Goal: Task Accomplishment & Management: Manage account settings

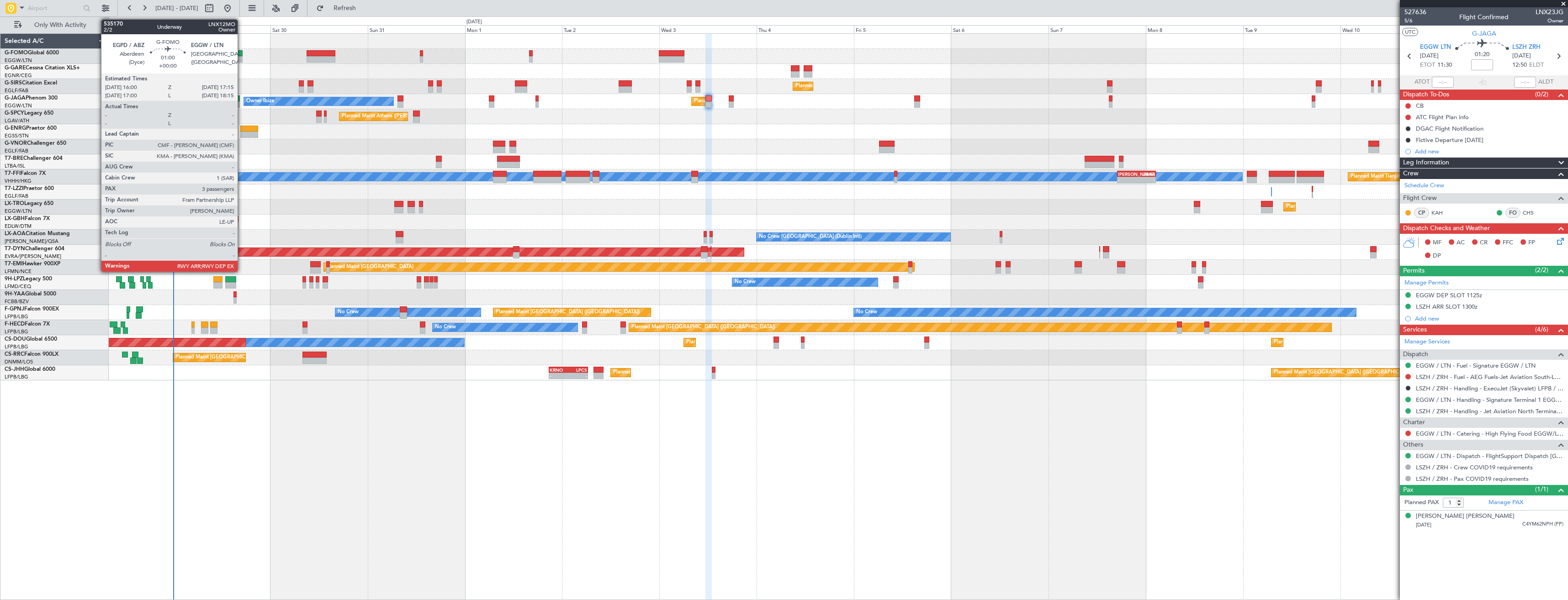
click at [241, 54] on div at bounding box center [240, 54] width 5 height 7
type input "3"
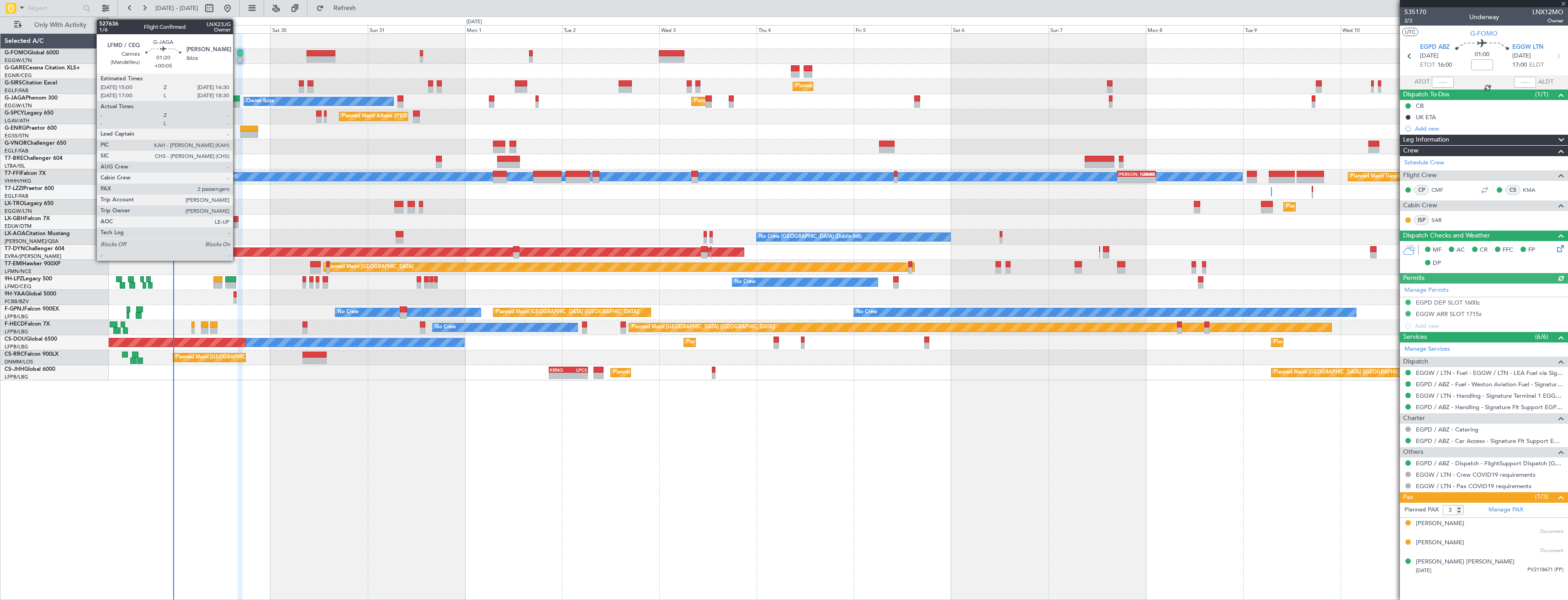
click at [237, 100] on div at bounding box center [237, 99] width 7 height 7
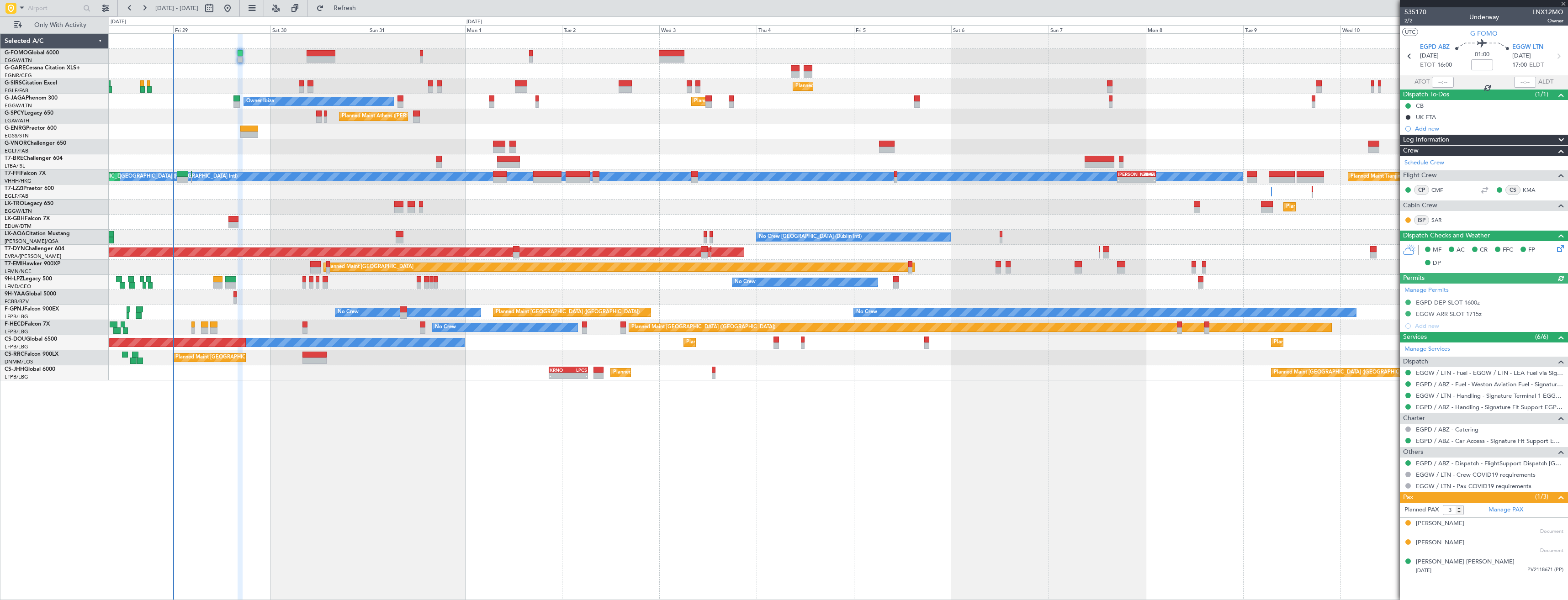
type input "+00:05"
type input "2"
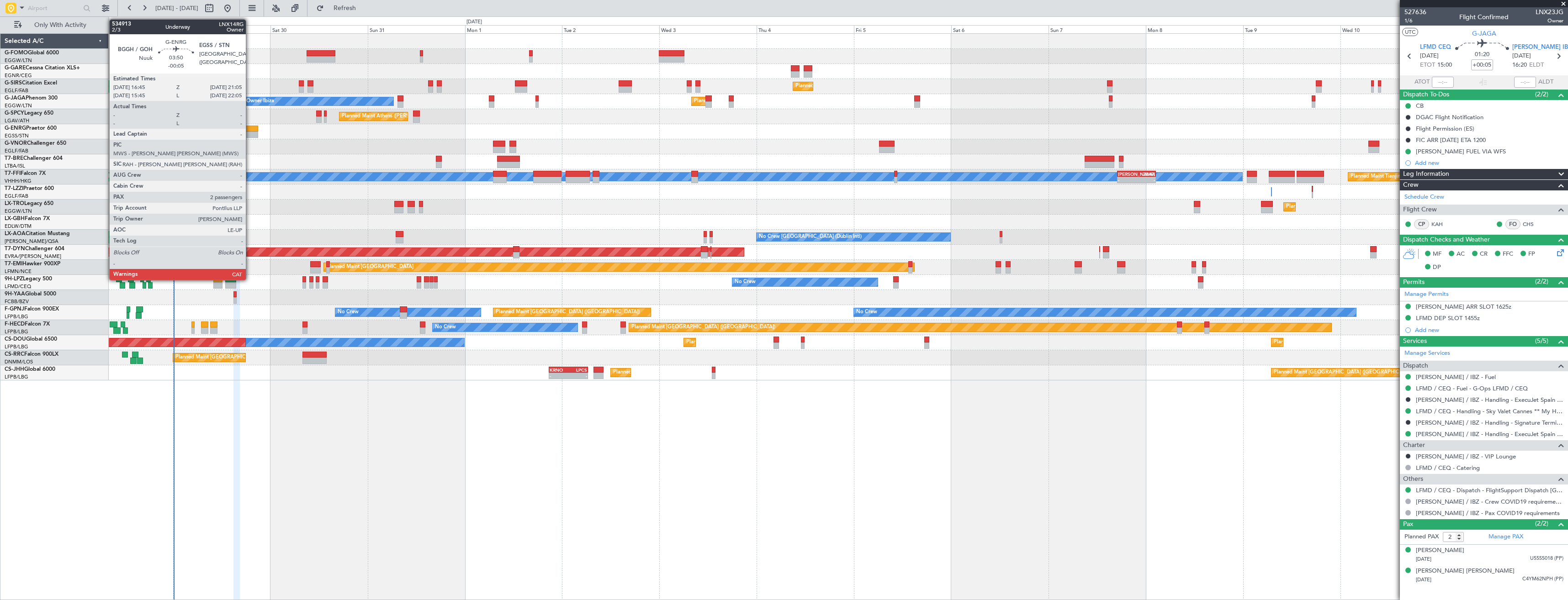
click at [250, 136] on div at bounding box center [249, 134] width 18 height 7
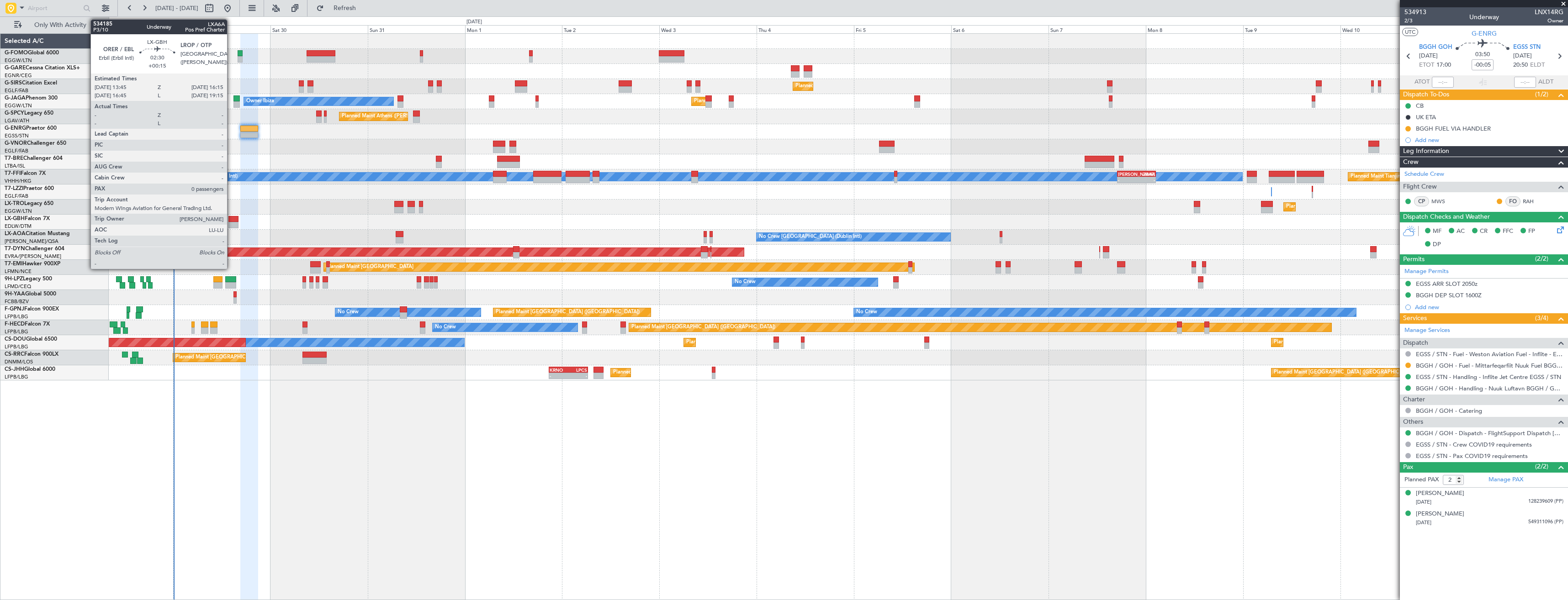
click at [232, 217] on div at bounding box center [233, 219] width 10 height 7
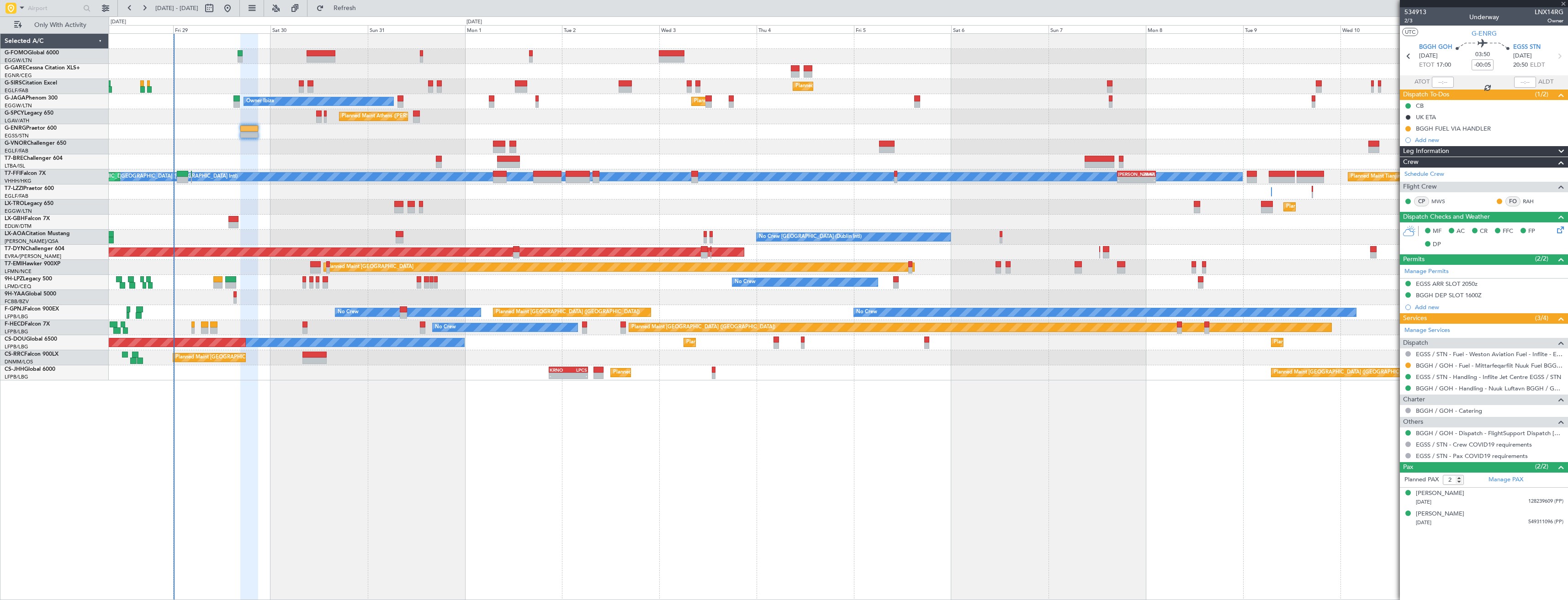
type input "+00:15"
type input "0"
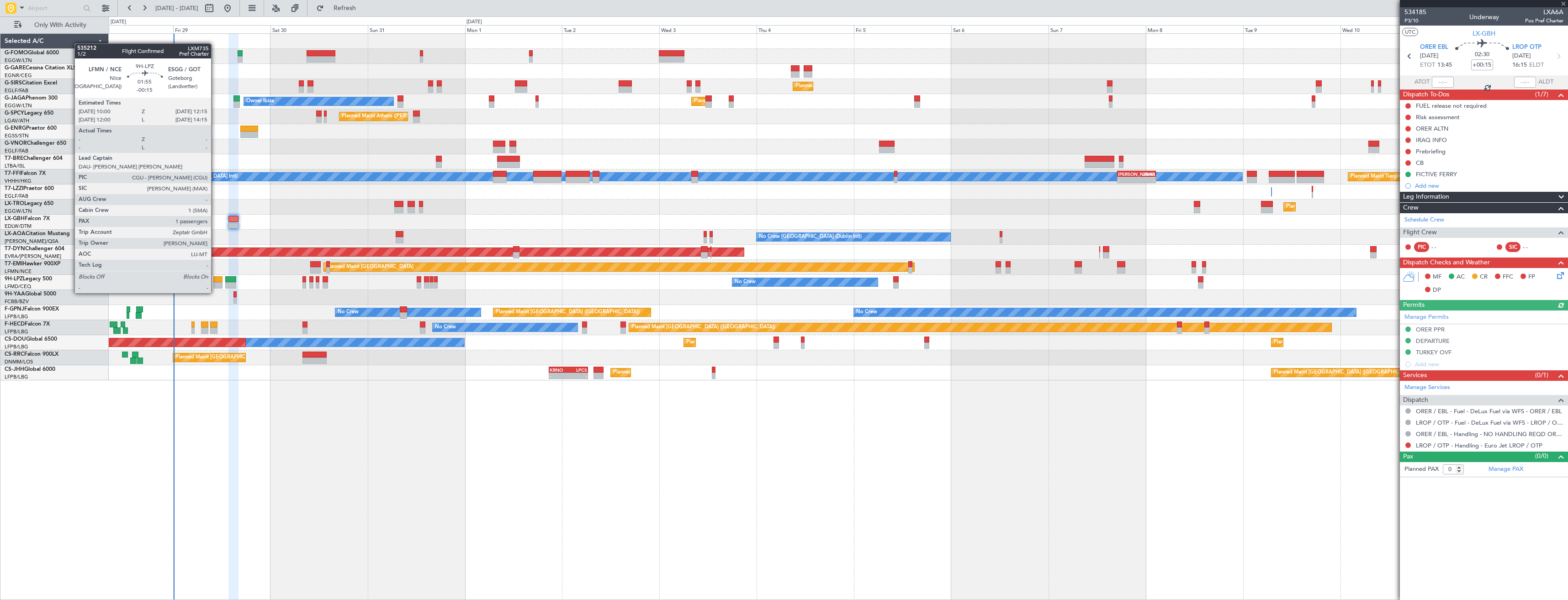
click at [215, 284] on div at bounding box center [218, 285] width 9 height 7
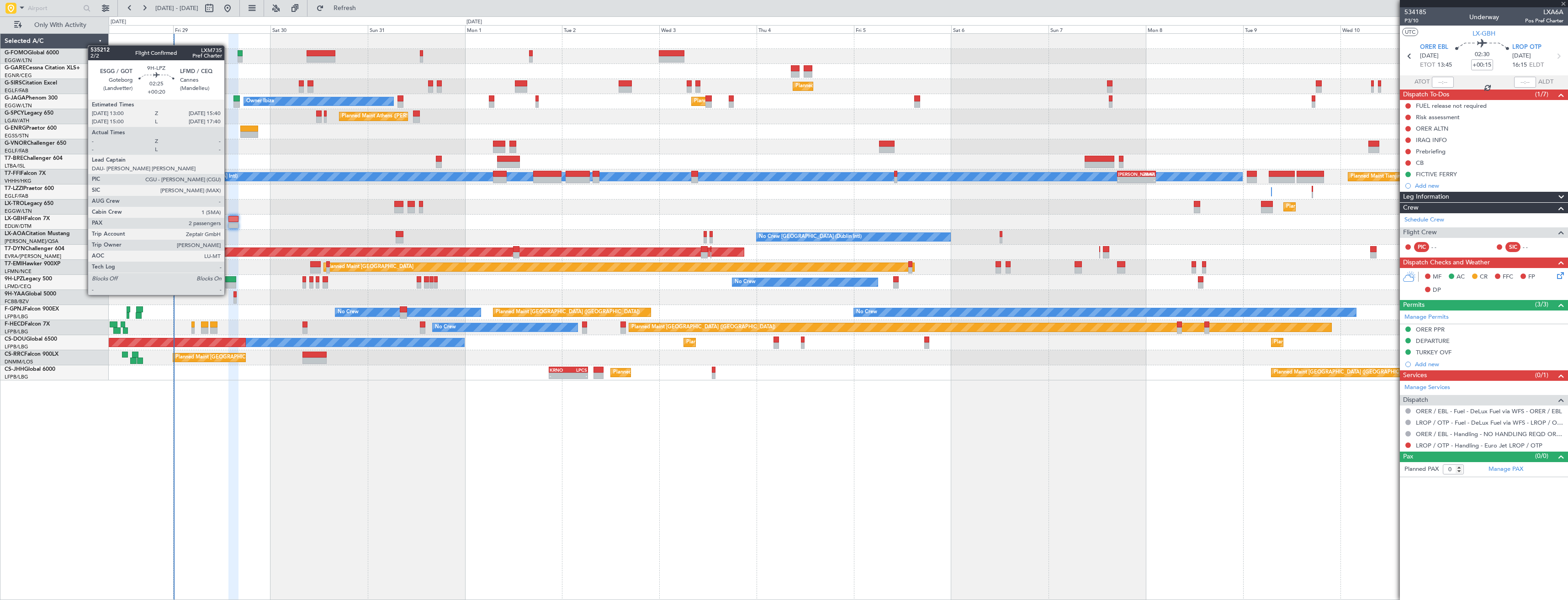
type input "-00:15"
type input "1"
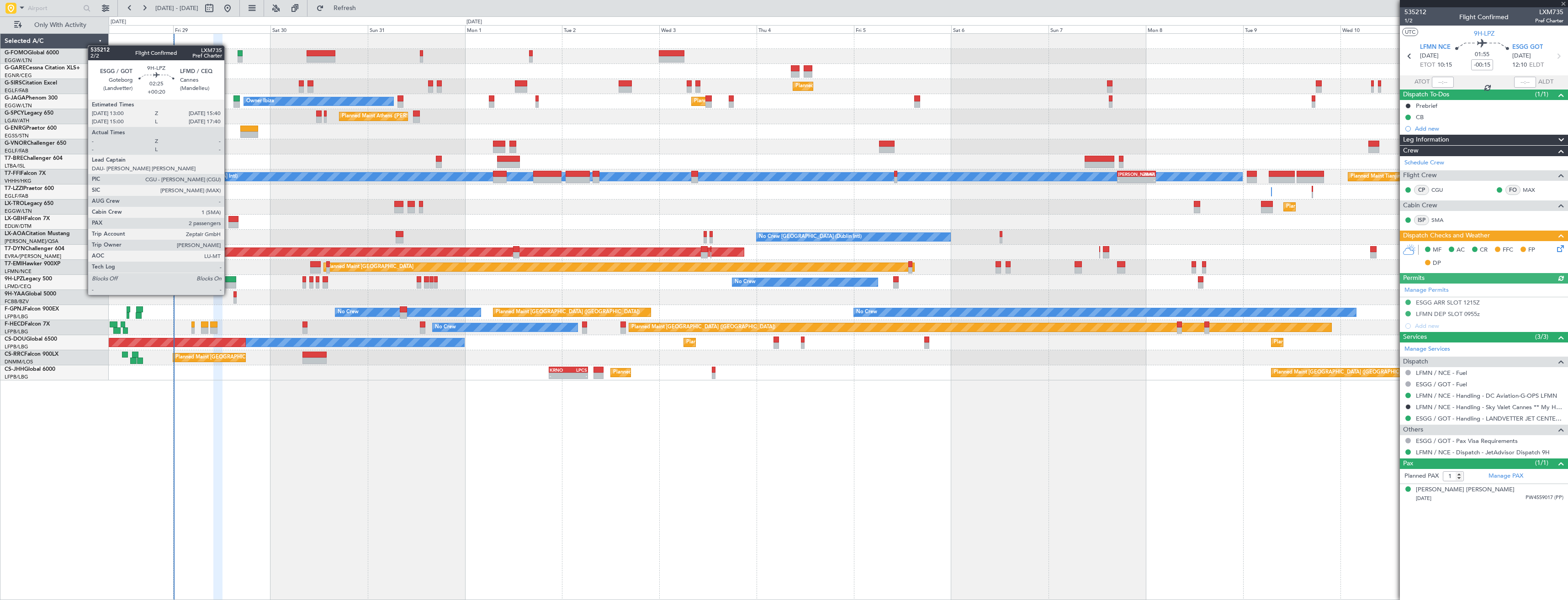
click at [228, 286] on div at bounding box center [231, 285] width 11 height 7
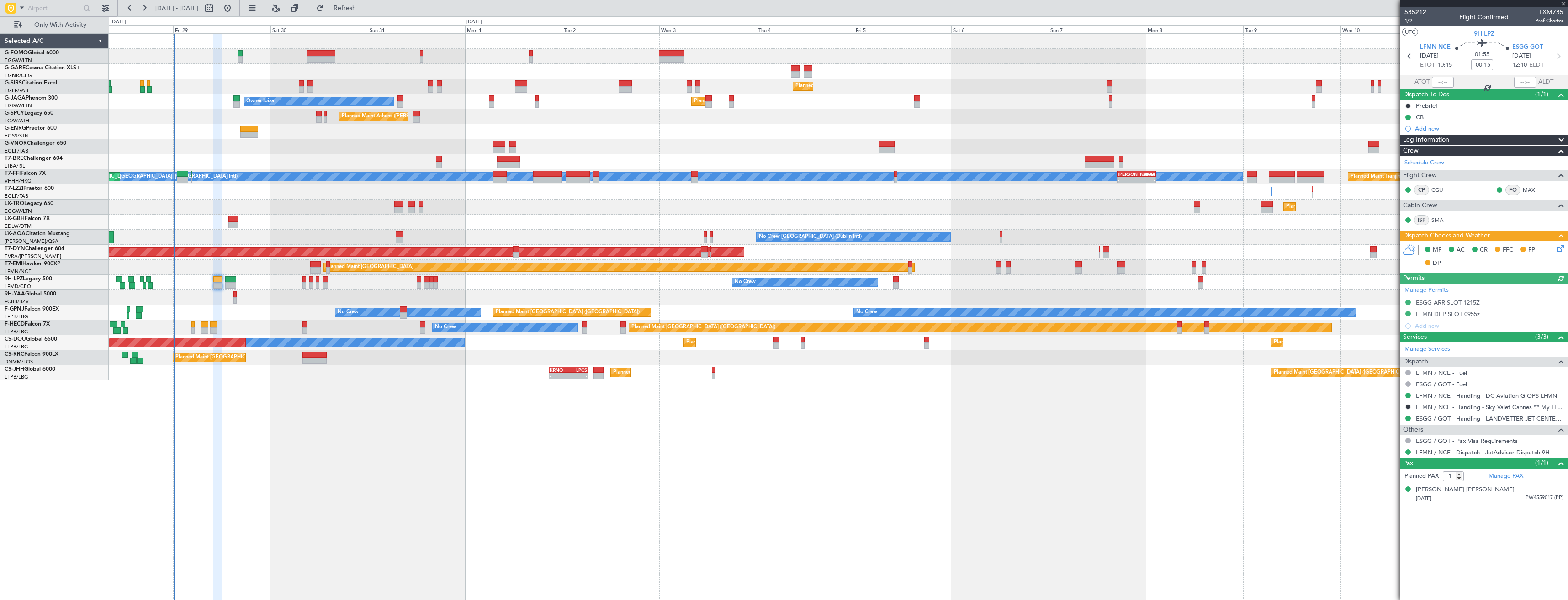
type input "+00:20"
type input "2"
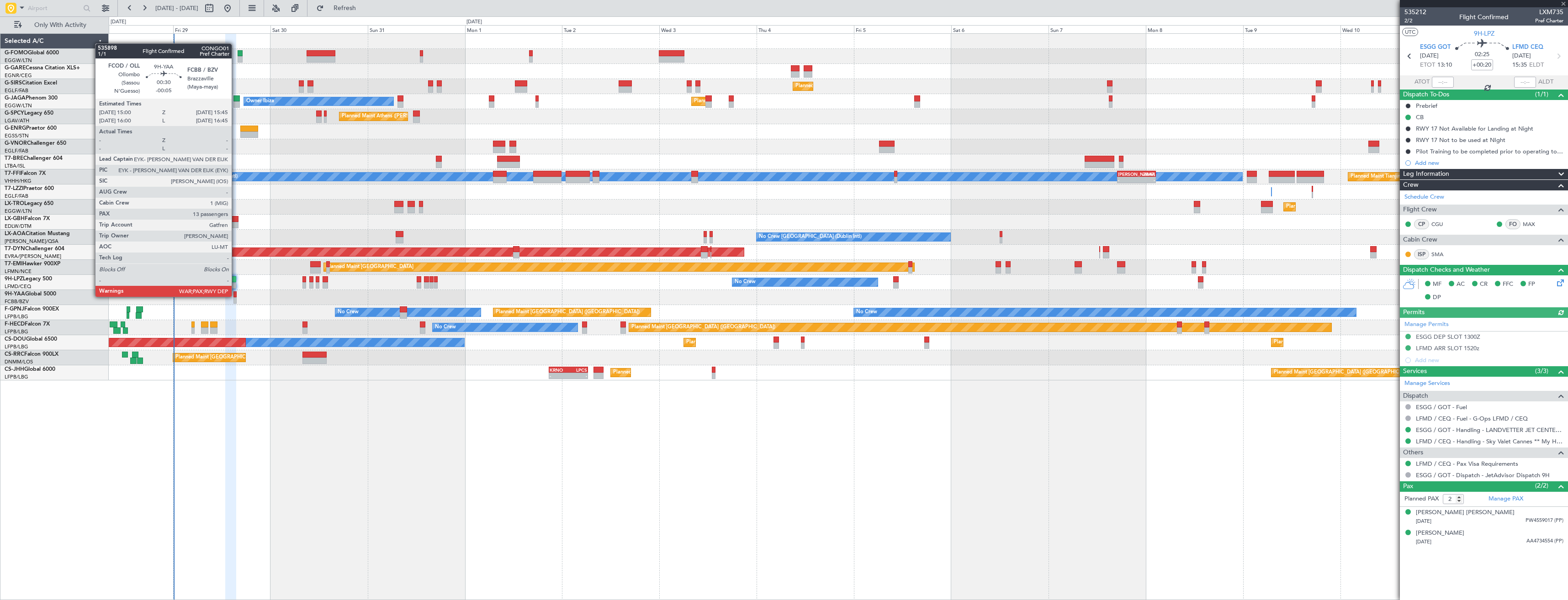
click at [236, 296] on div at bounding box center [235, 295] width 3 height 7
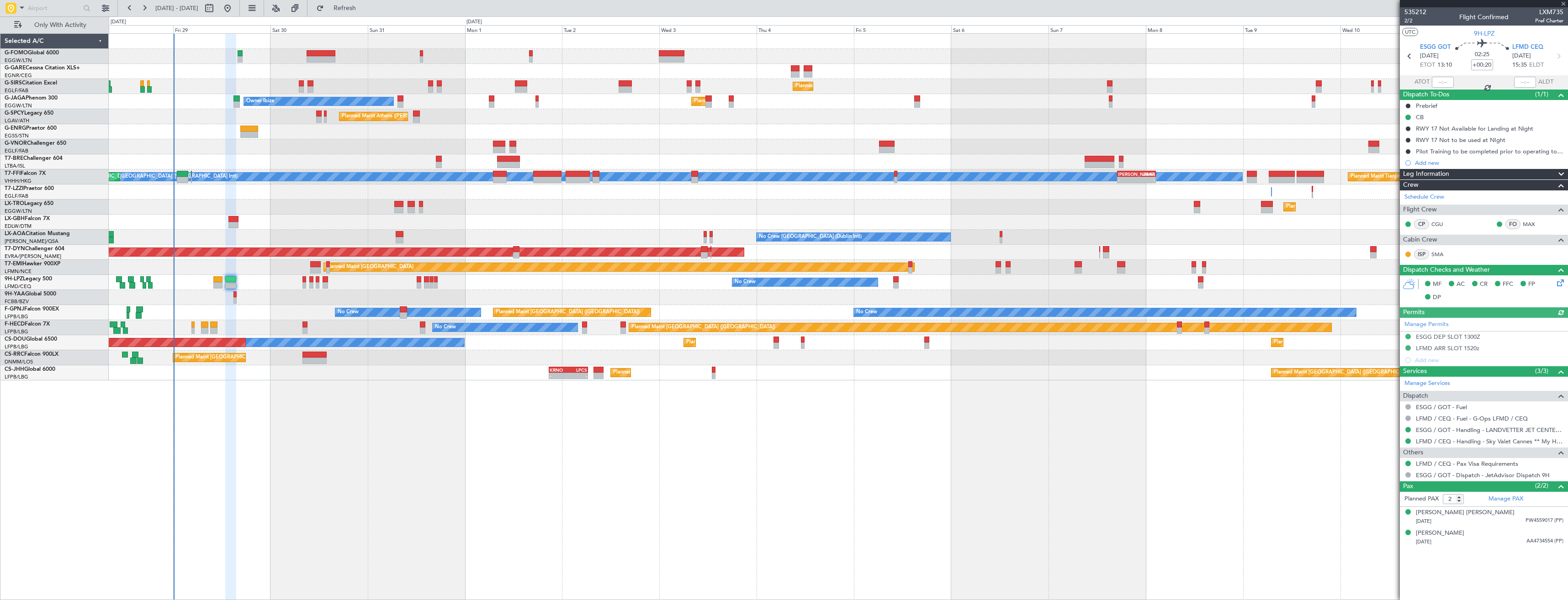
type input "-00:05"
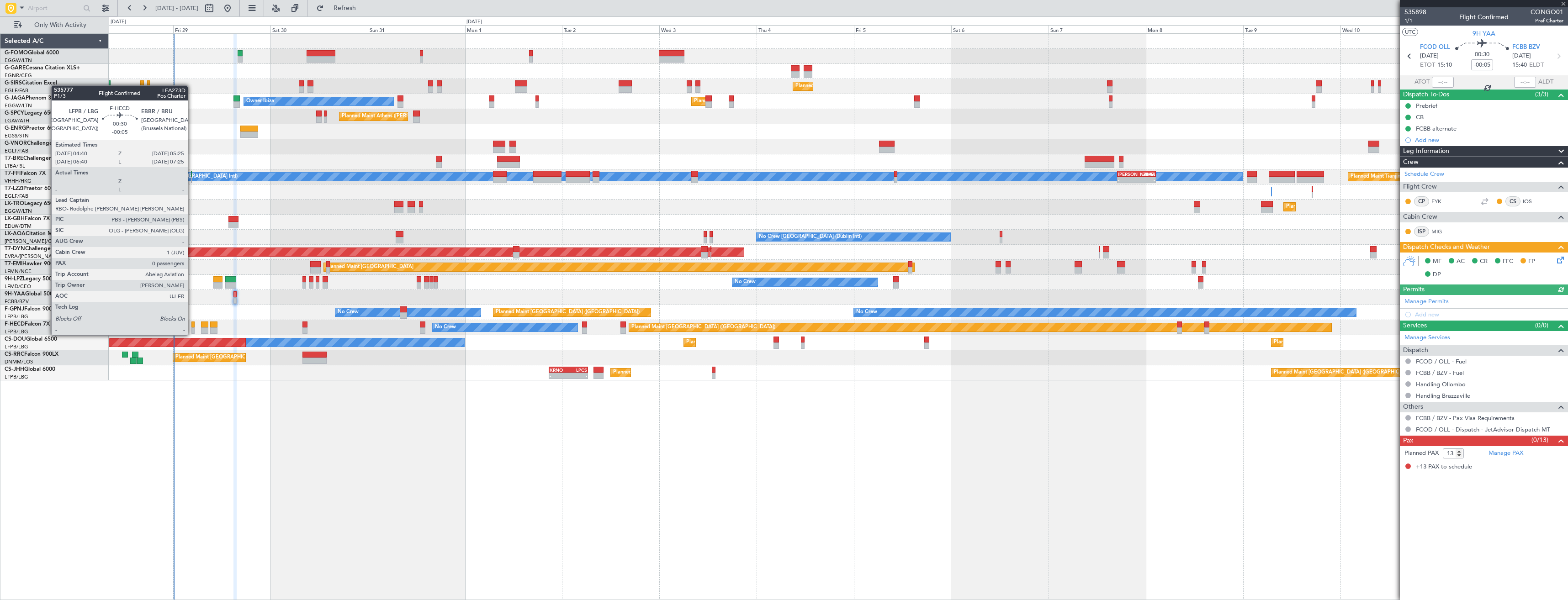
click at [192, 327] on div at bounding box center [192, 324] width 3 height 7
type input "0"
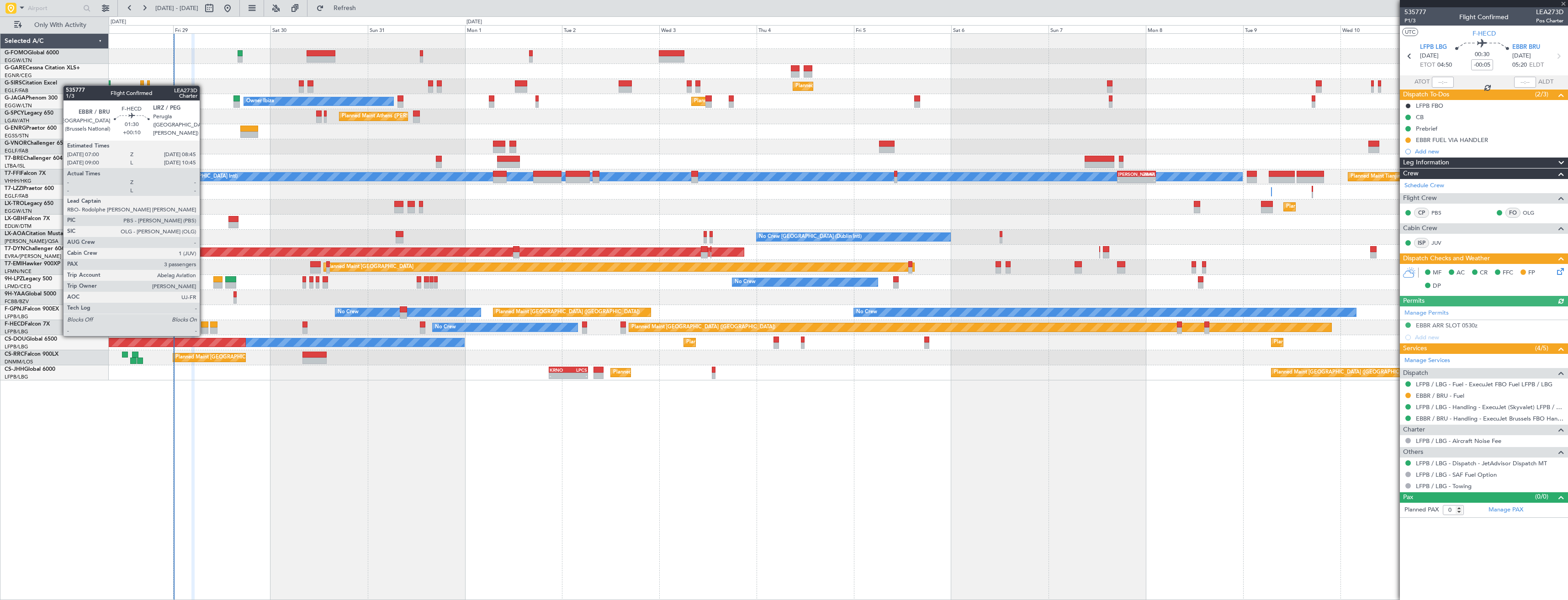
click at [204, 327] on div at bounding box center [205, 324] width 7 height 7
type input "+00:10"
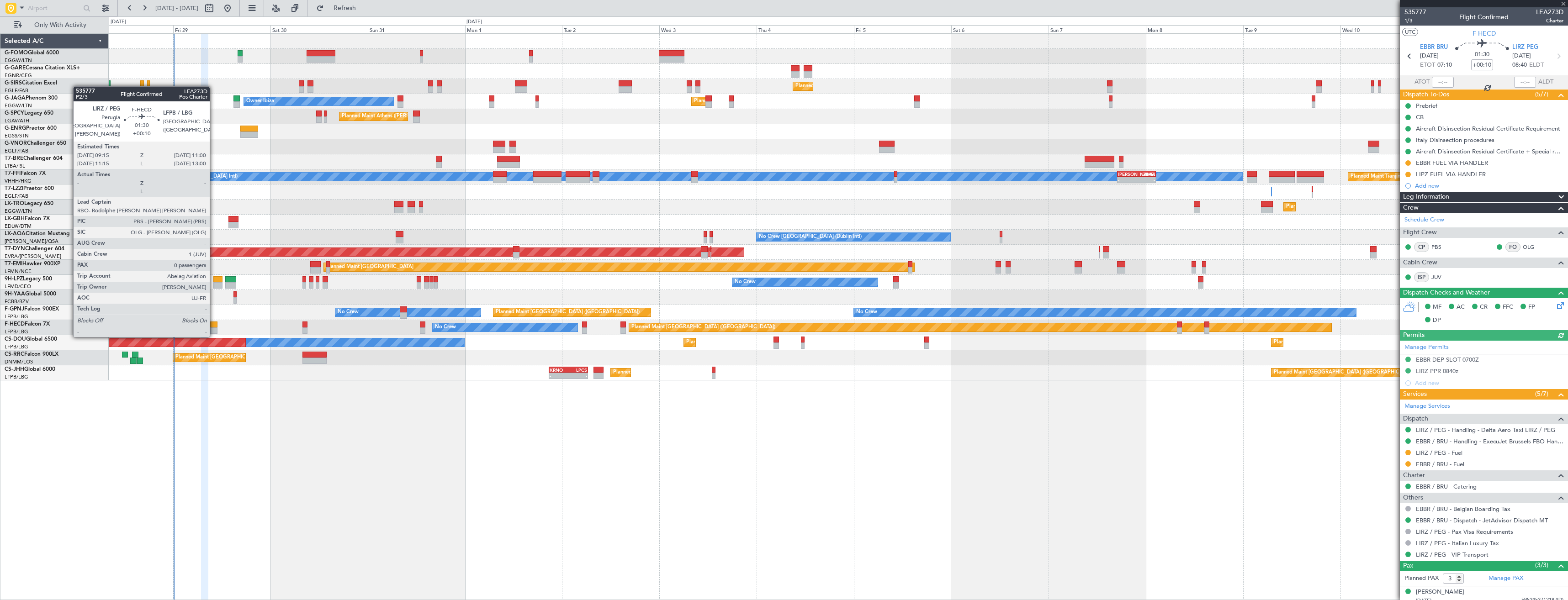
click at [214, 327] on div at bounding box center [214, 324] width 7 height 7
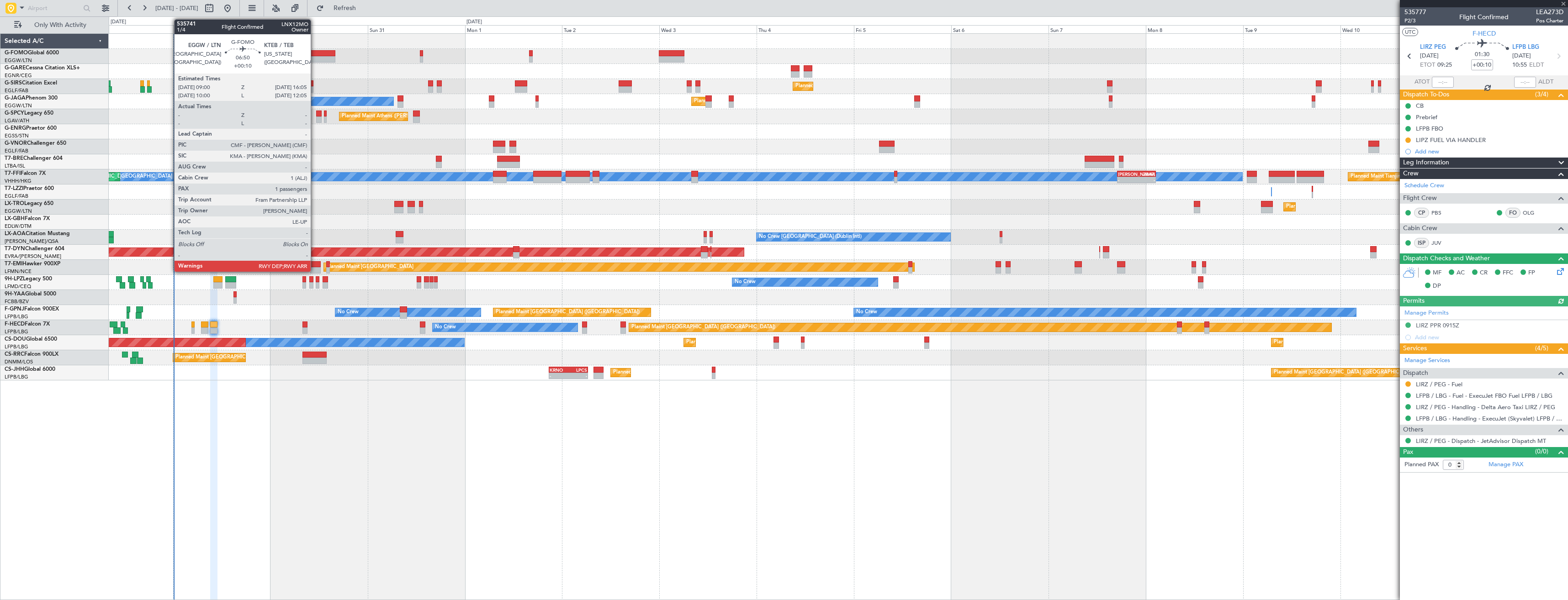
click at [315, 58] on div at bounding box center [321, 59] width 29 height 7
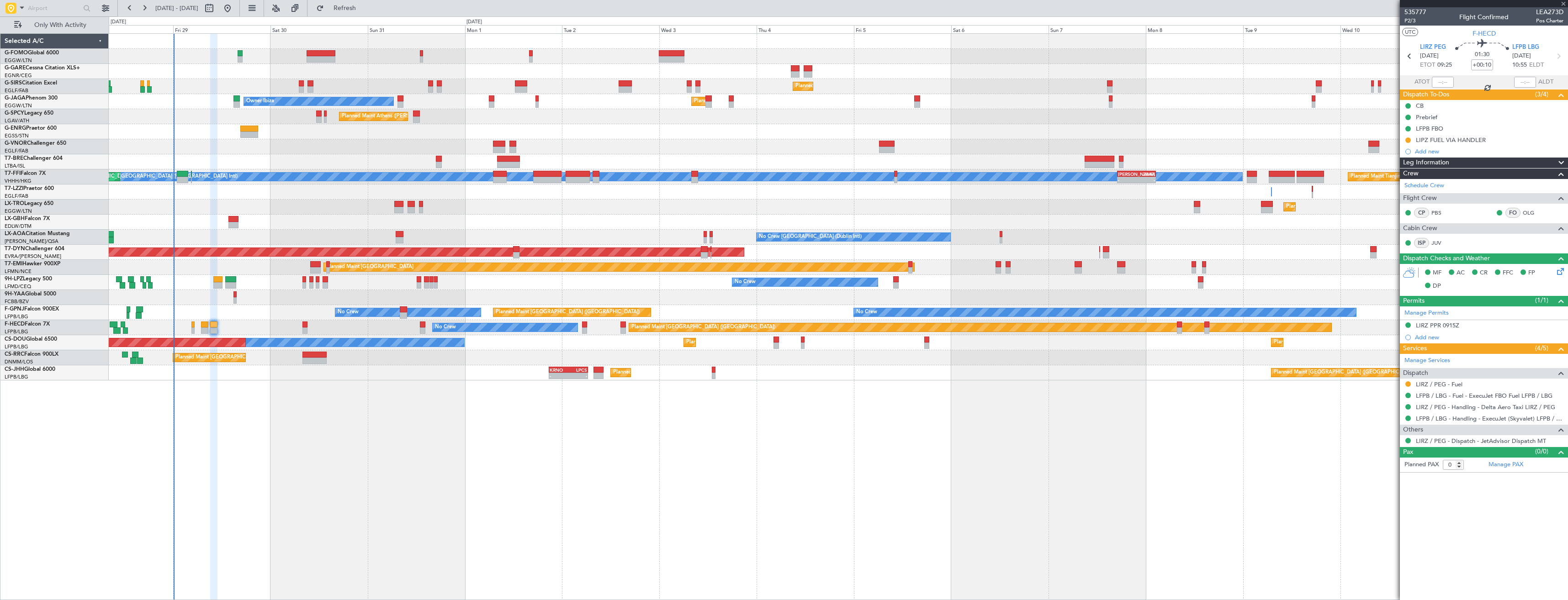
type input "1"
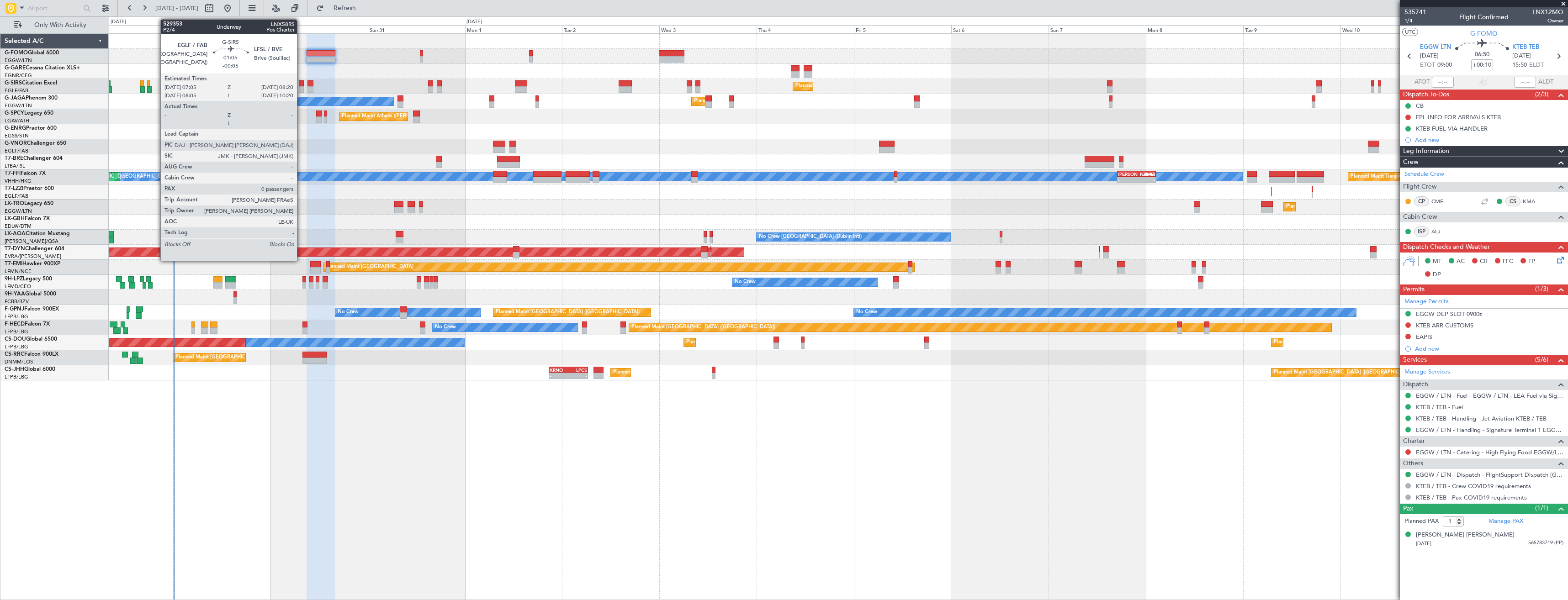
click at [301, 87] on div at bounding box center [301, 89] width 5 height 7
type input "-00:05"
type input "0"
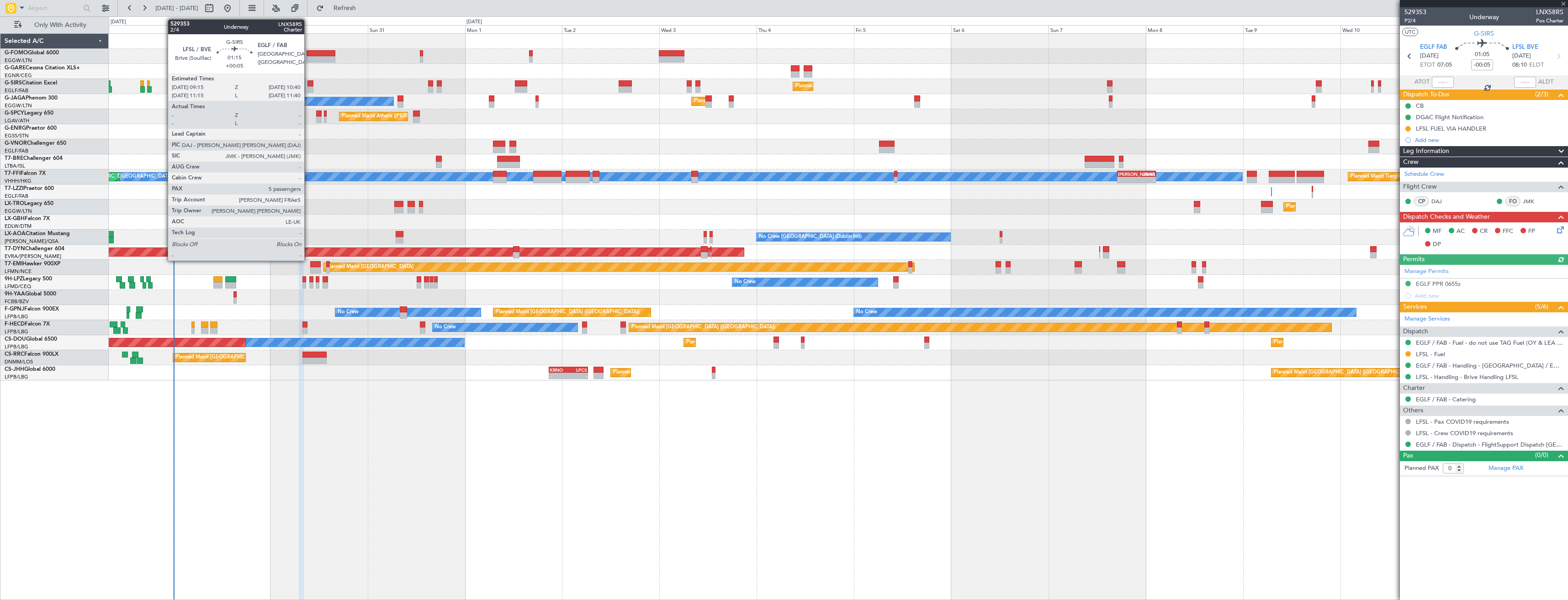
click at [309, 87] on div at bounding box center [310, 89] width 6 height 7
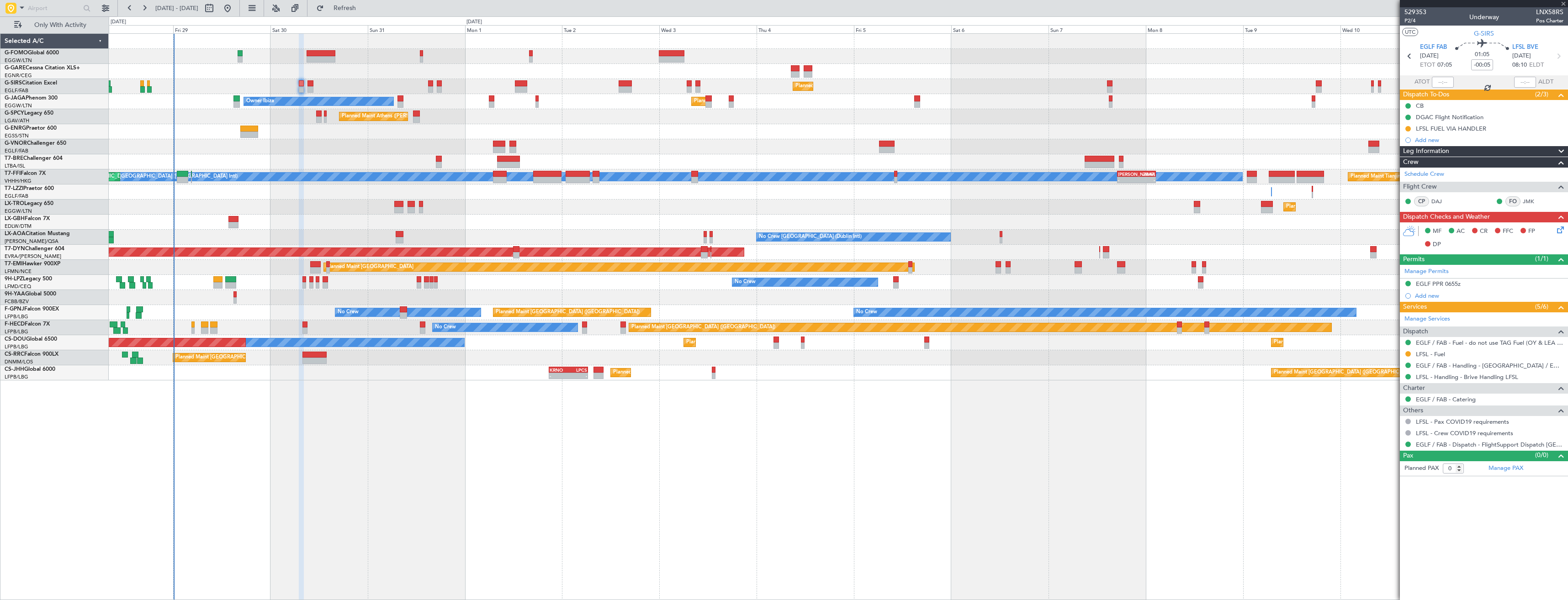
type input "+00:05"
type input "5"
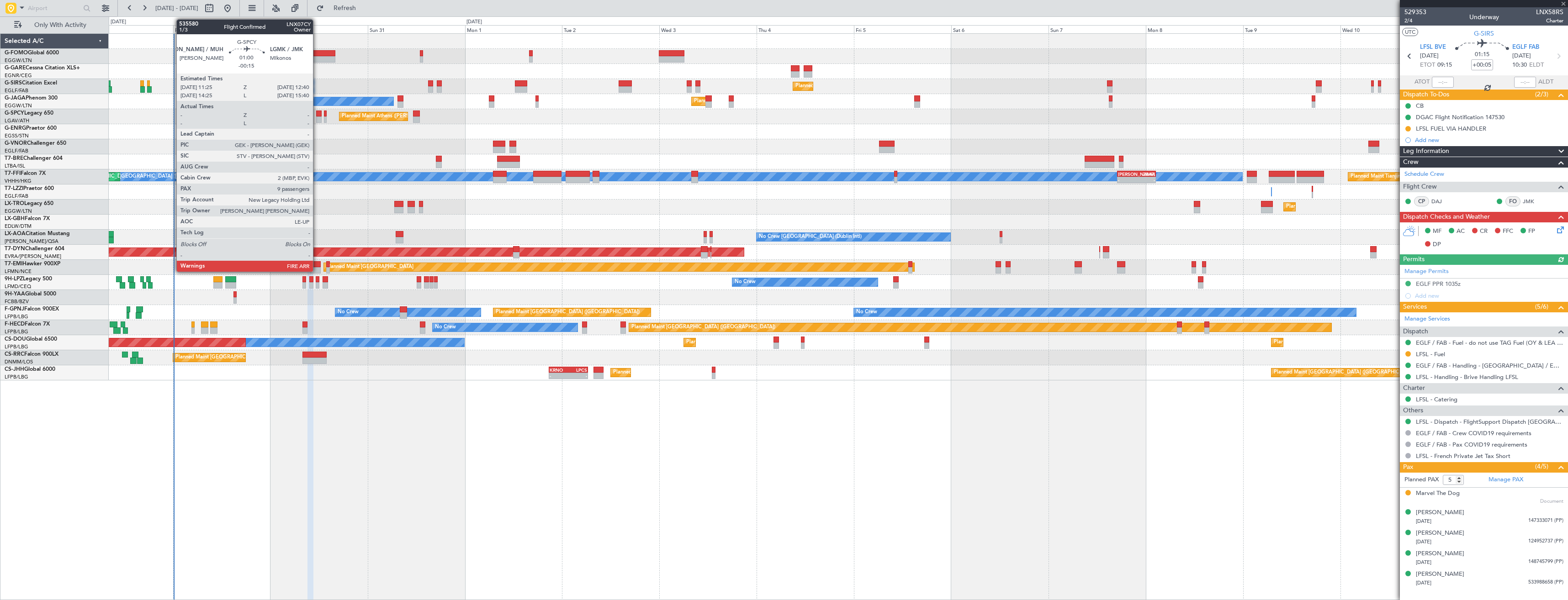
click at [317, 113] on div at bounding box center [318, 114] width 5 height 7
type input "-00:15"
type input "9"
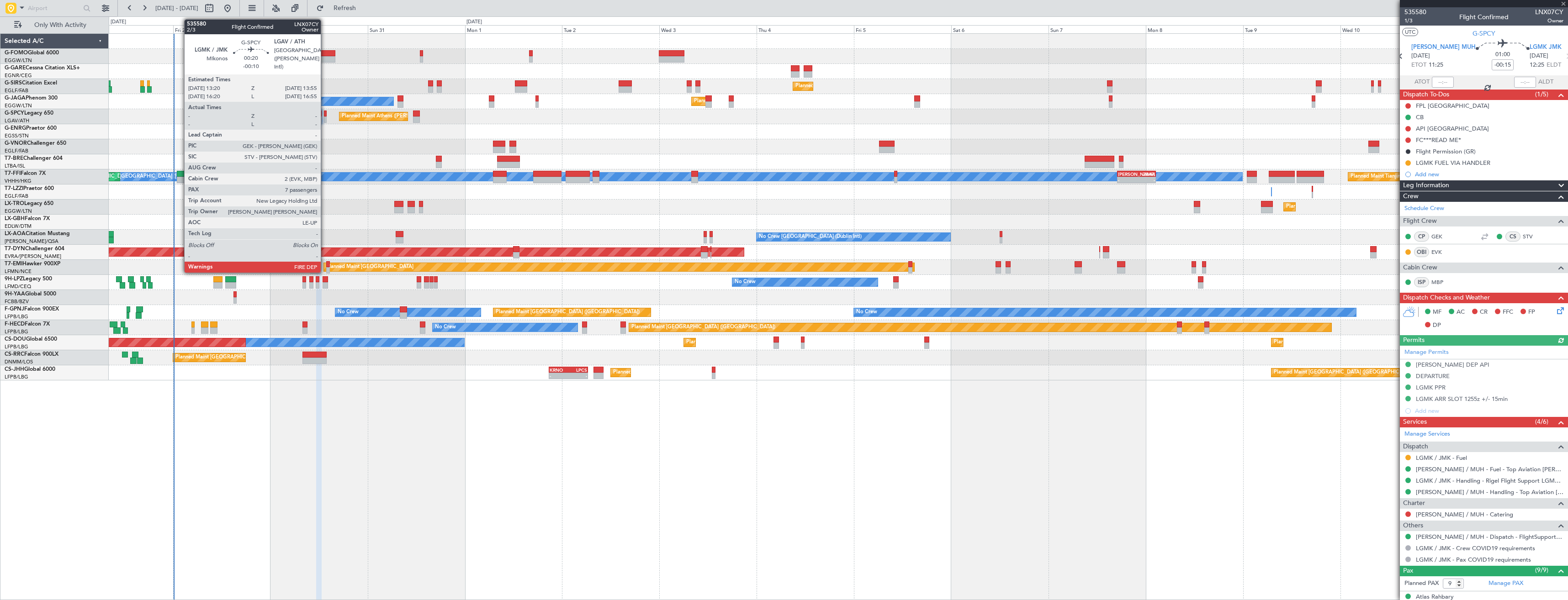
click at [325, 115] on div at bounding box center [325, 114] width 3 height 7
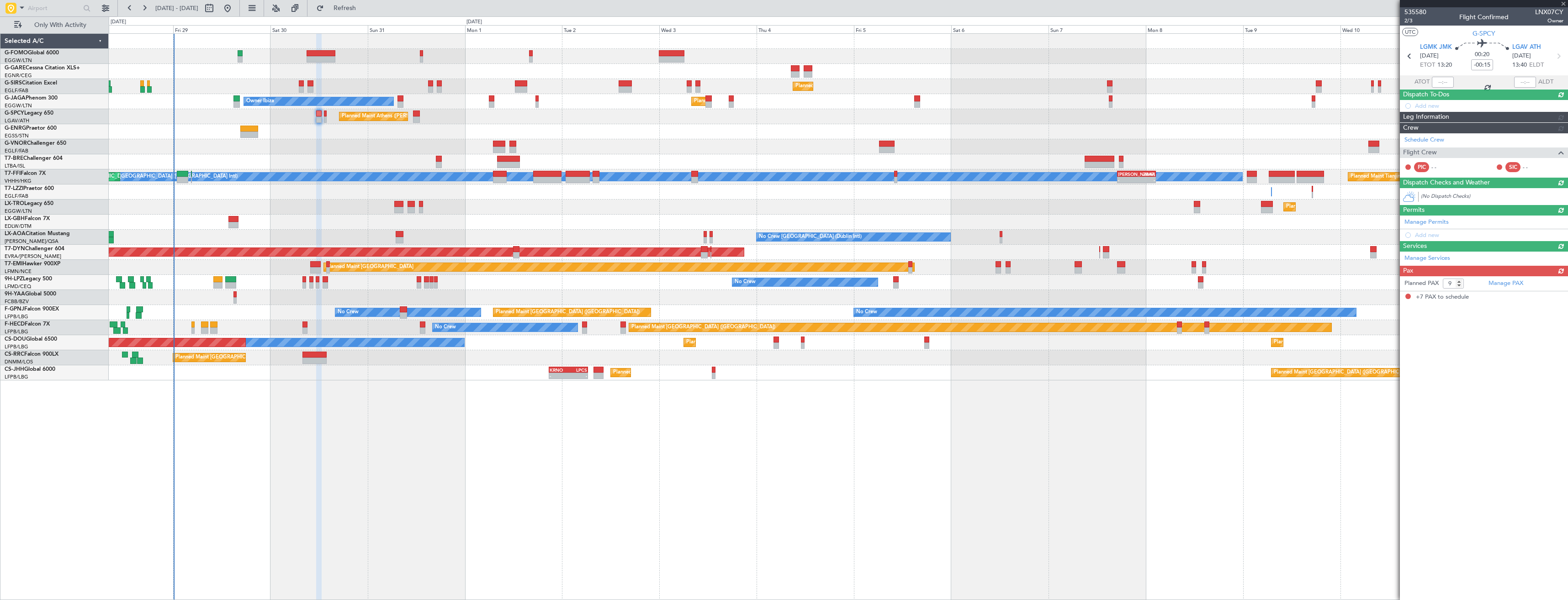
type input "-00:10"
type input "7"
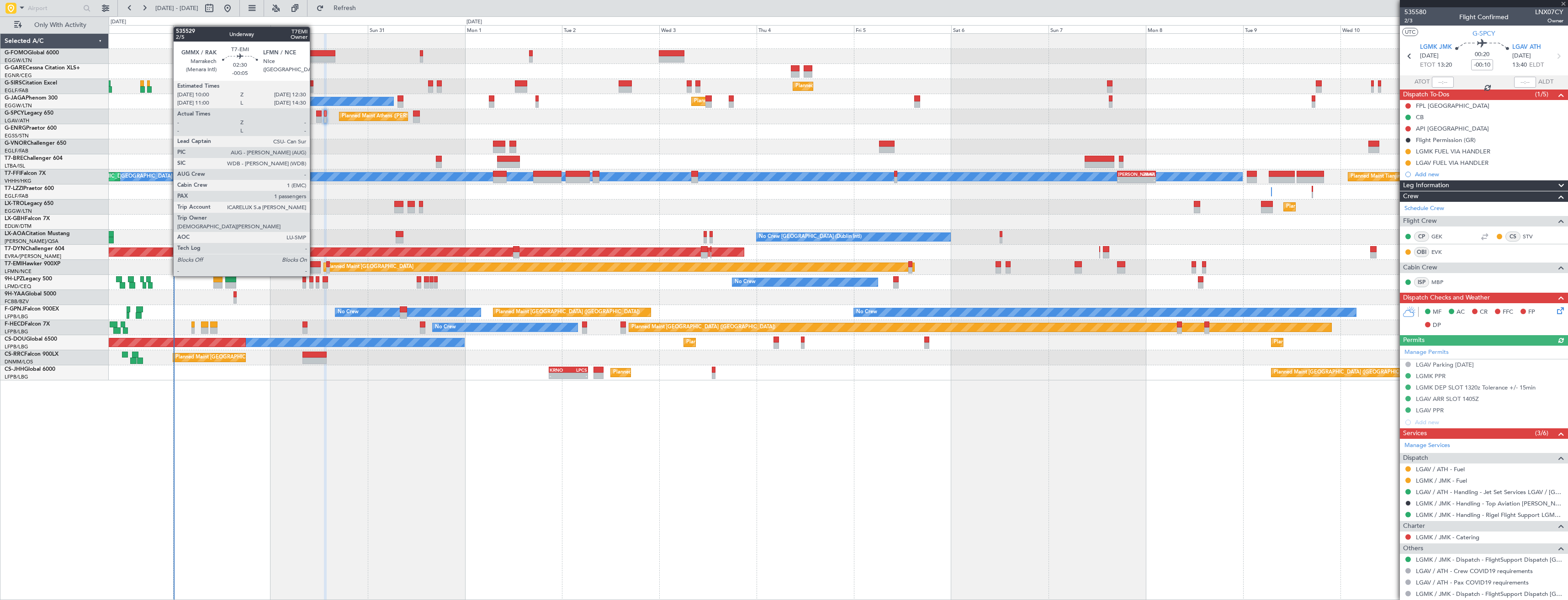
click at [314, 267] on div at bounding box center [315, 270] width 10 height 7
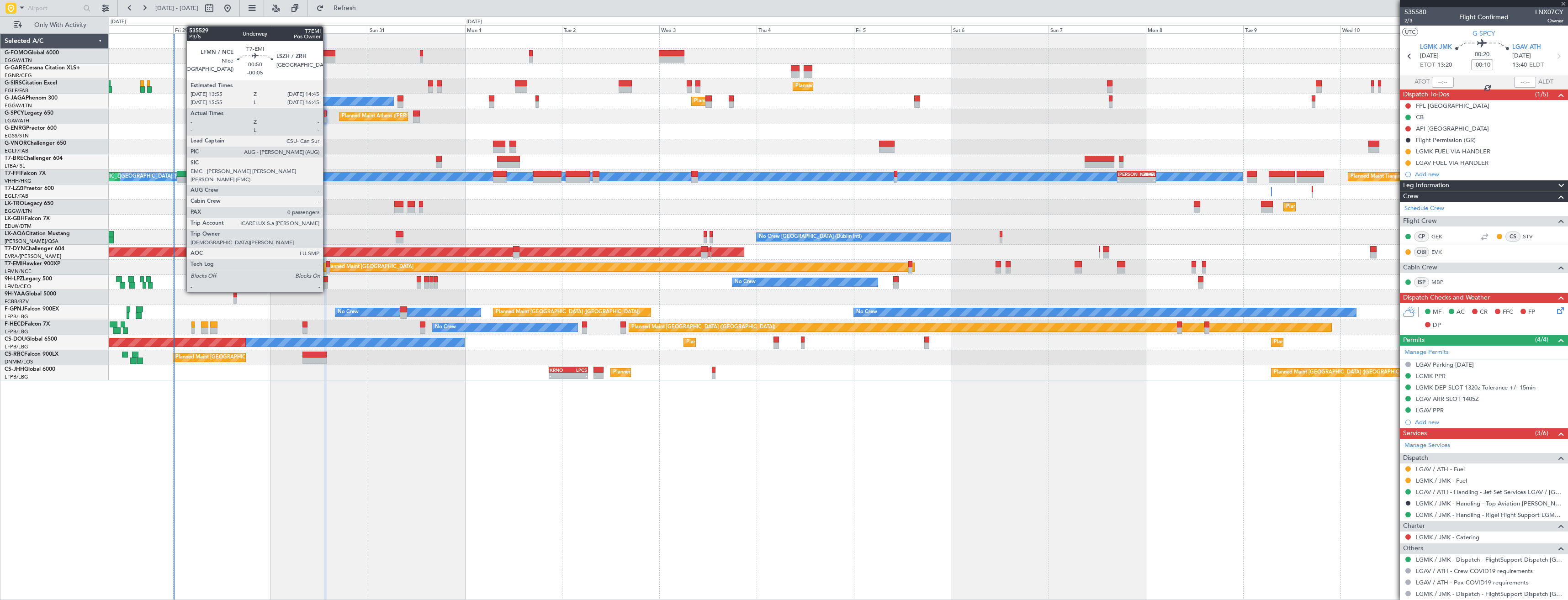
type input "-00:05"
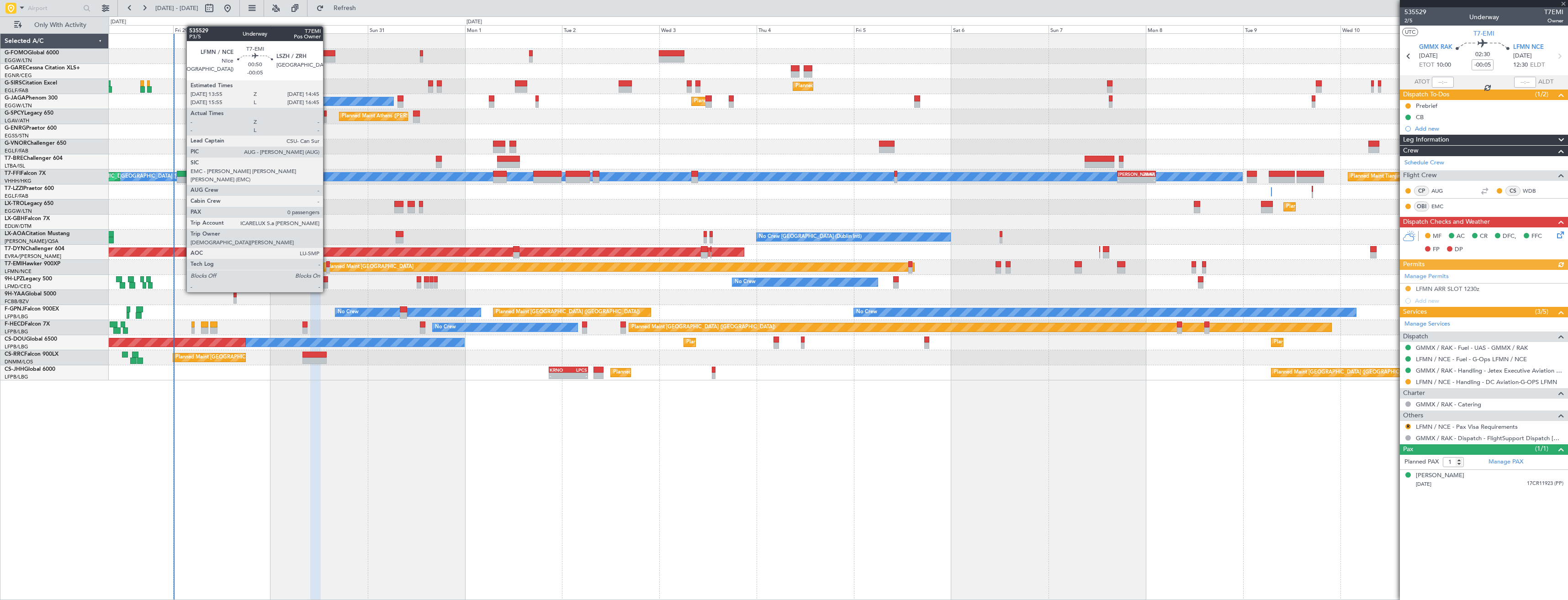
click at [327, 267] on div at bounding box center [328, 264] width 4 height 7
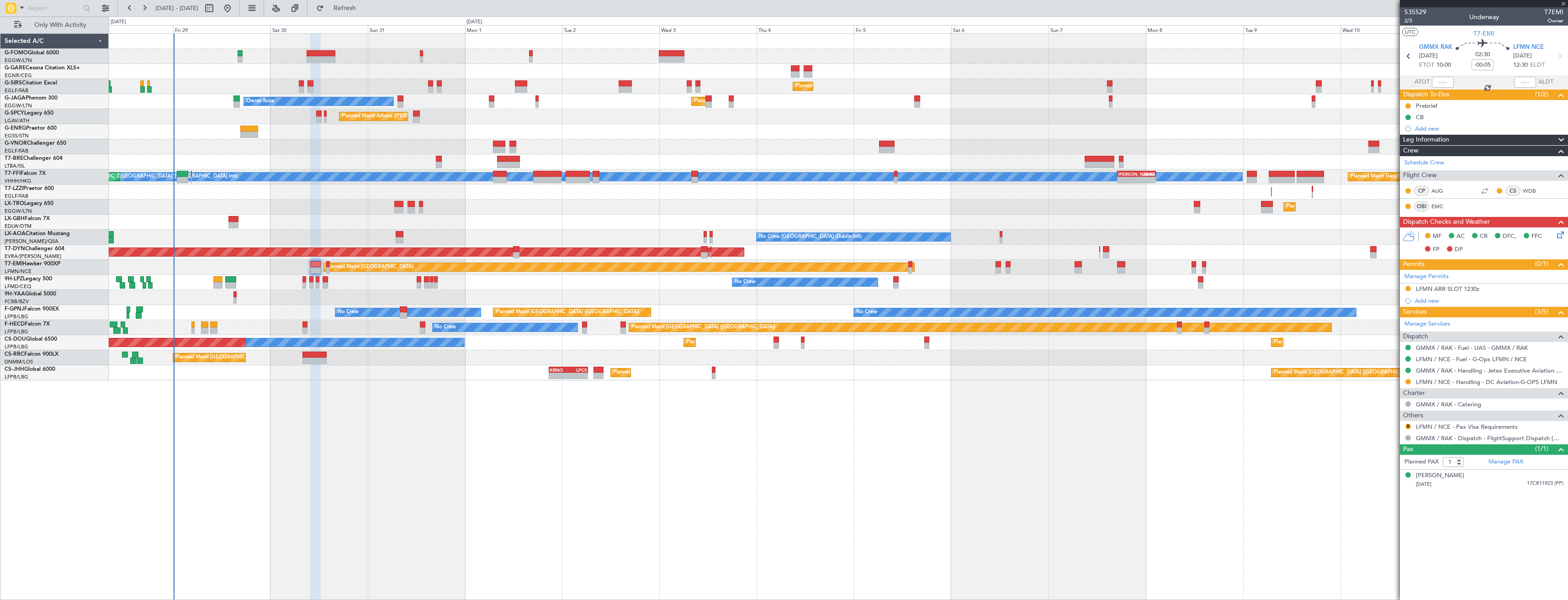
type input "0"
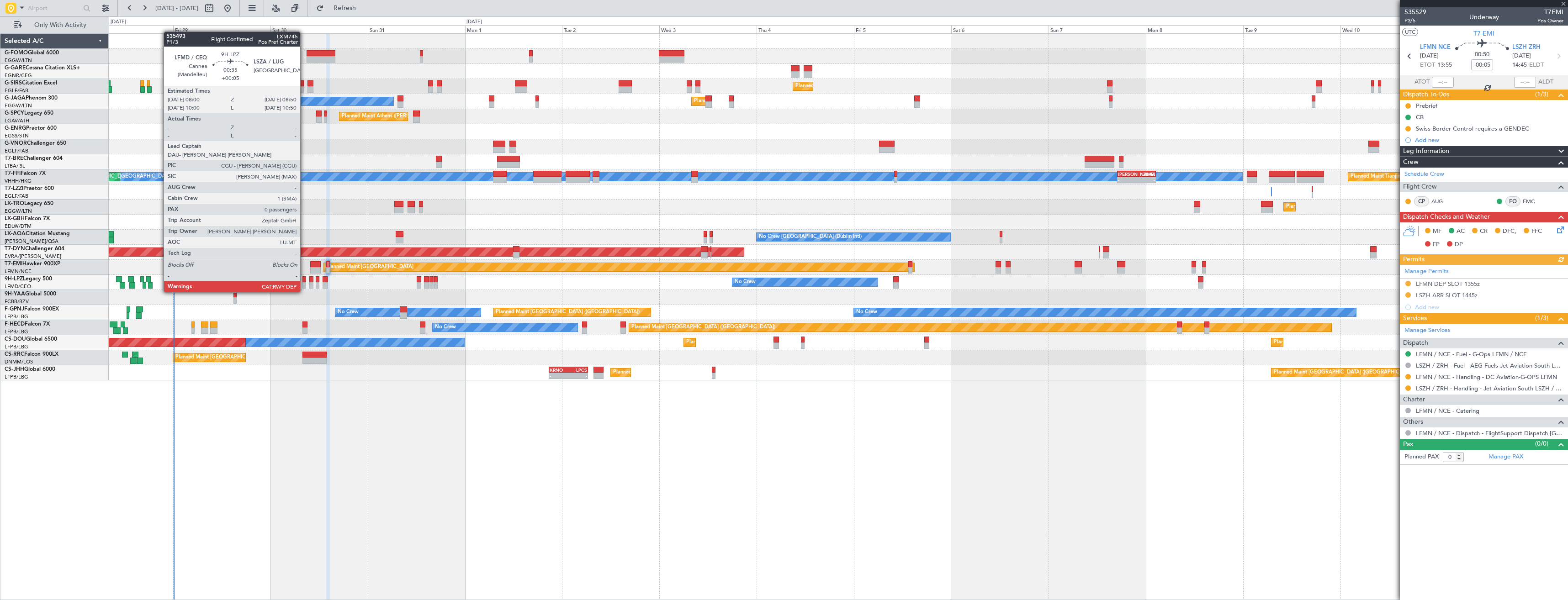
click at [304, 283] on div at bounding box center [304, 285] width 4 height 7
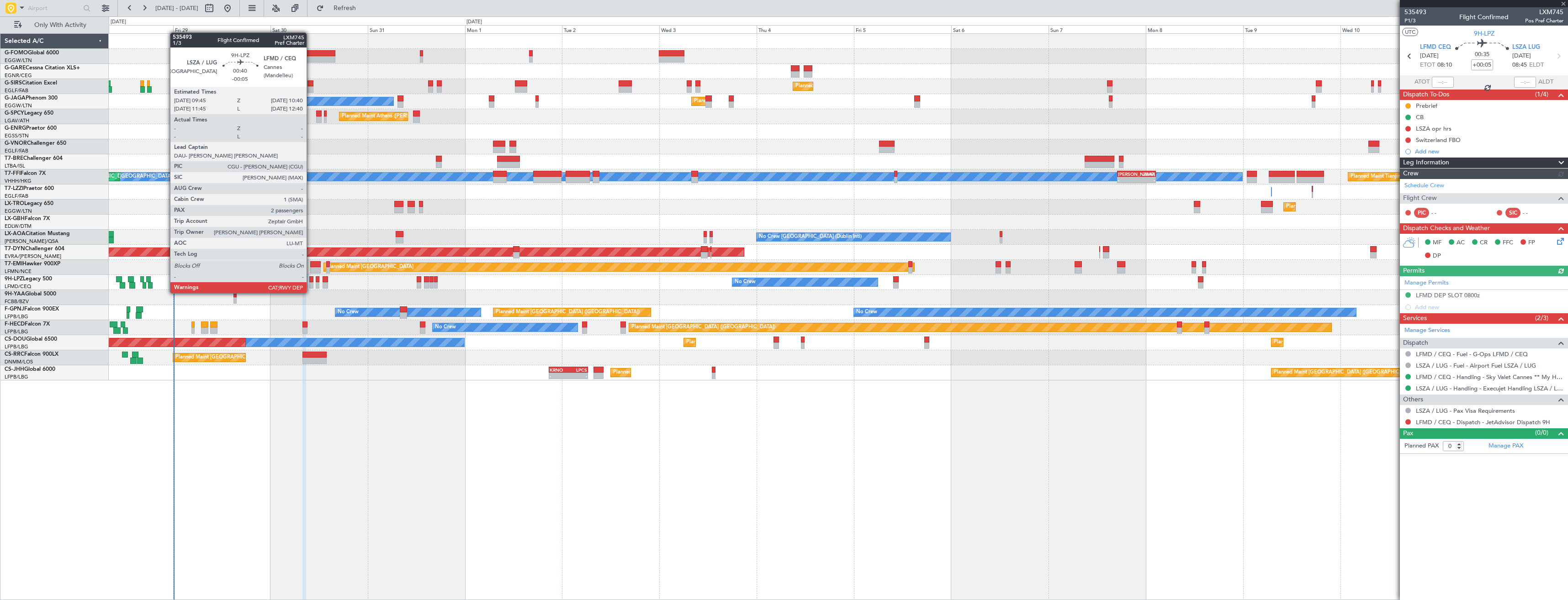
click at [310, 284] on div at bounding box center [311, 285] width 4 height 7
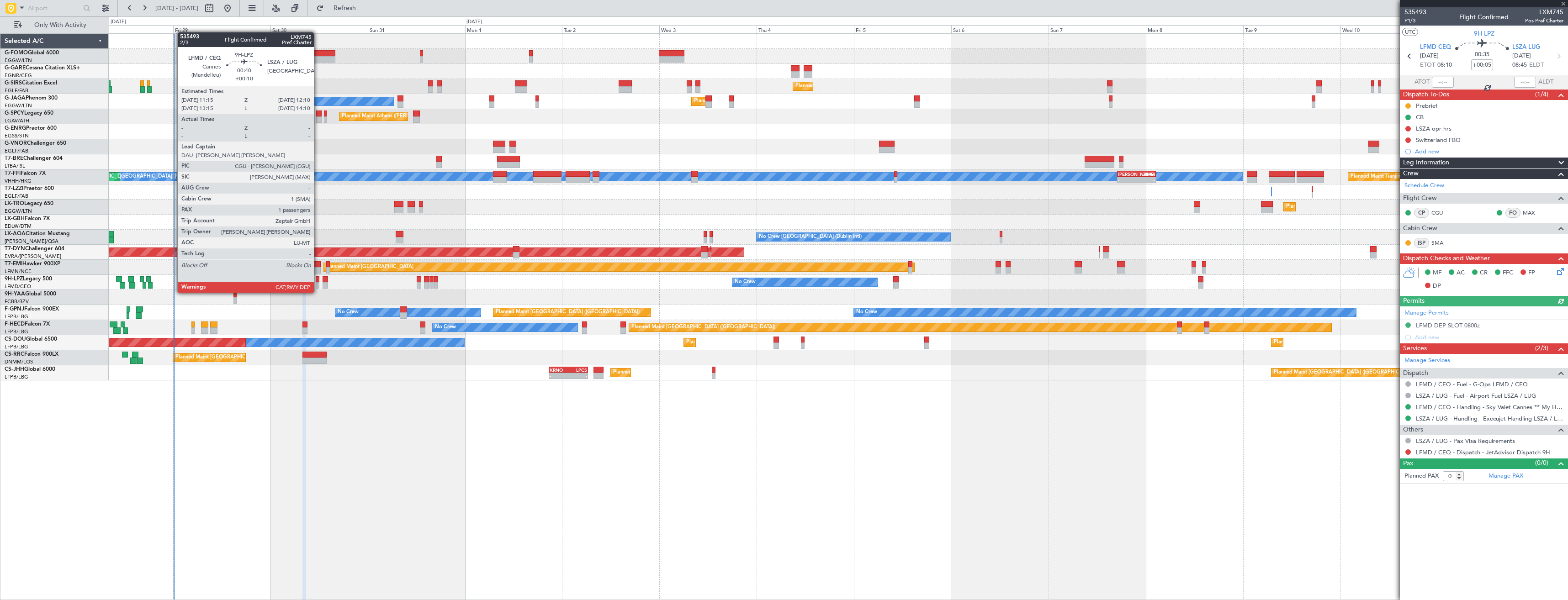
type input "-00:05"
type input "2"
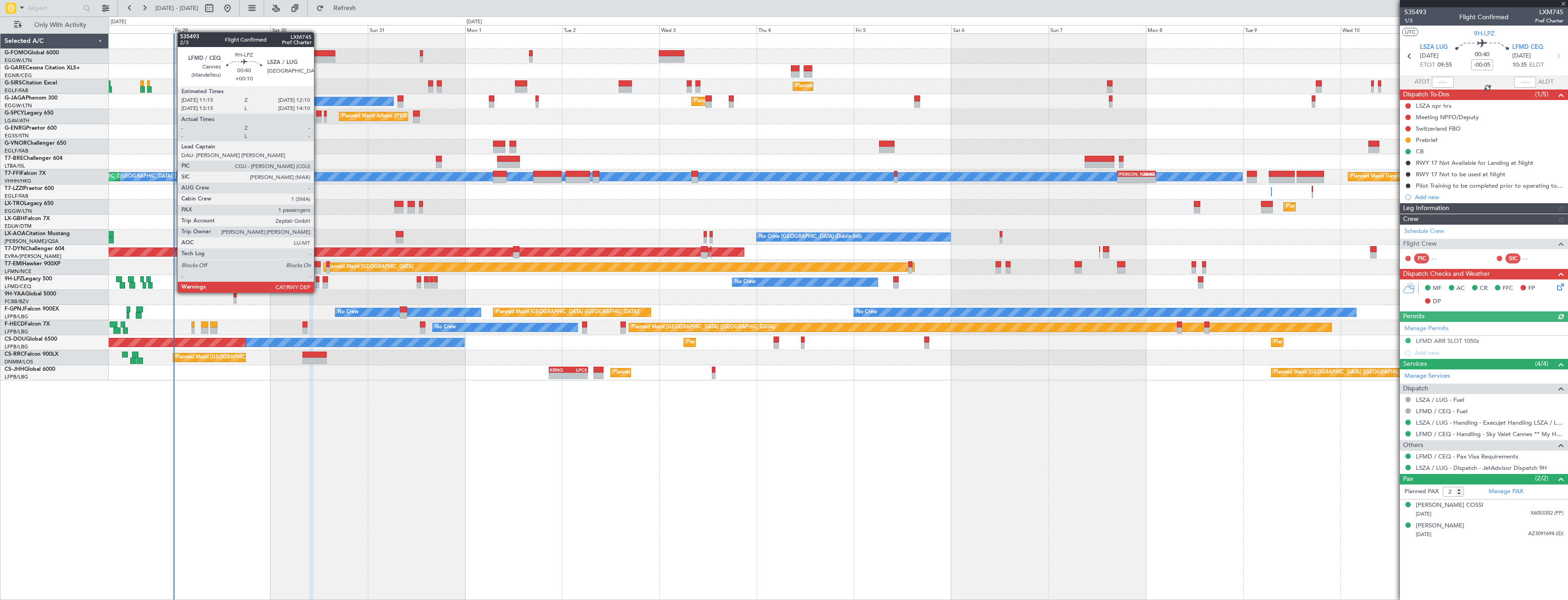
click at [318, 284] on div at bounding box center [318, 285] width 4 height 7
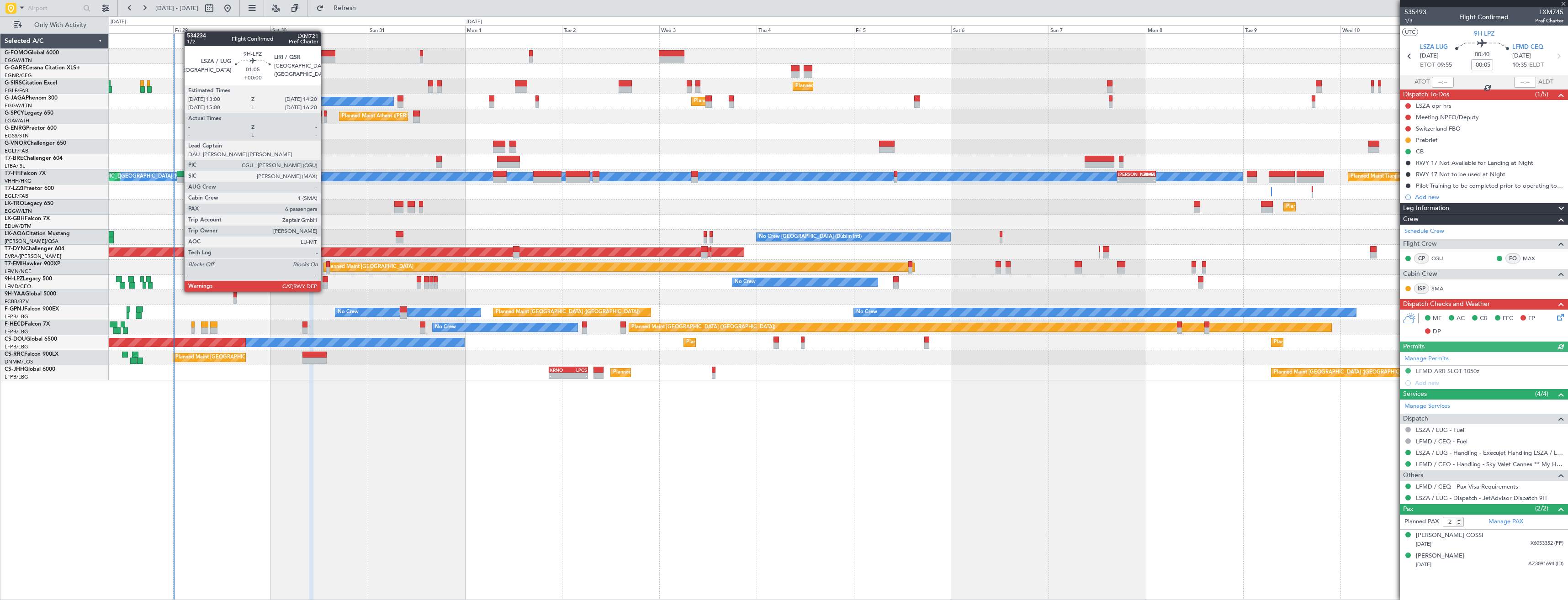
type input "+00:10"
type input "1"
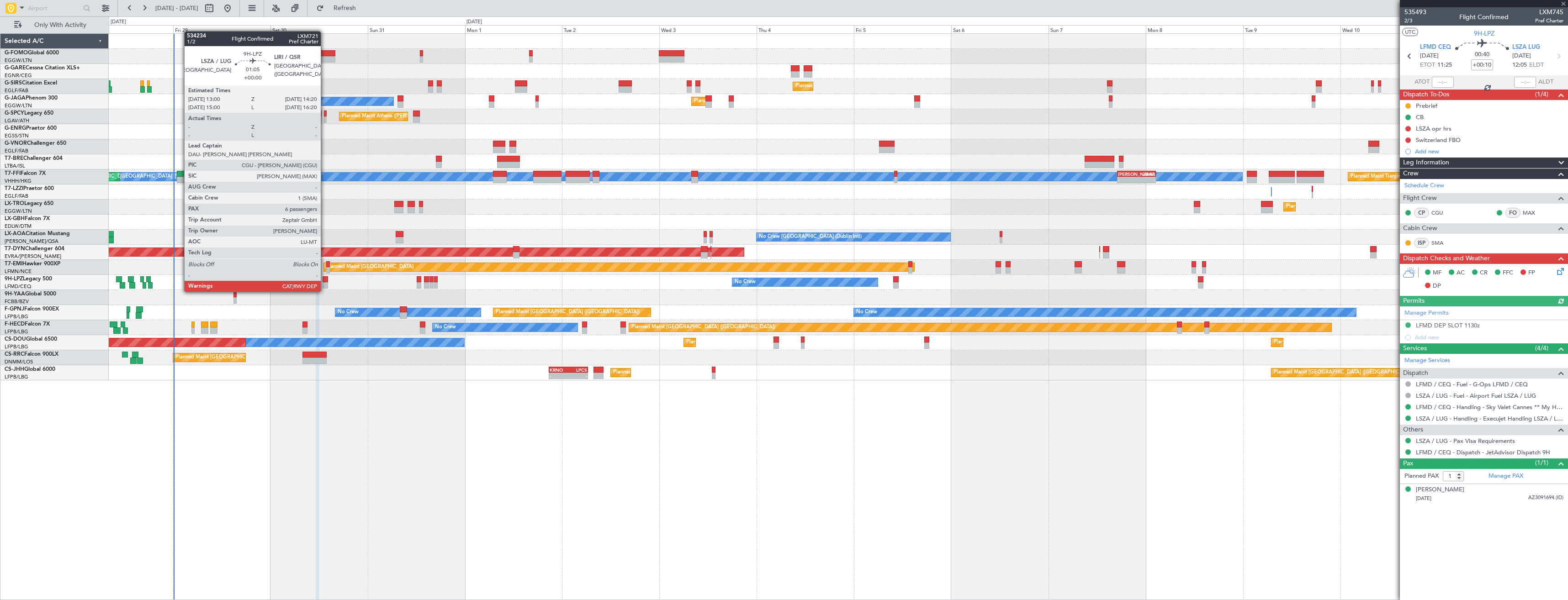
click at [325, 283] on div at bounding box center [325, 285] width 5 height 7
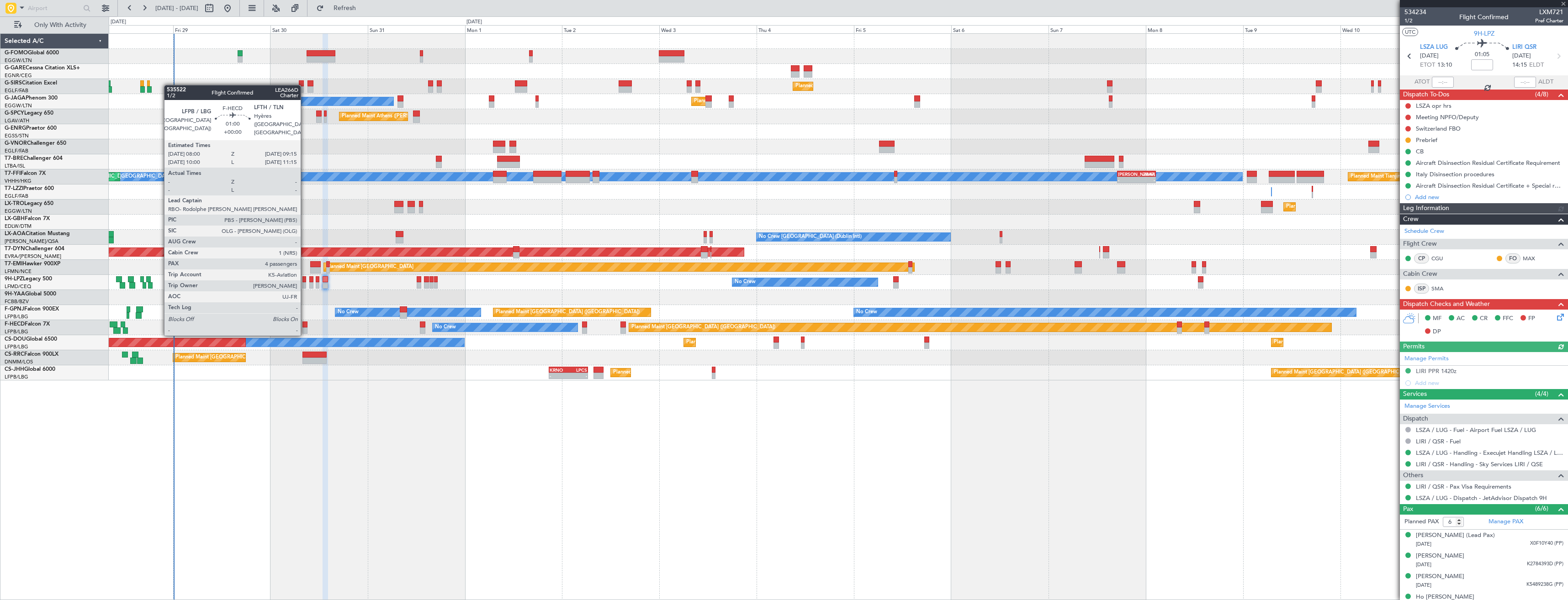
click at [305, 326] on div at bounding box center [305, 324] width 5 height 7
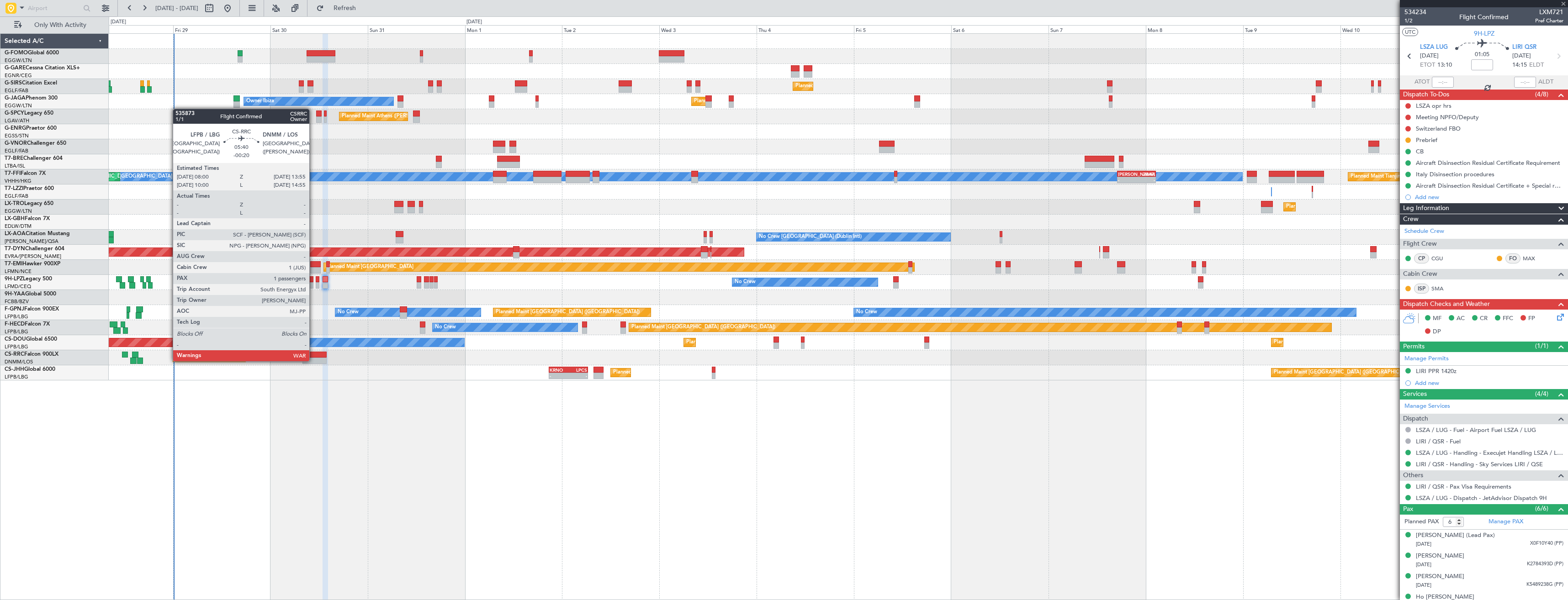
type input "4"
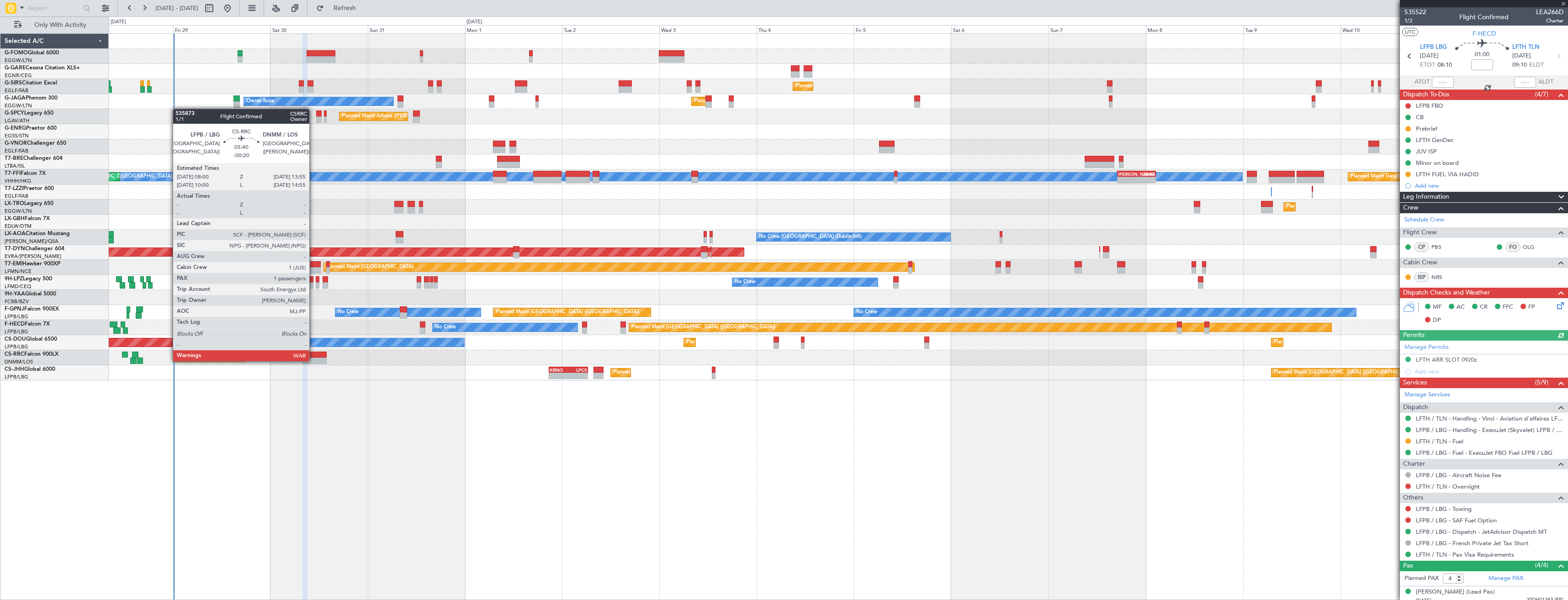
click at [313, 360] on div at bounding box center [315, 361] width 24 height 7
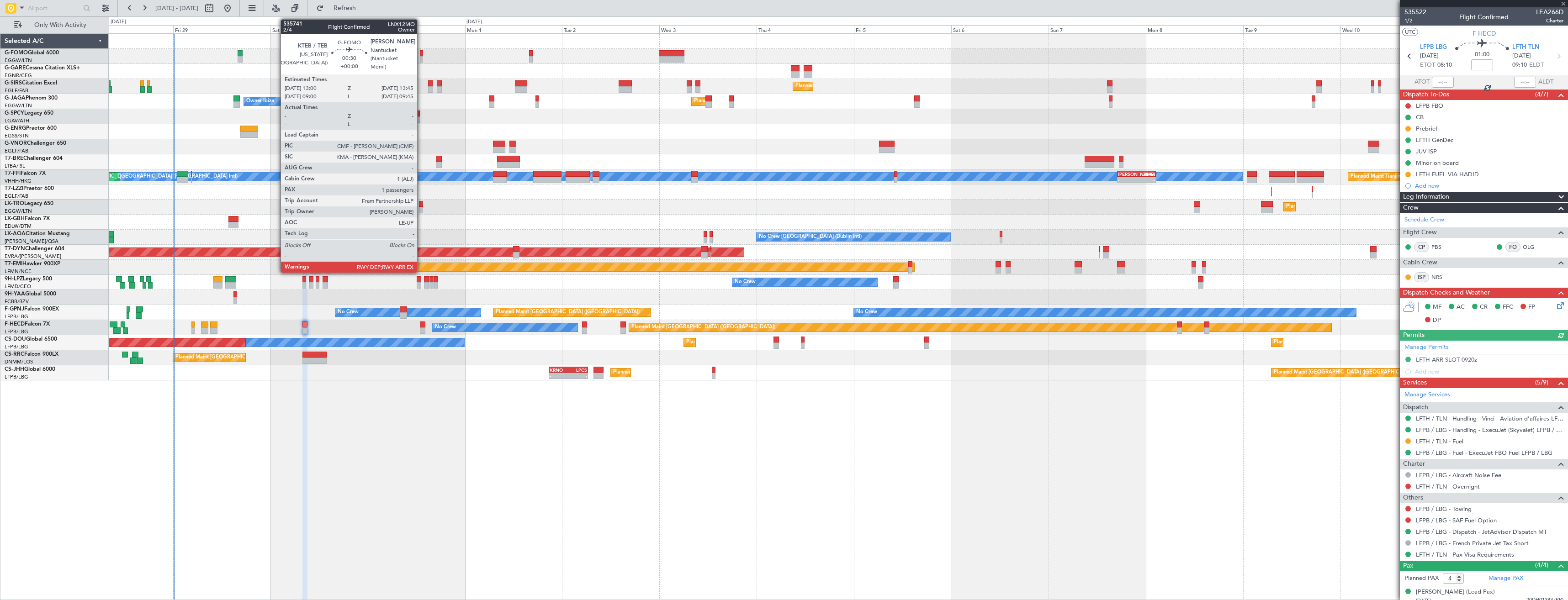
type input "-00:20"
type input "1"
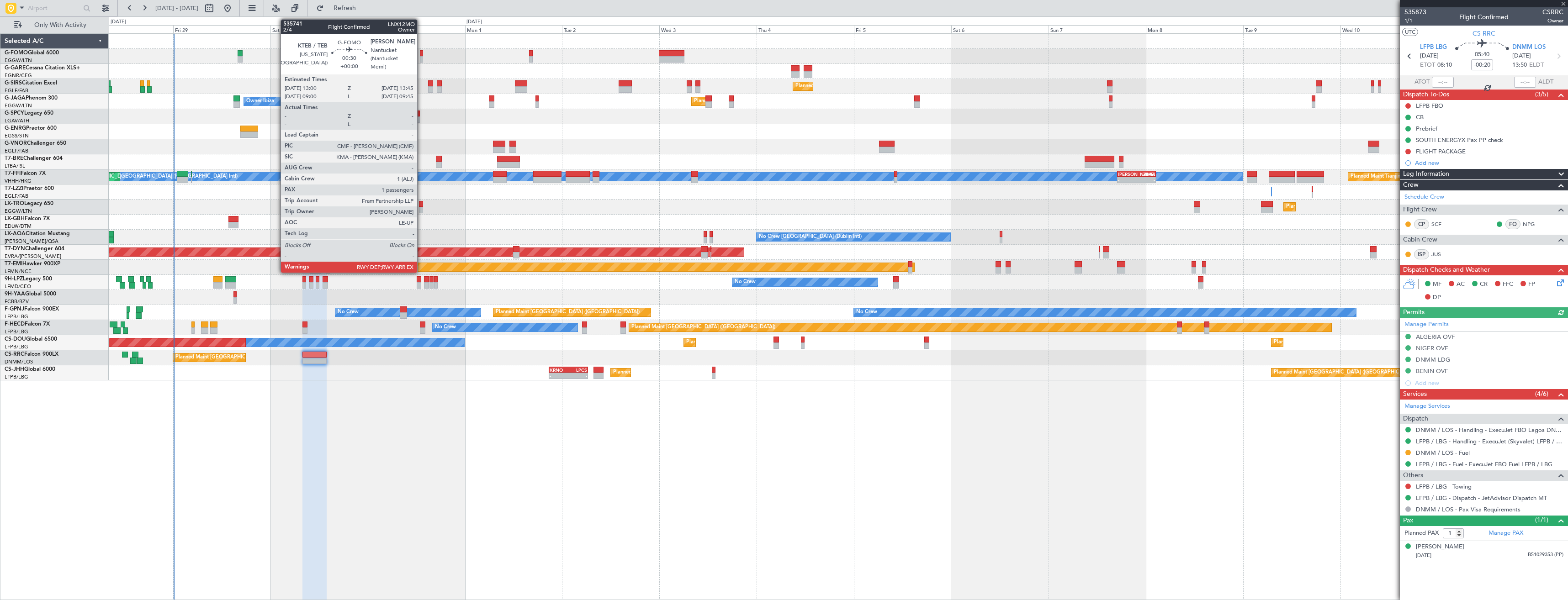
click at [421, 61] on div at bounding box center [421, 59] width 3 height 7
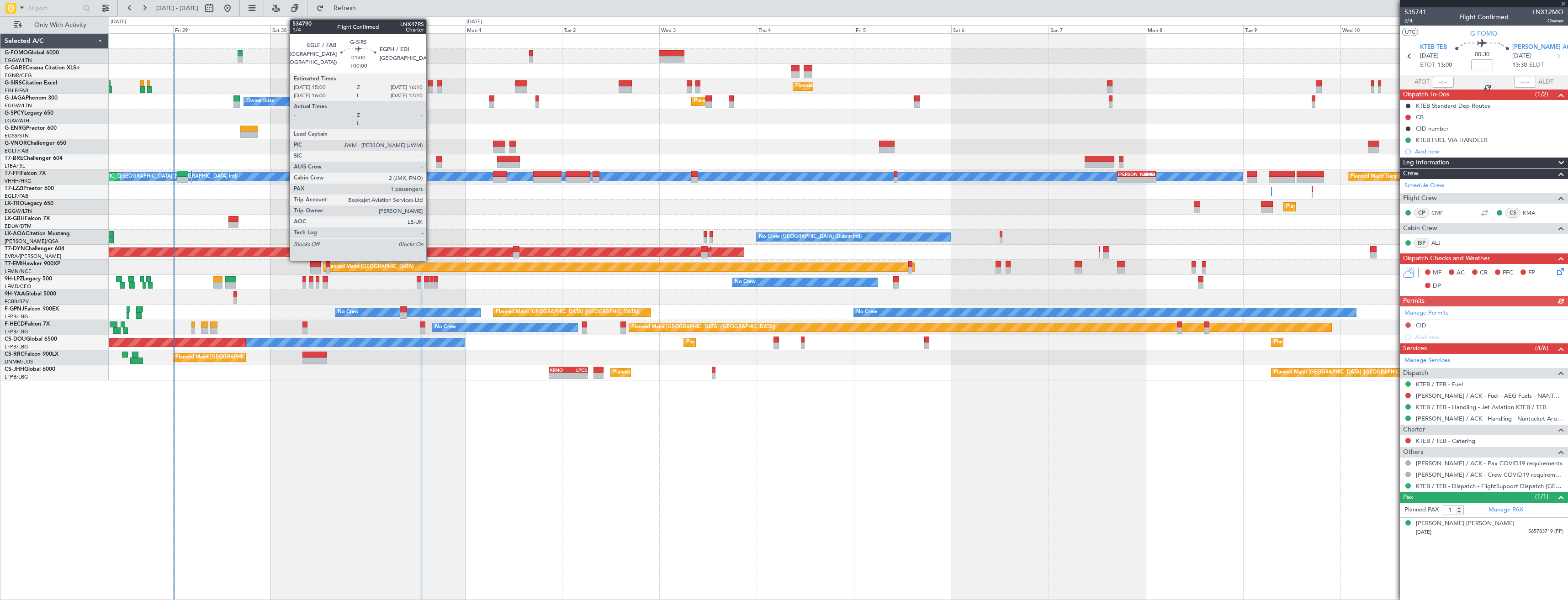
click at [430, 88] on div at bounding box center [430, 89] width 5 height 7
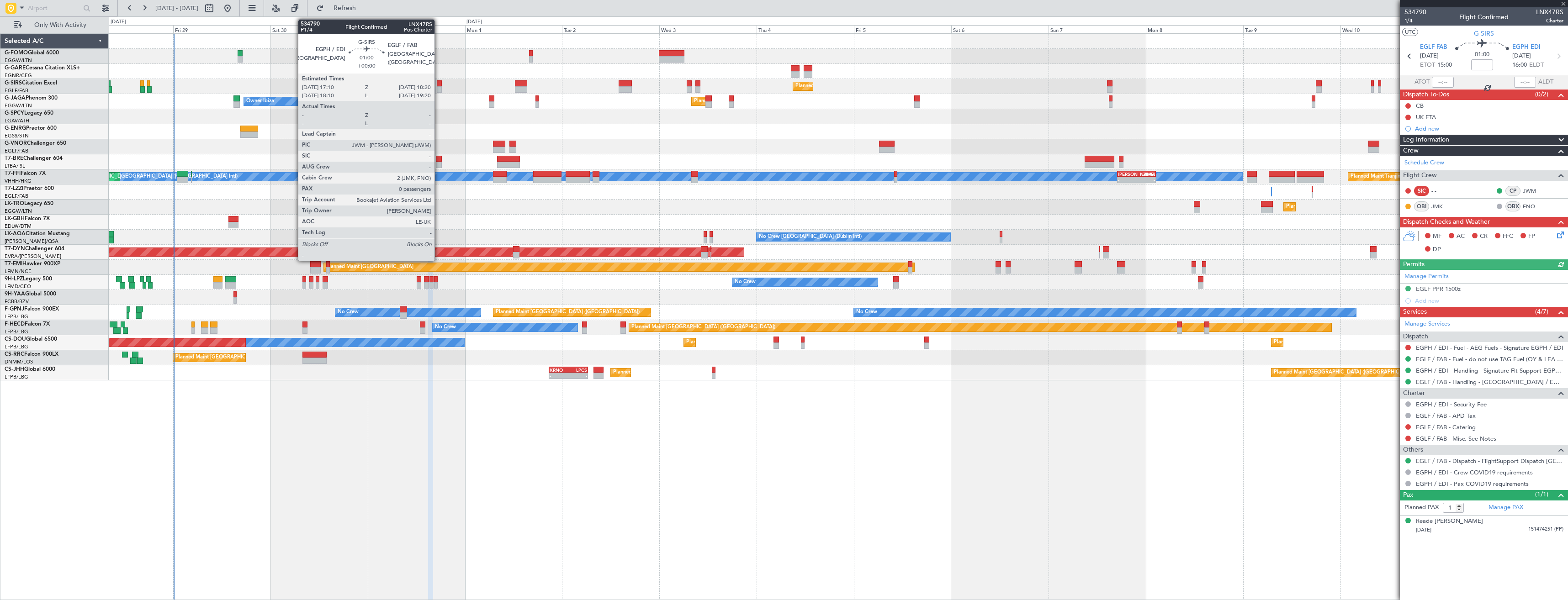
click at [439, 88] on div at bounding box center [439, 89] width 5 height 7
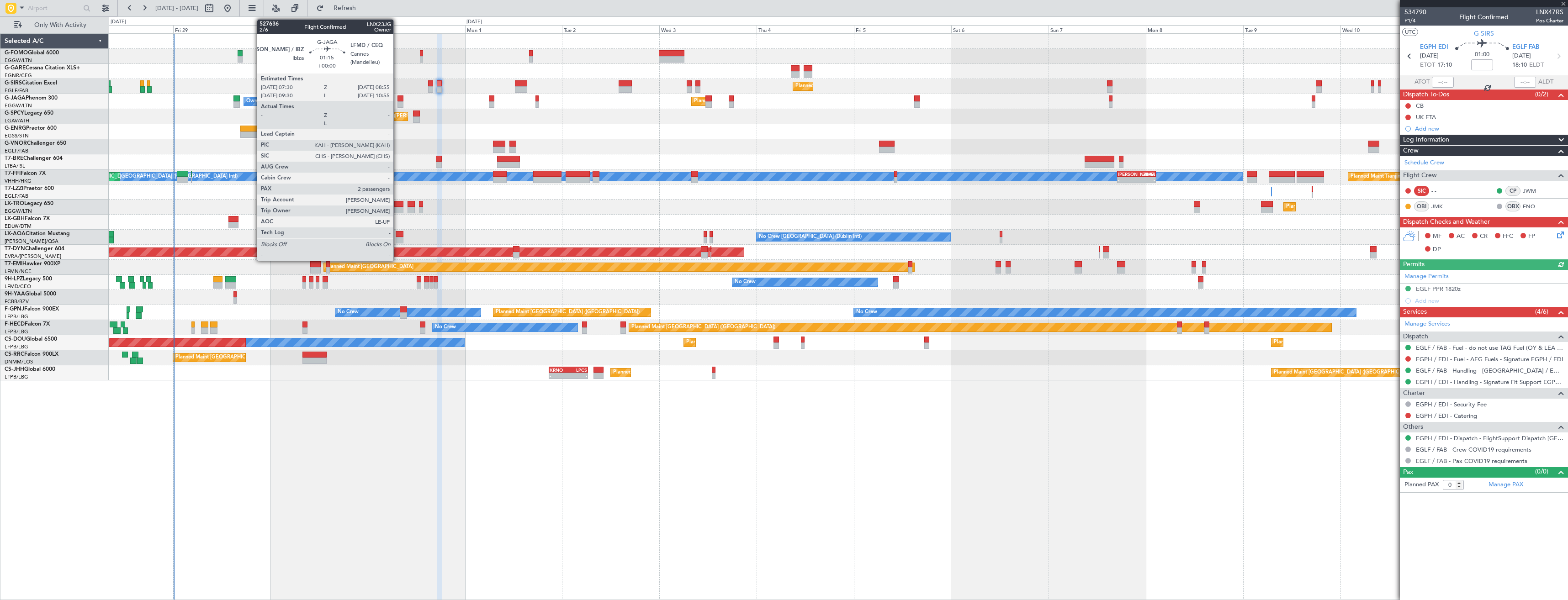
click at [397, 102] on div at bounding box center [401, 105] width 6 height 7
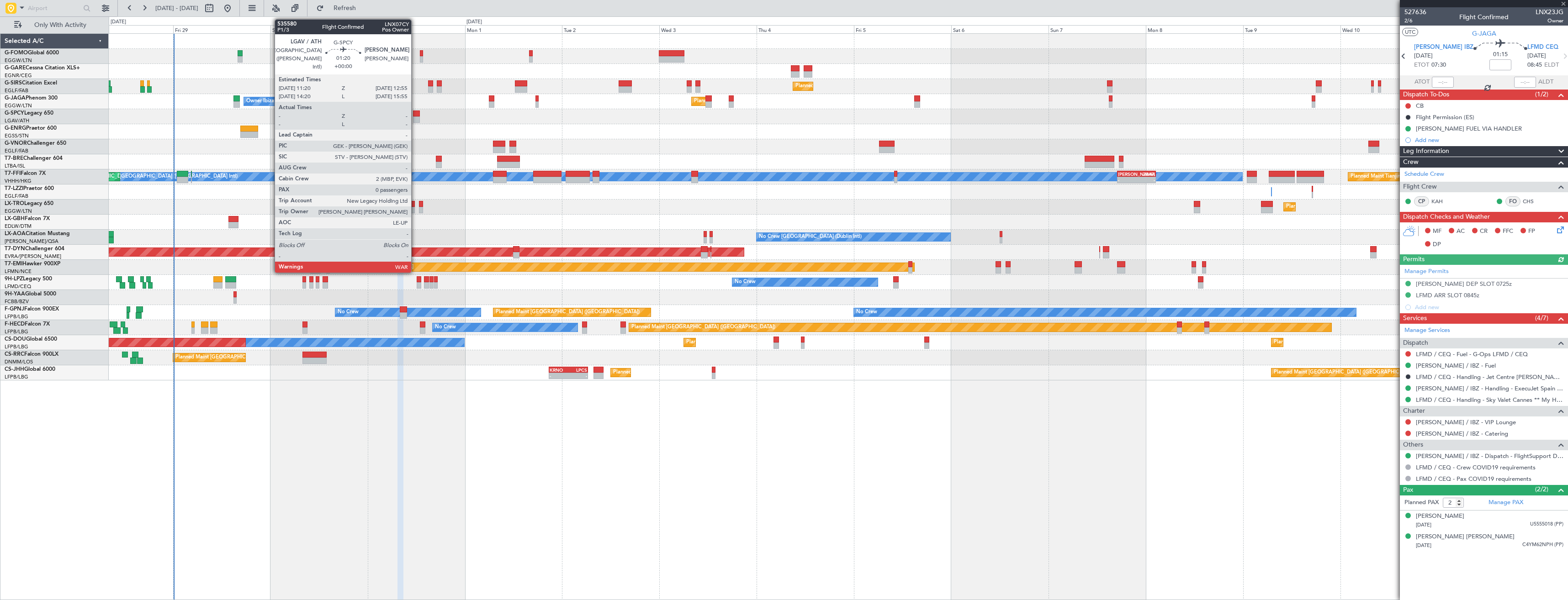
click at [415, 116] on div at bounding box center [416, 119] width 7 height 7
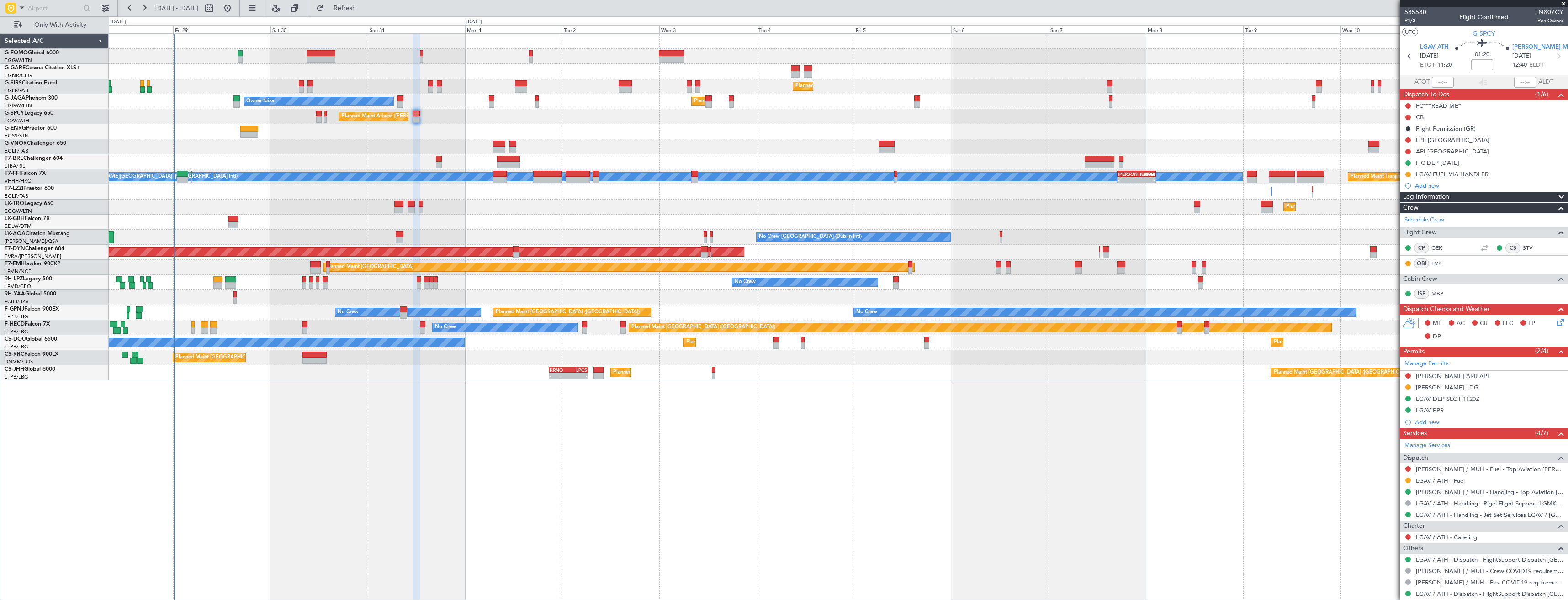
click at [443, 164] on div "Planned Maint Warsaw ([GEOGRAPHIC_DATA])" at bounding box center [838, 162] width 1459 height 15
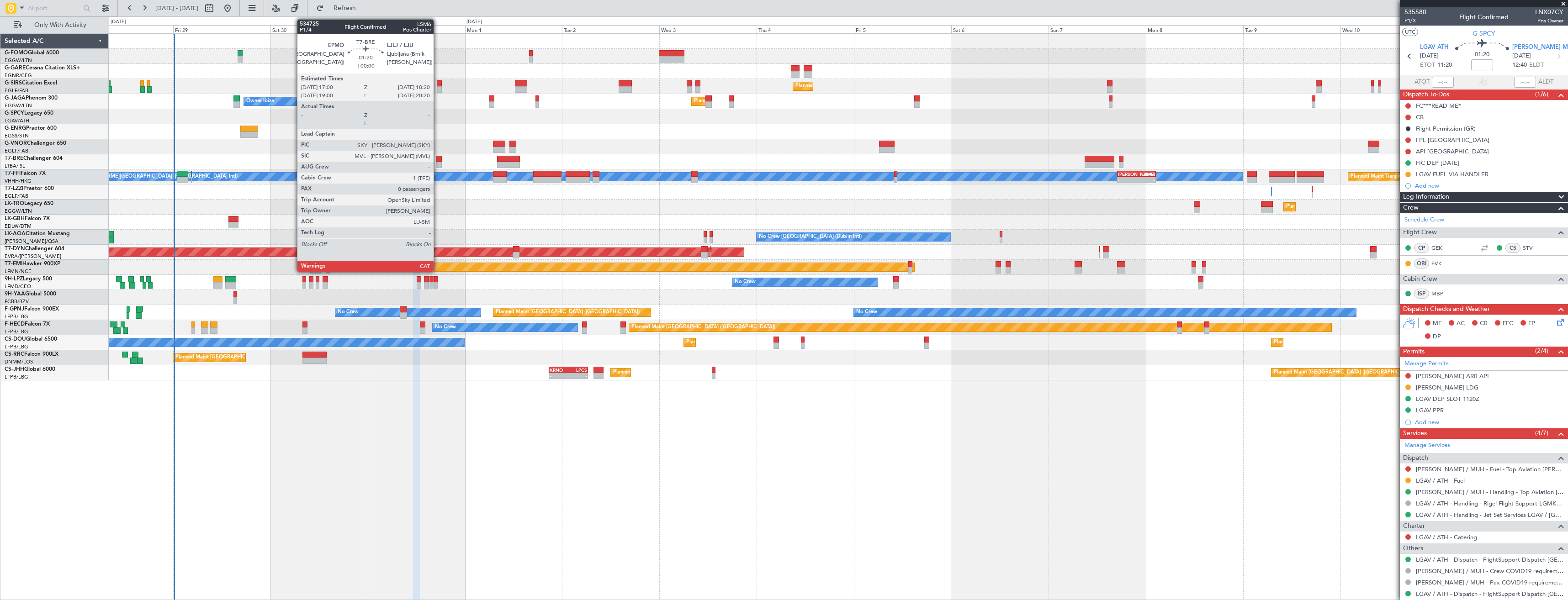
click at [438, 162] on div at bounding box center [438, 165] width 5 height 7
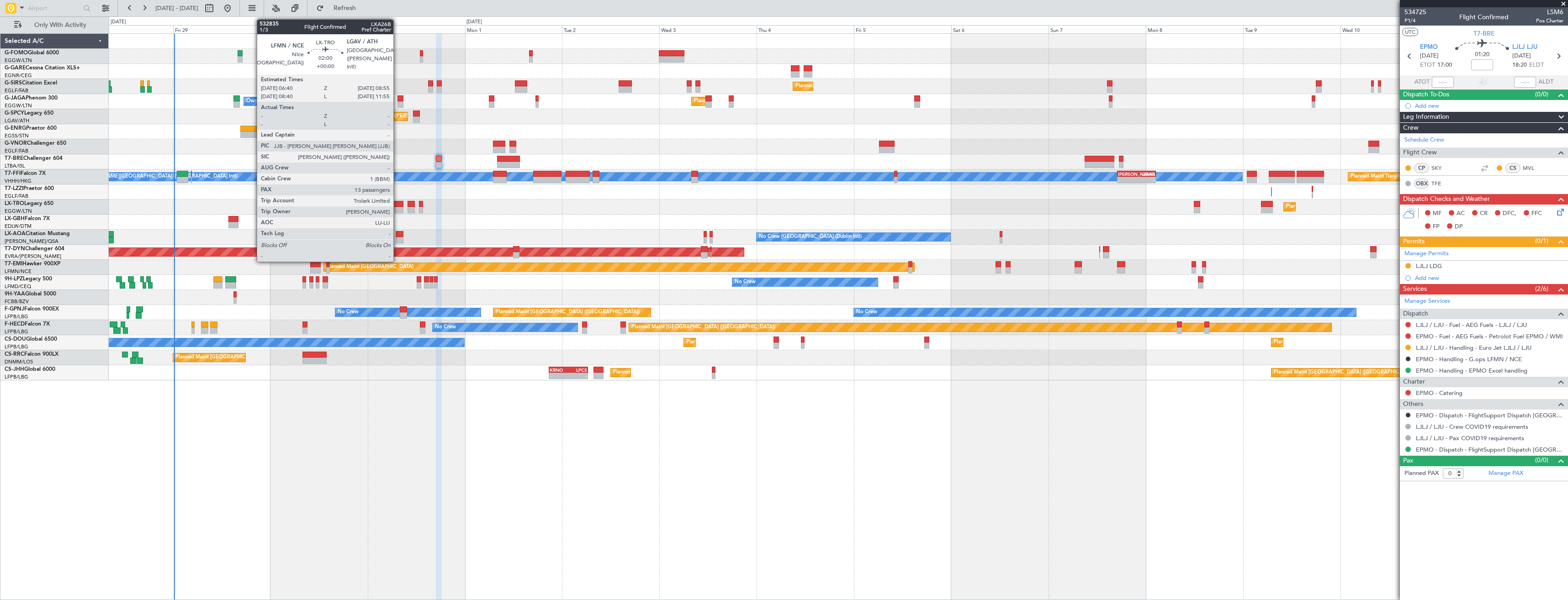
click at [397, 211] on div at bounding box center [399, 210] width 9 height 7
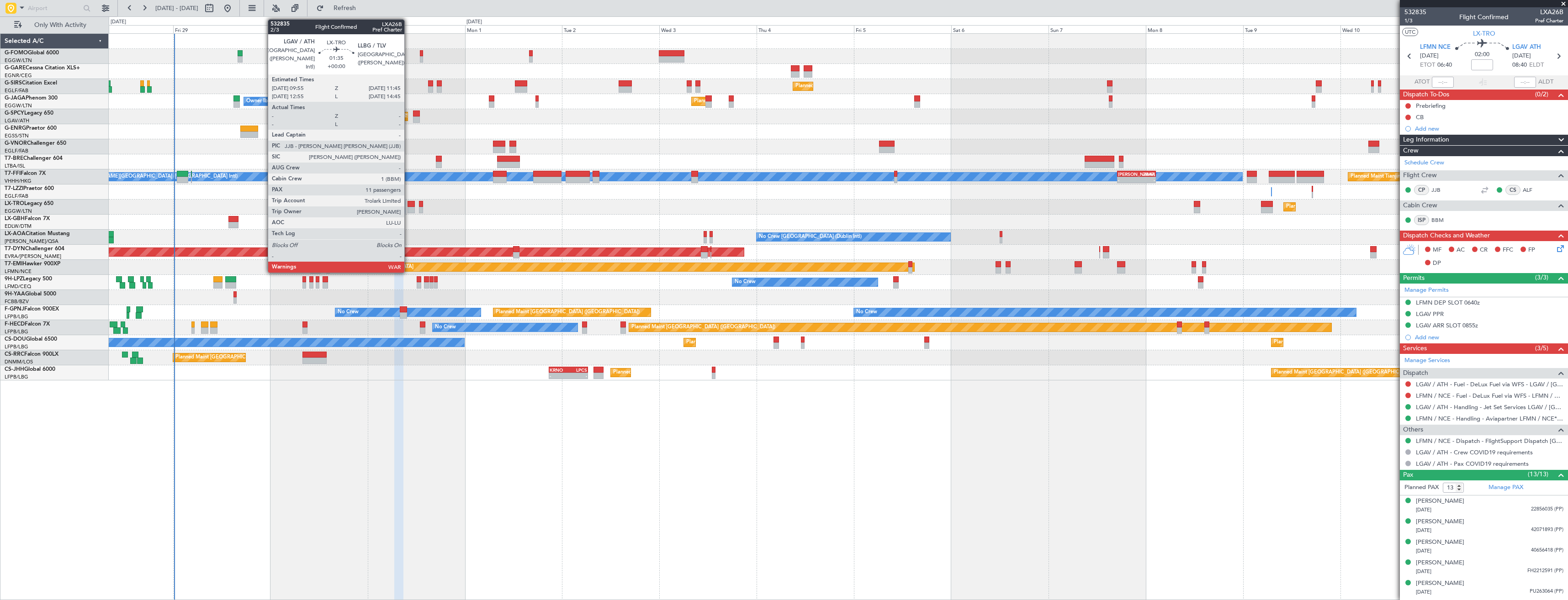
click at [408, 209] on div at bounding box center [411, 210] width 8 height 7
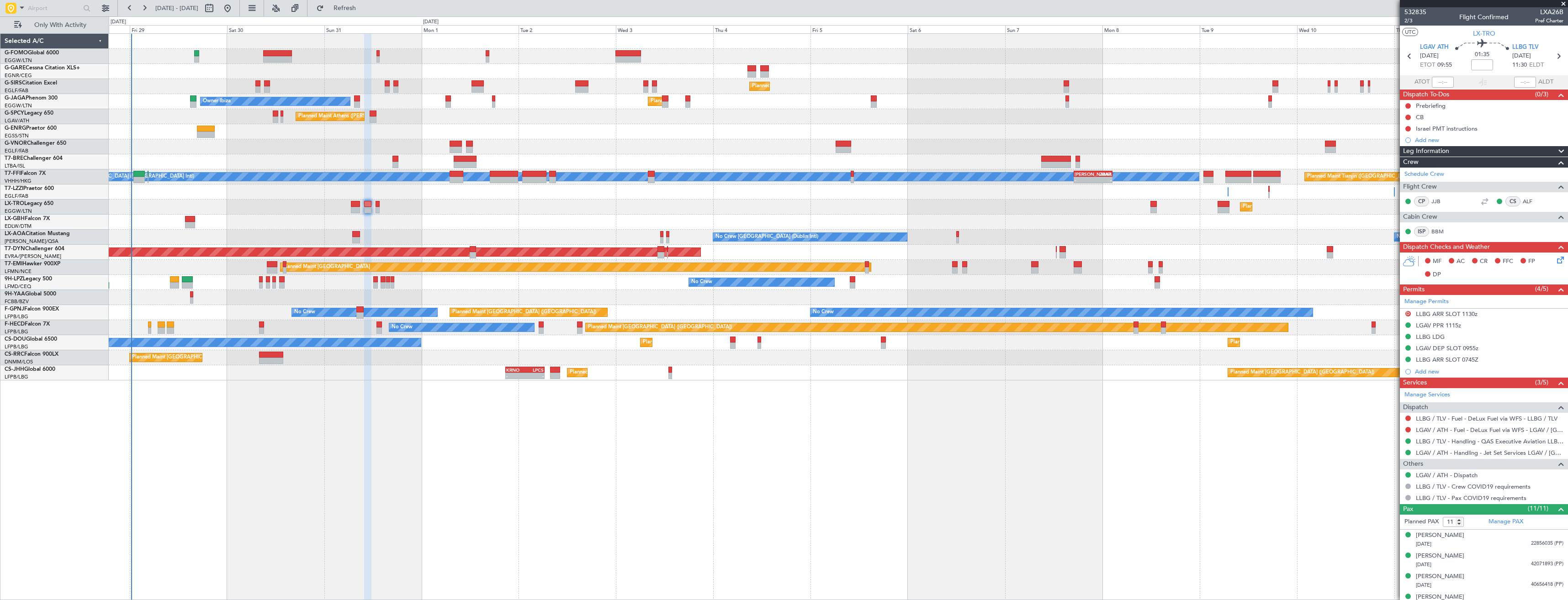
click at [422, 200] on div "Planned Maint London (Farnborough) Unplanned Maint Oxford (Kidlington) Owner Ib…" at bounding box center [838, 208] width 1459 height 347
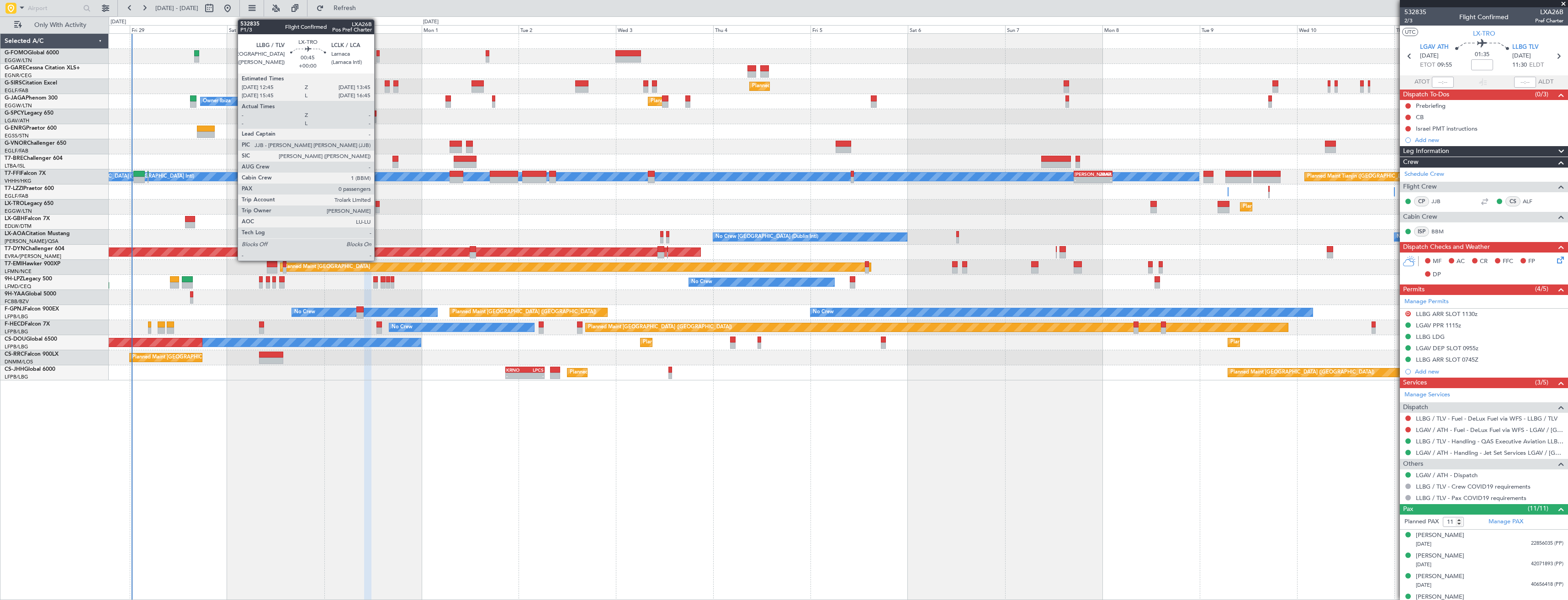
click at [378, 204] on div at bounding box center [377, 204] width 4 height 7
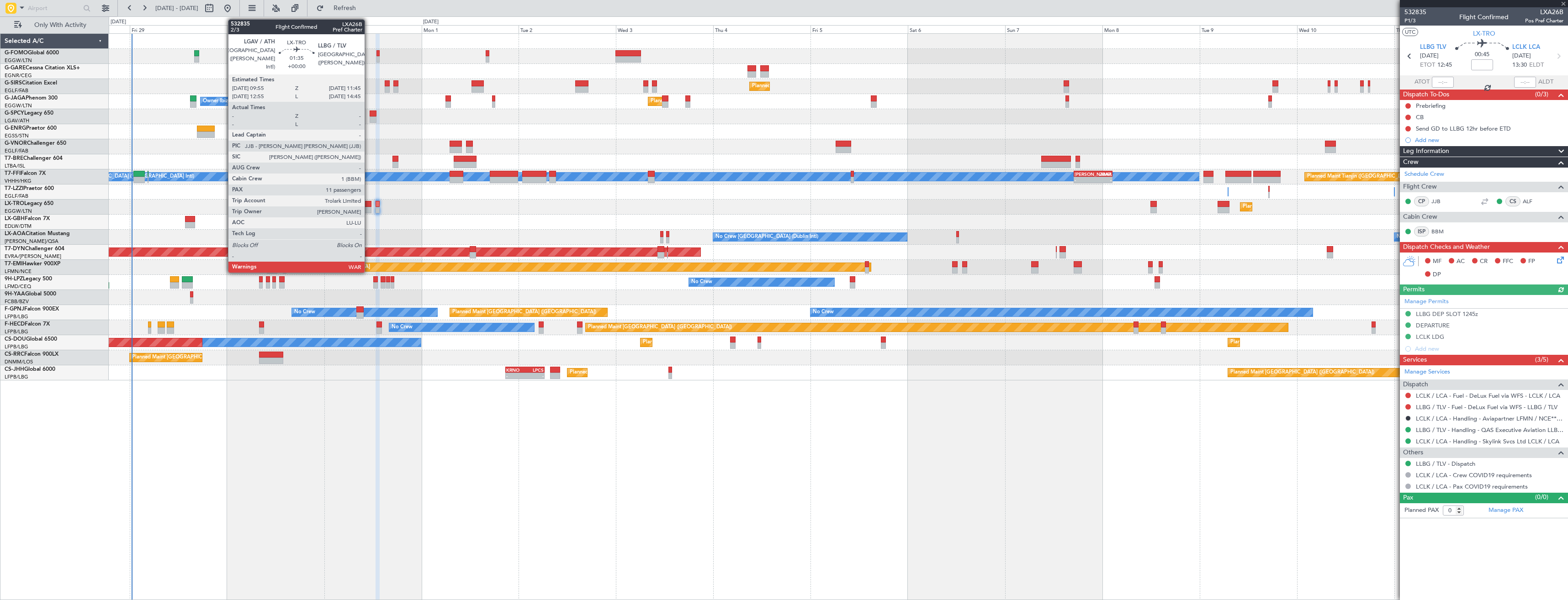
click at [369, 206] on div at bounding box center [368, 204] width 8 height 7
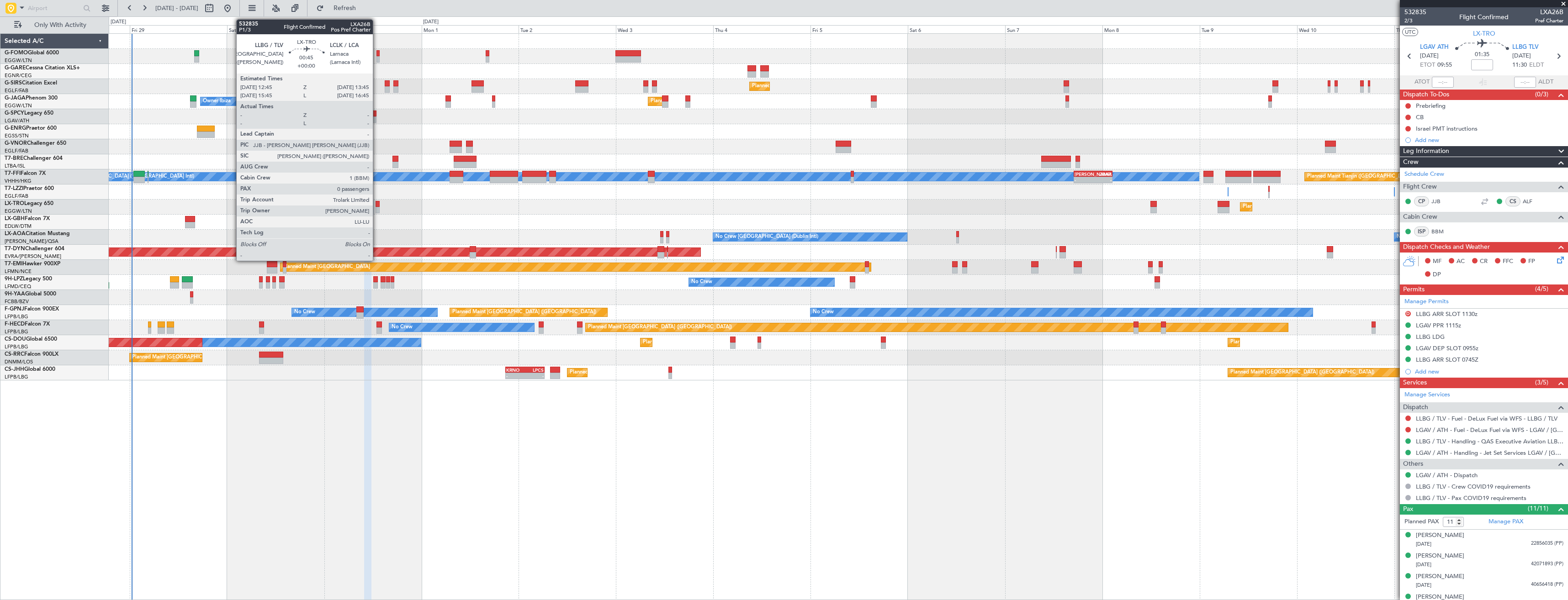
click at [377, 206] on div at bounding box center [377, 204] width 4 height 7
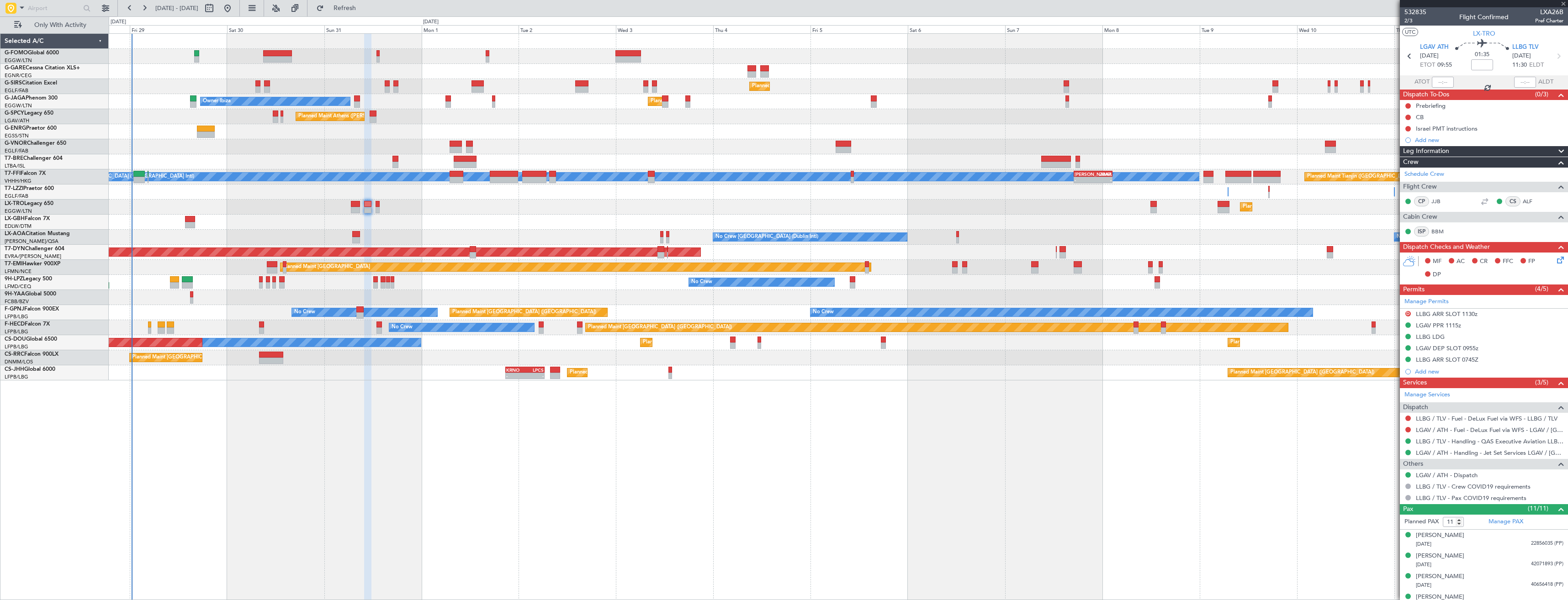
type input "0"
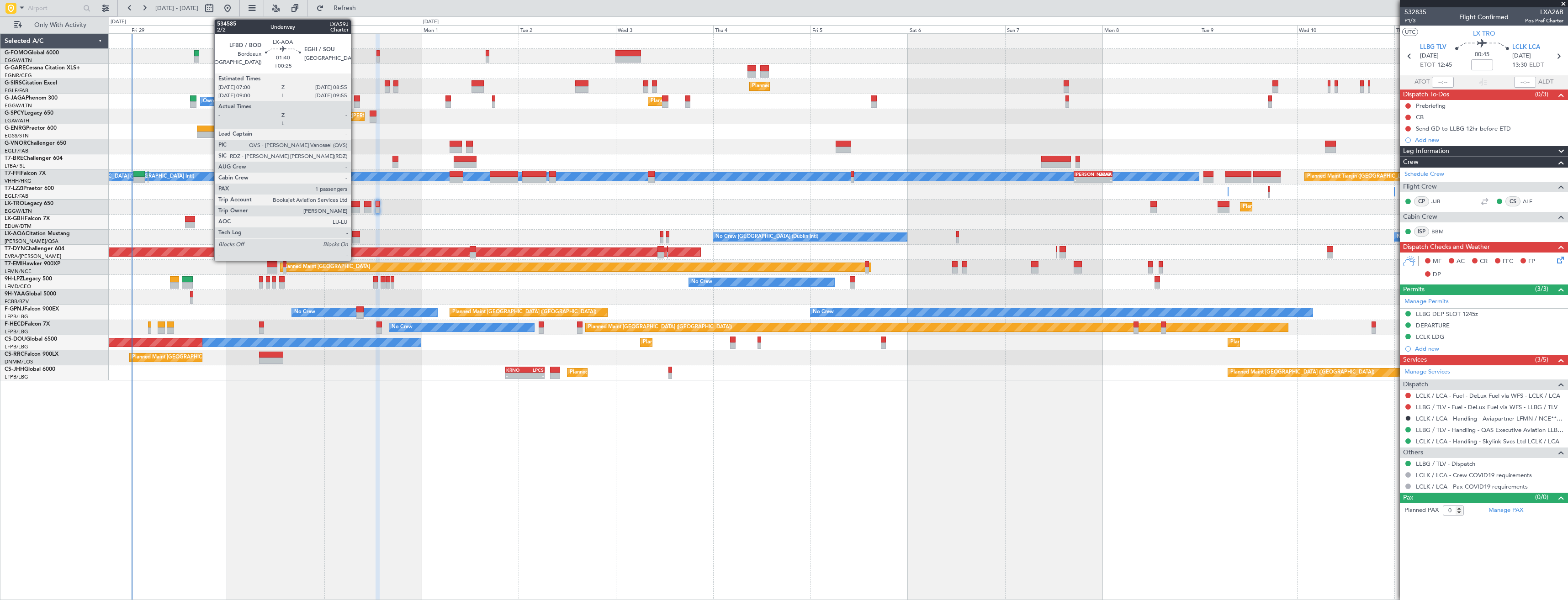
click at [355, 237] on div at bounding box center [357, 234] width 9 height 7
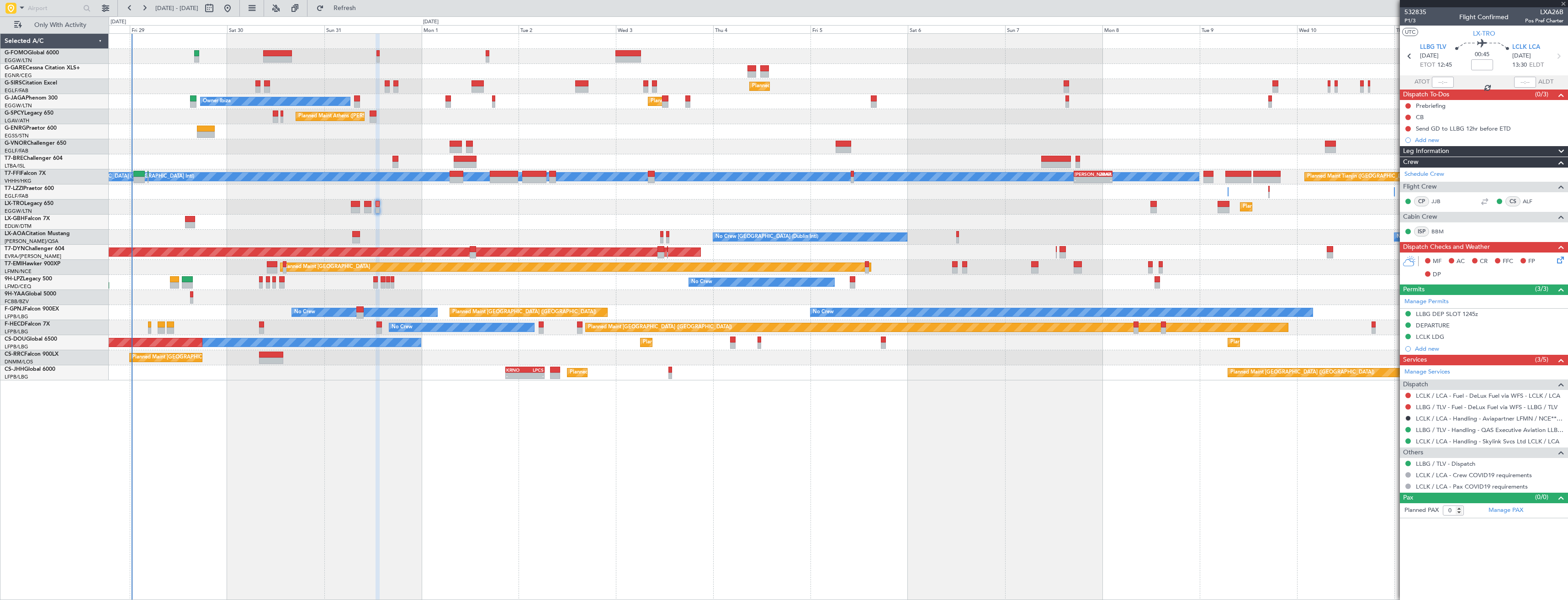
type input "+00:25"
type input "1"
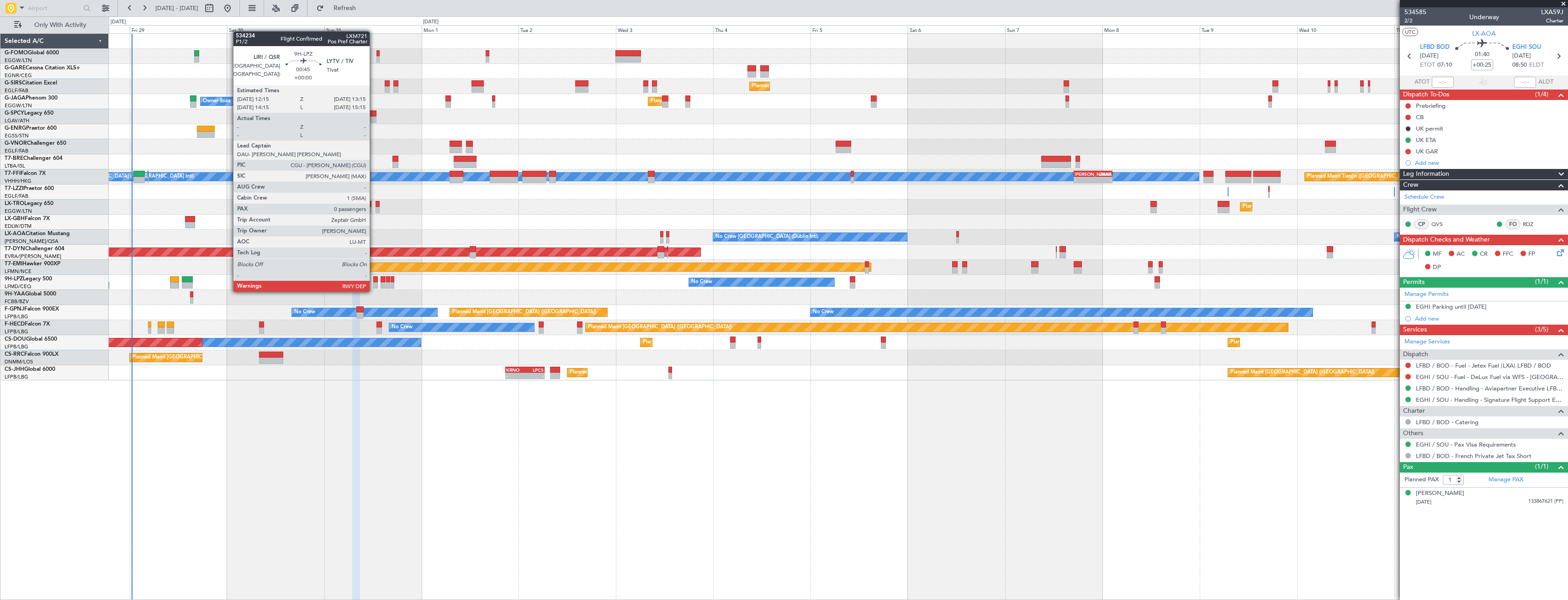
click at [374, 283] on div at bounding box center [375, 285] width 4 height 7
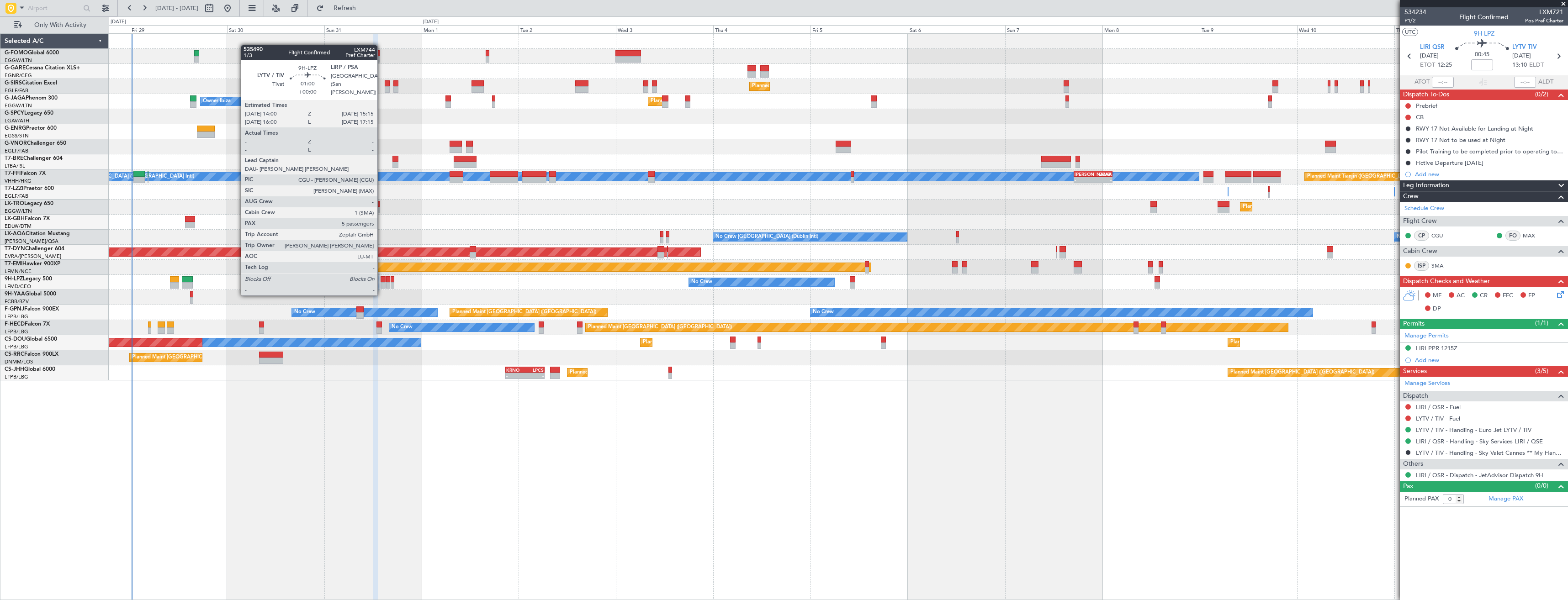
click at [382, 285] on div at bounding box center [383, 285] width 5 height 7
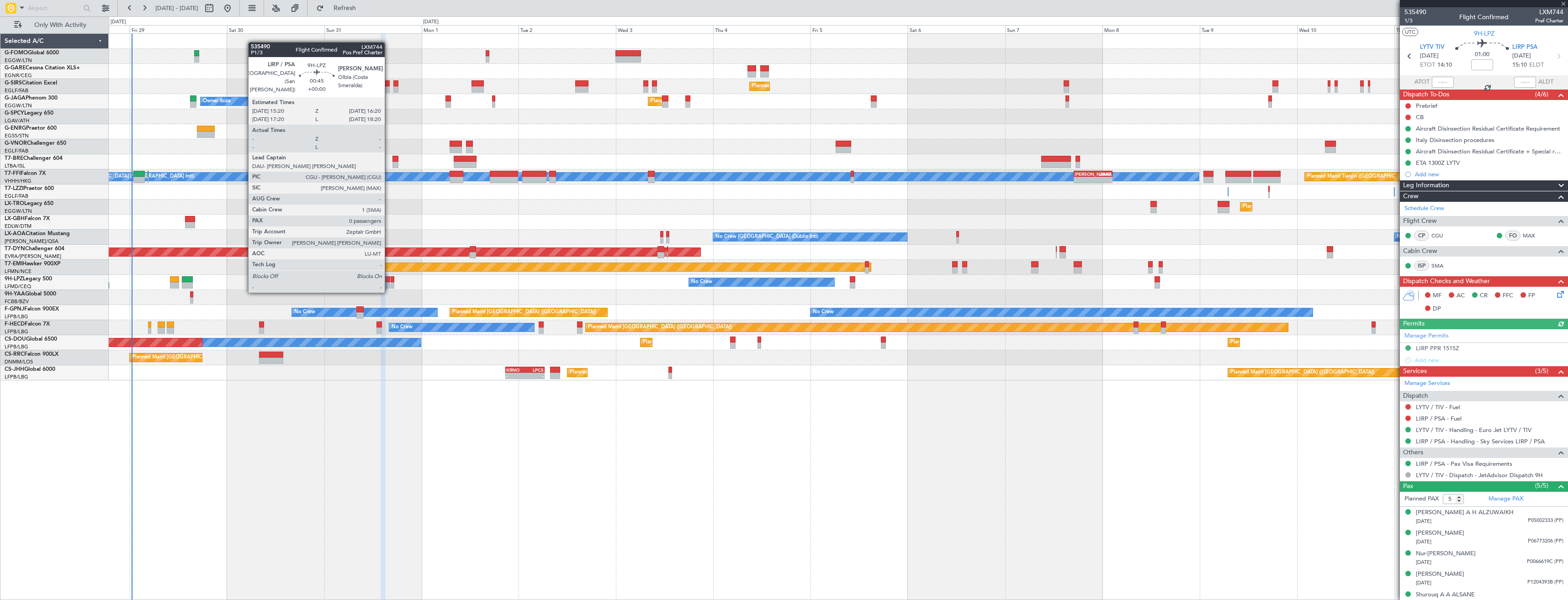
click at [389, 283] on div at bounding box center [388, 285] width 4 height 7
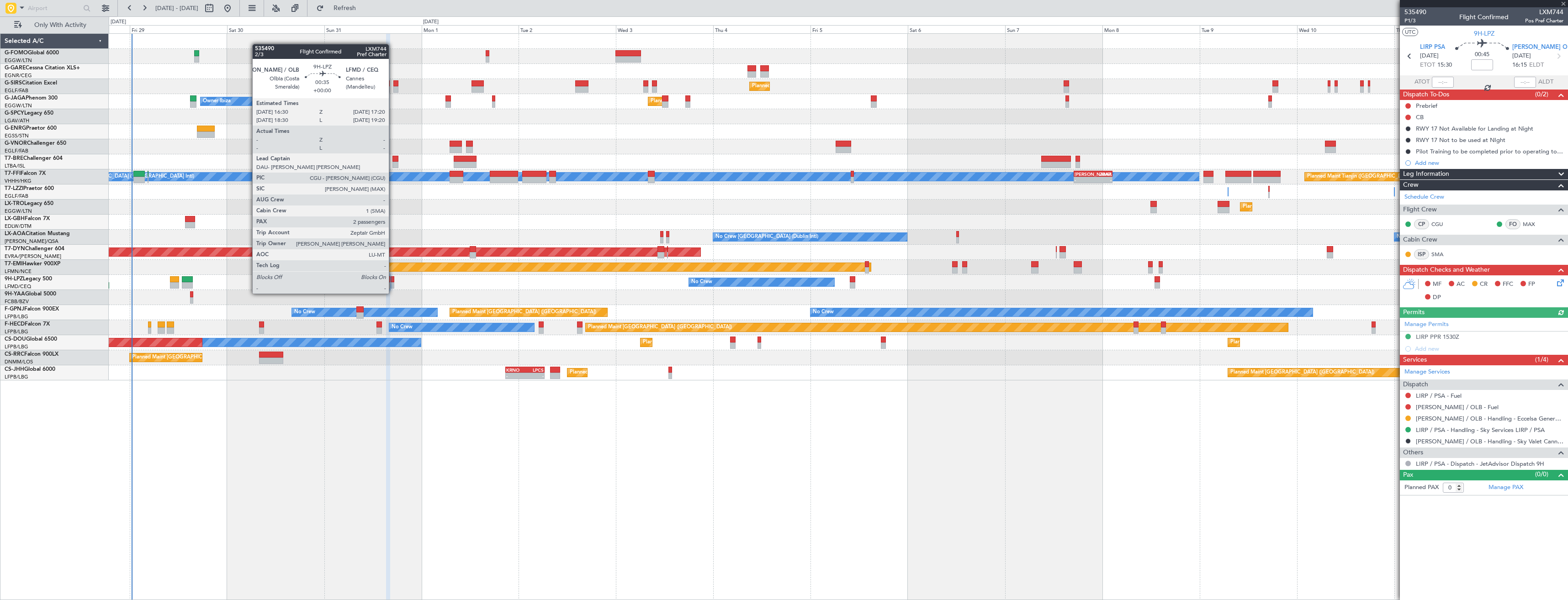
click at [393, 285] on div at bounding box center [393, 285] width 4 height 7
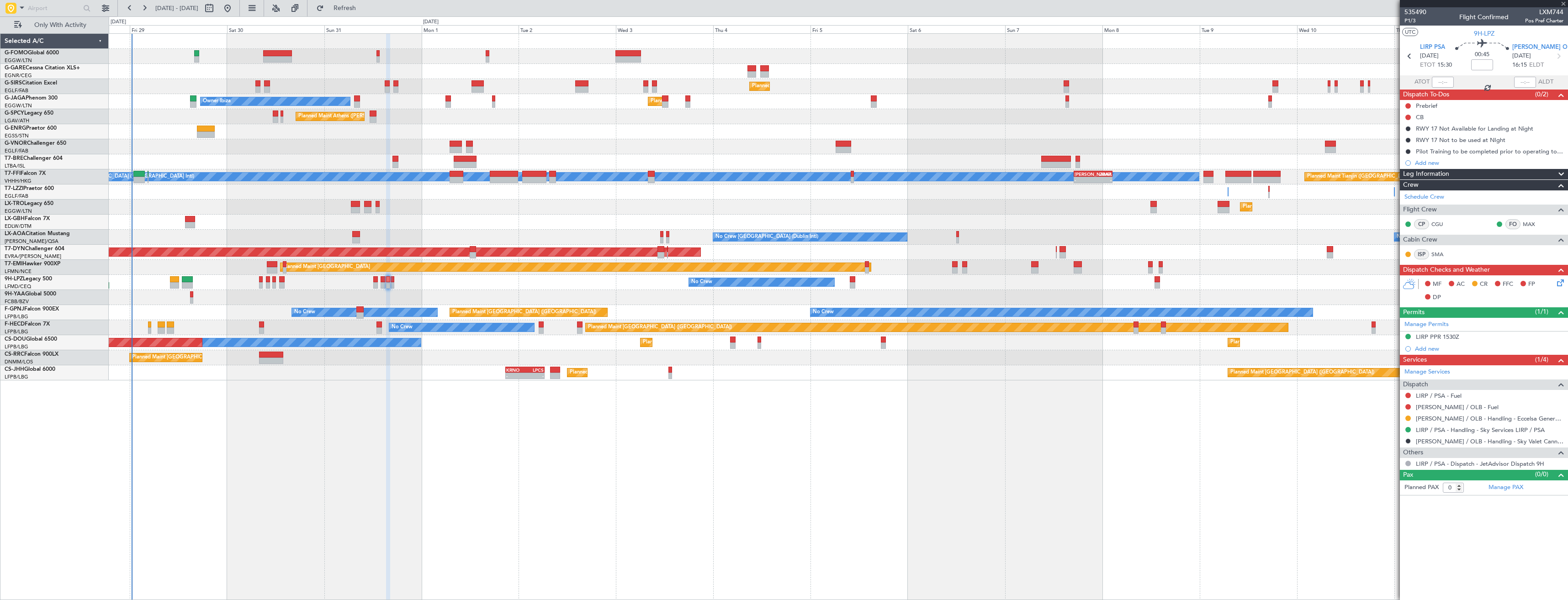
type input "2"
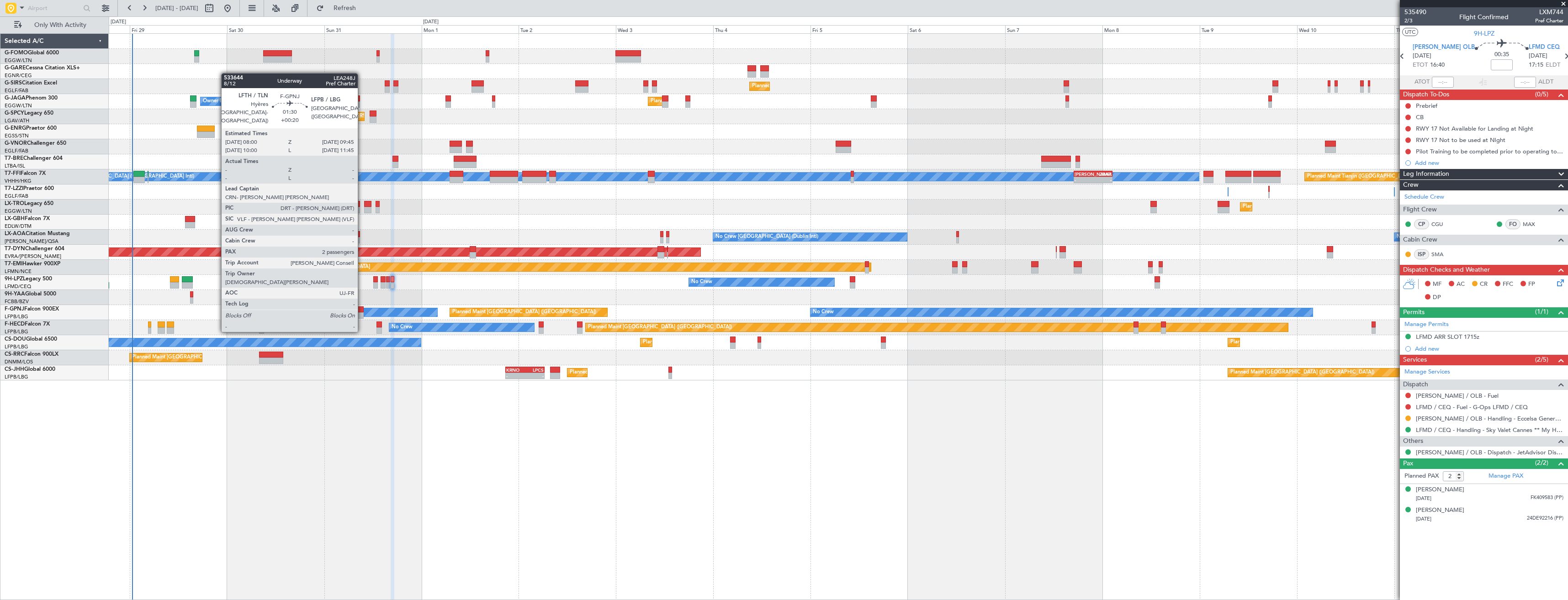
click at [362, 314] on div at bounding box center [360, 315] width 7 height 7
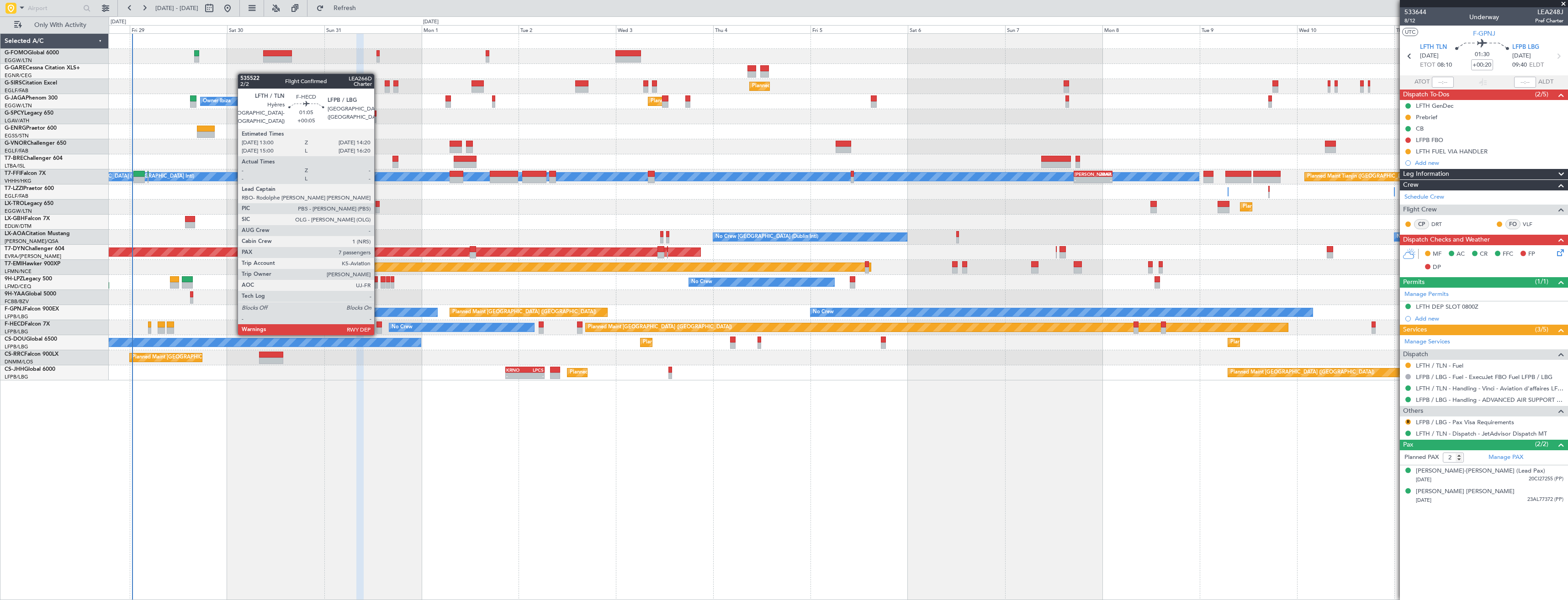
click at [379, 325] on div at bounding box center [379, 324] width 5 height 7
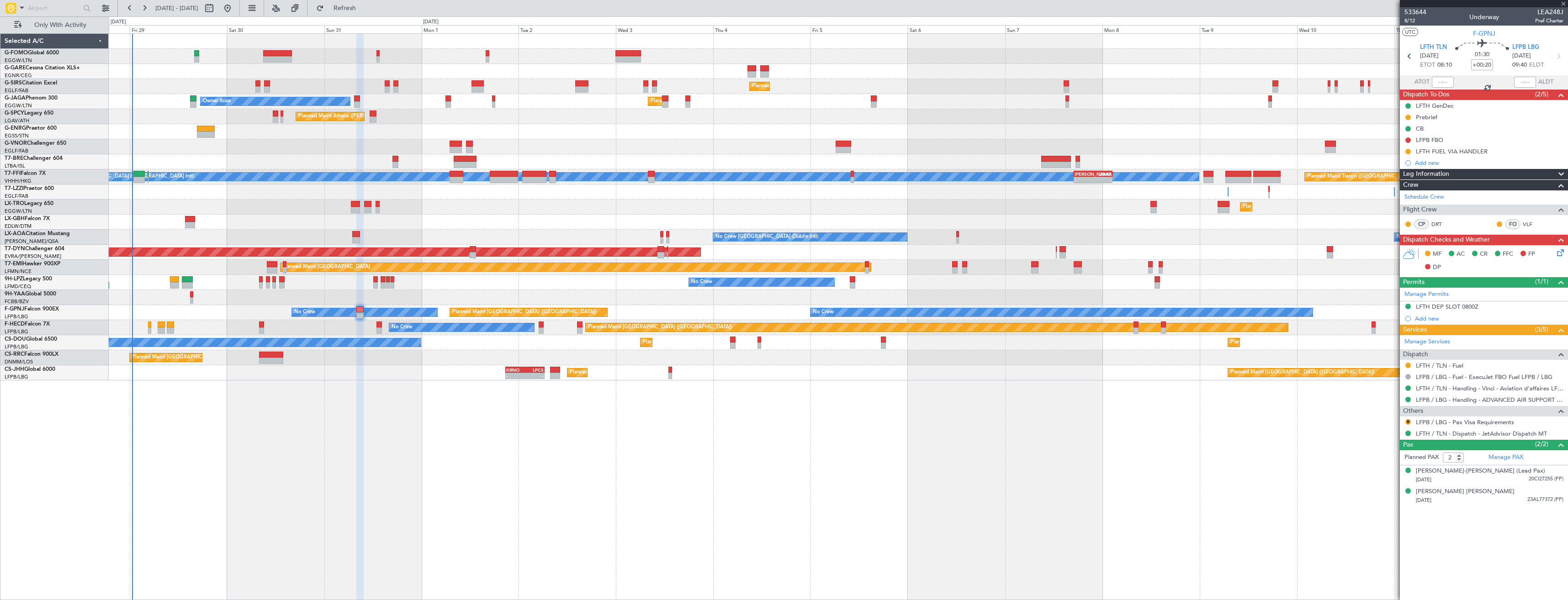
type input "+00:05"
type input "7"
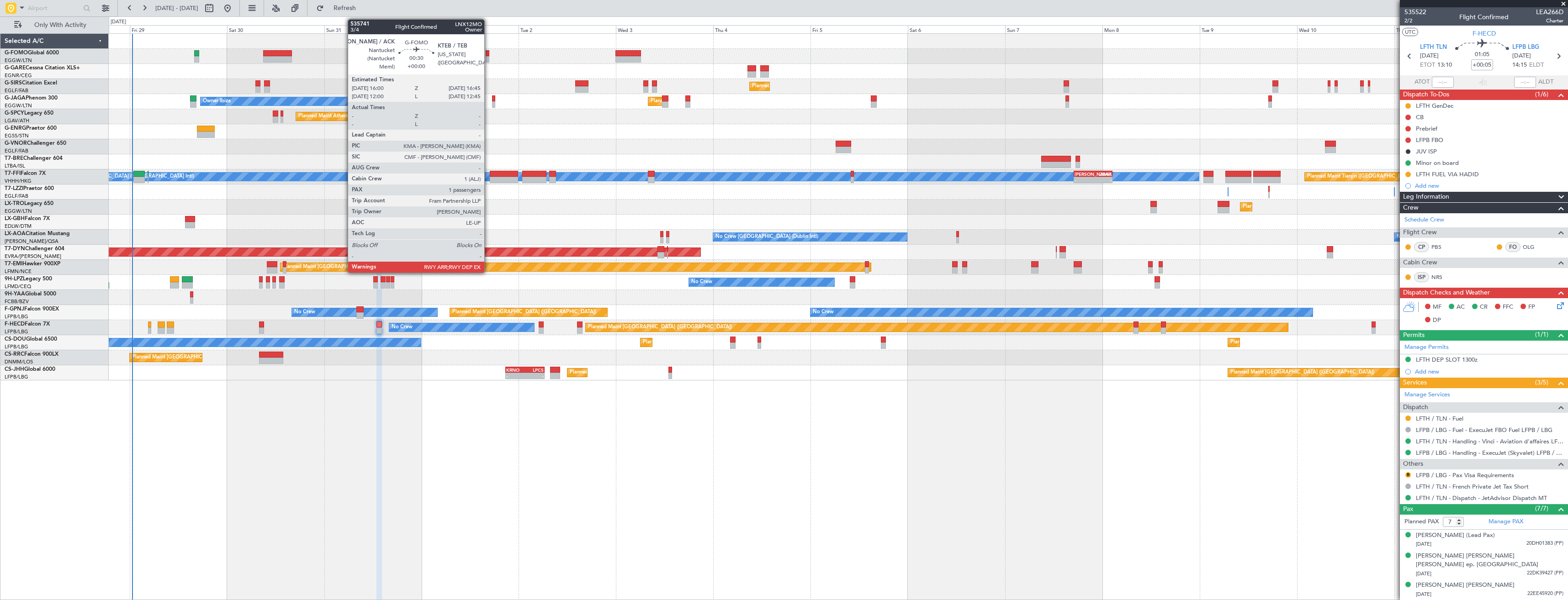
click at [488, 53] on div at bounding box center [487, 54] width 3 height 7
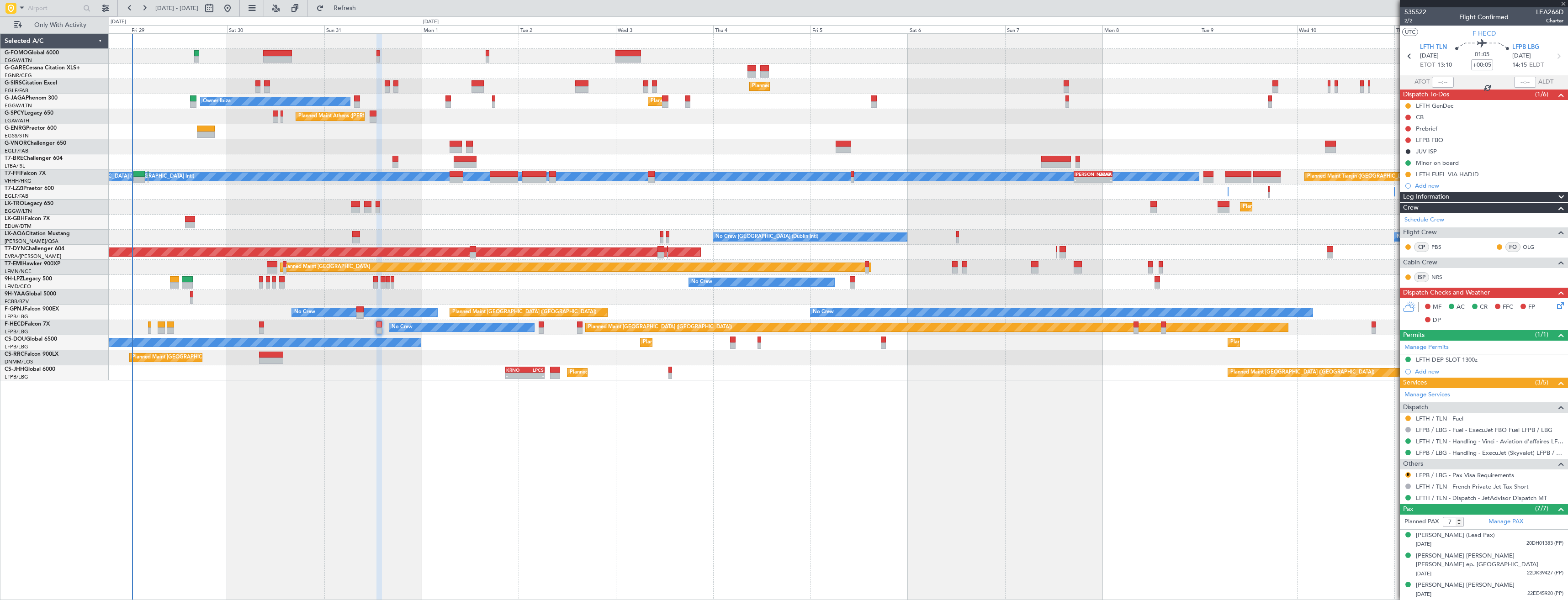
type input "1"
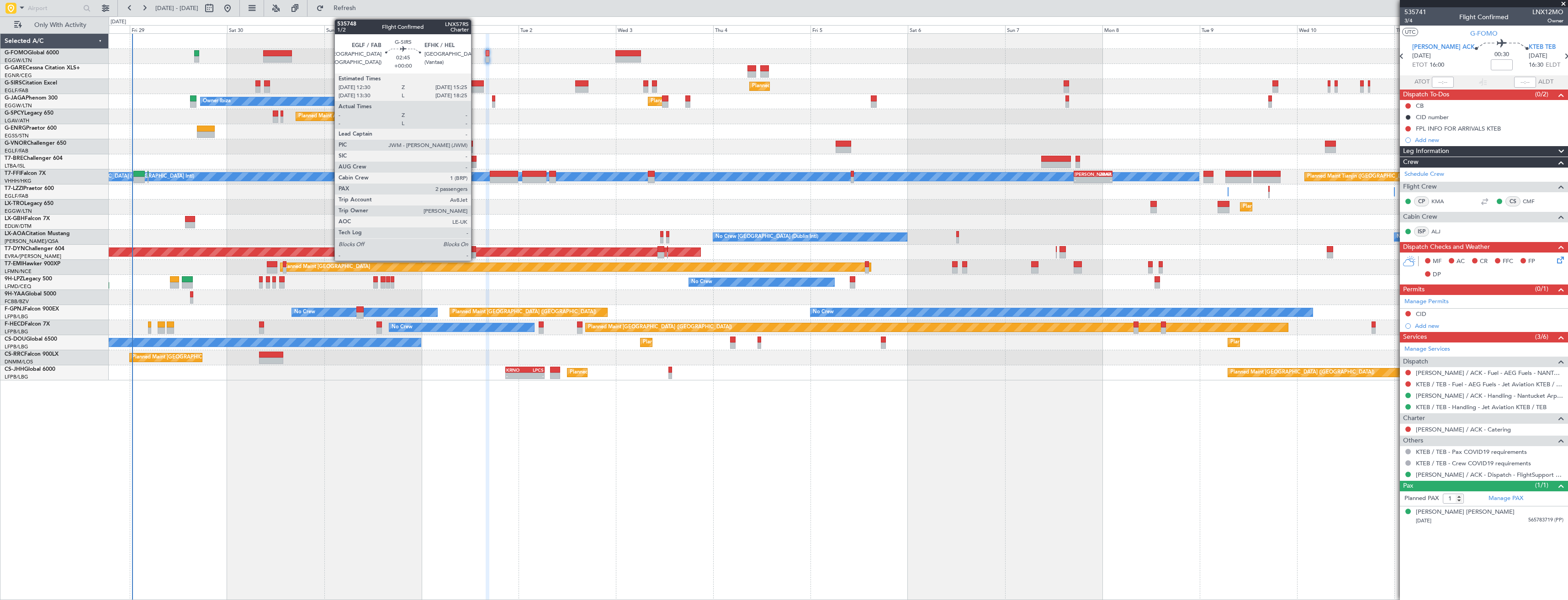
click at [475, 85] on div at bounding box center [478, 83] width 12 height 7
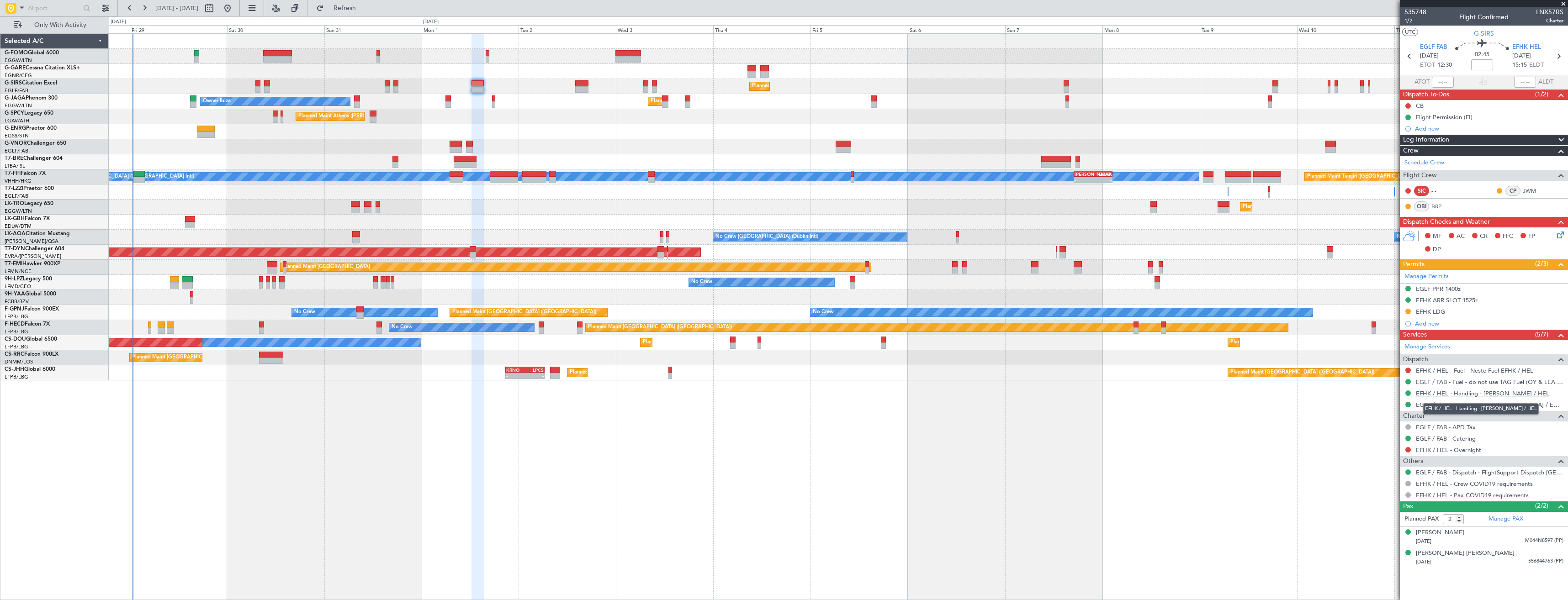
click at [1437, 392] on link "EFHK / HEL - Handling - [PERSON_NAME] / HEL" at bounding box center [1482, 393] width 133 height 8
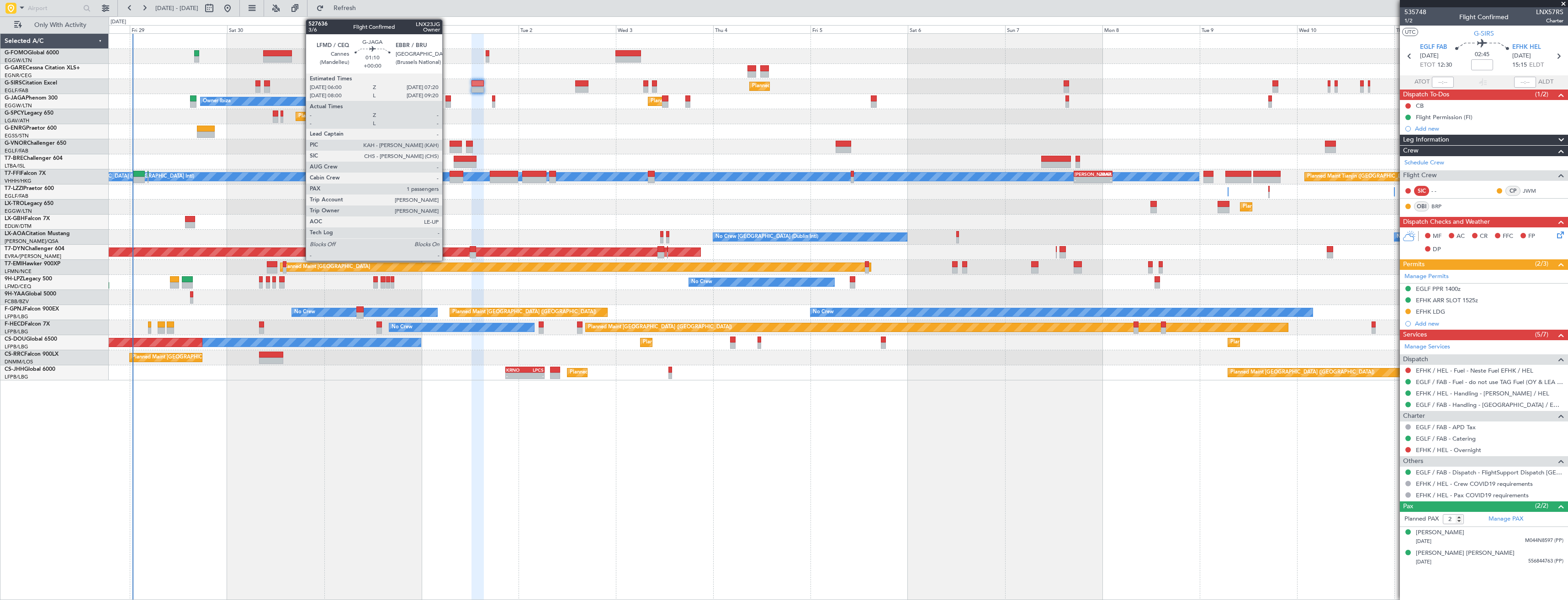
click at [446, 99] on div at bounding box center [448, 99] width 5 height 7
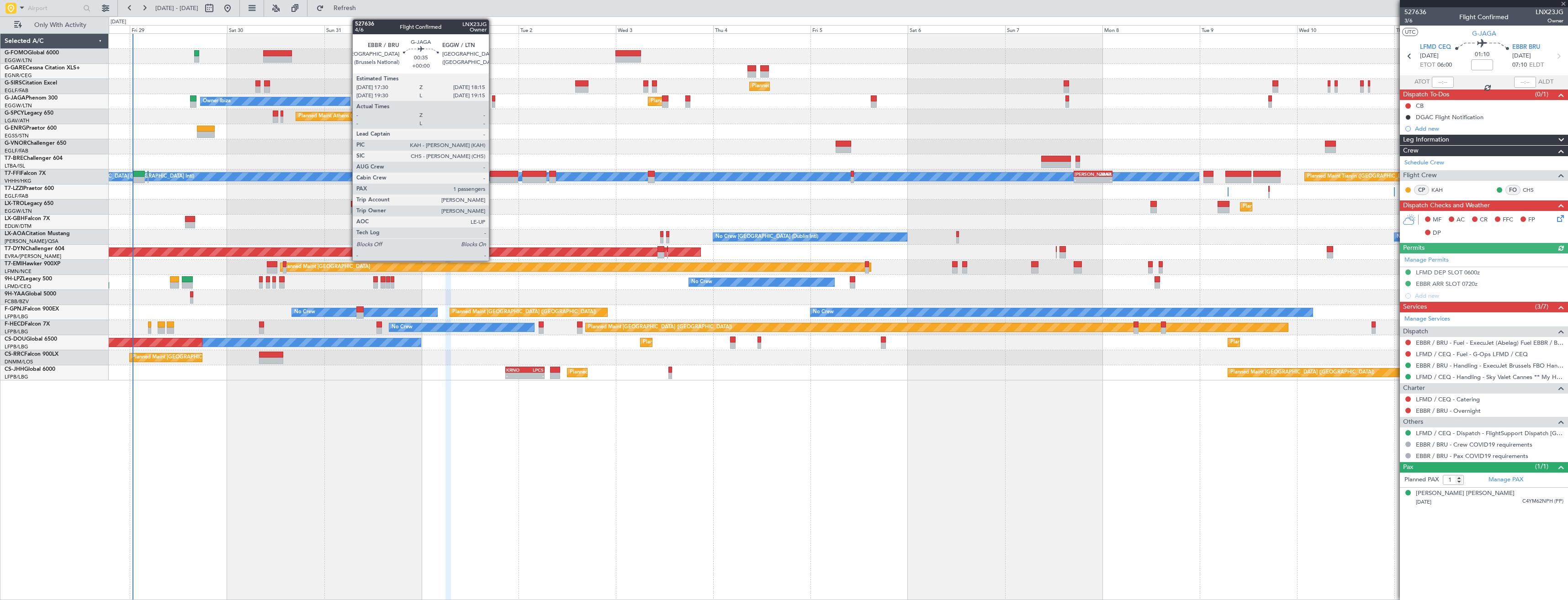
click at [493, 101] on div at bounding box center [493, 99] width 3 height 7
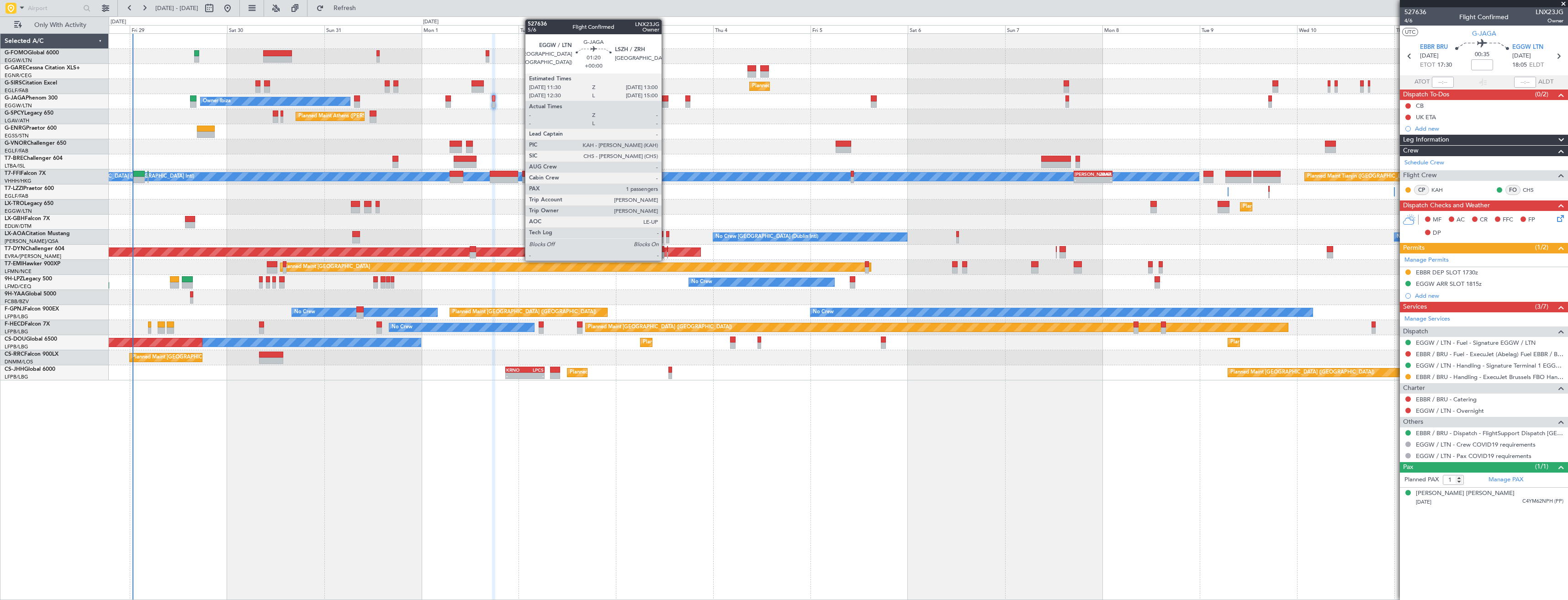
click at [666, 100] on div at bounding box center [665, 99] width 7 height 7
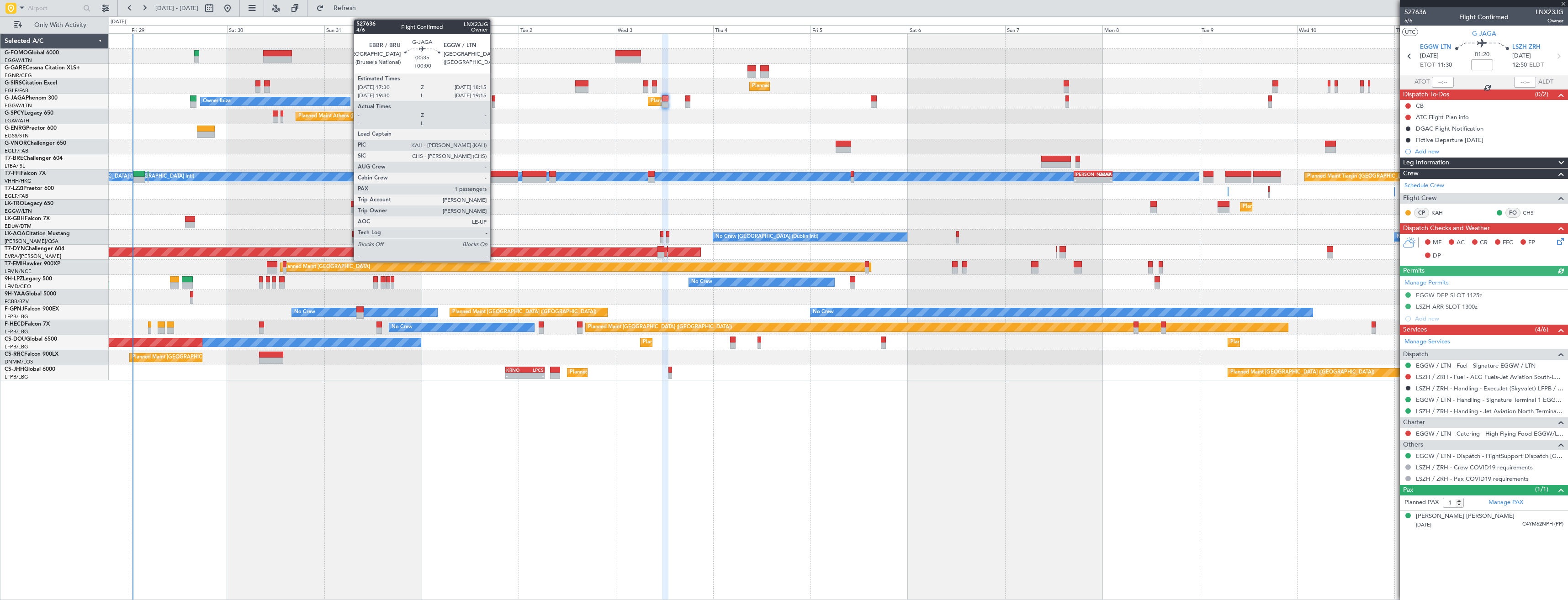
click at [494, 103] on div at bounding box center [493, 105] width 3 height 7
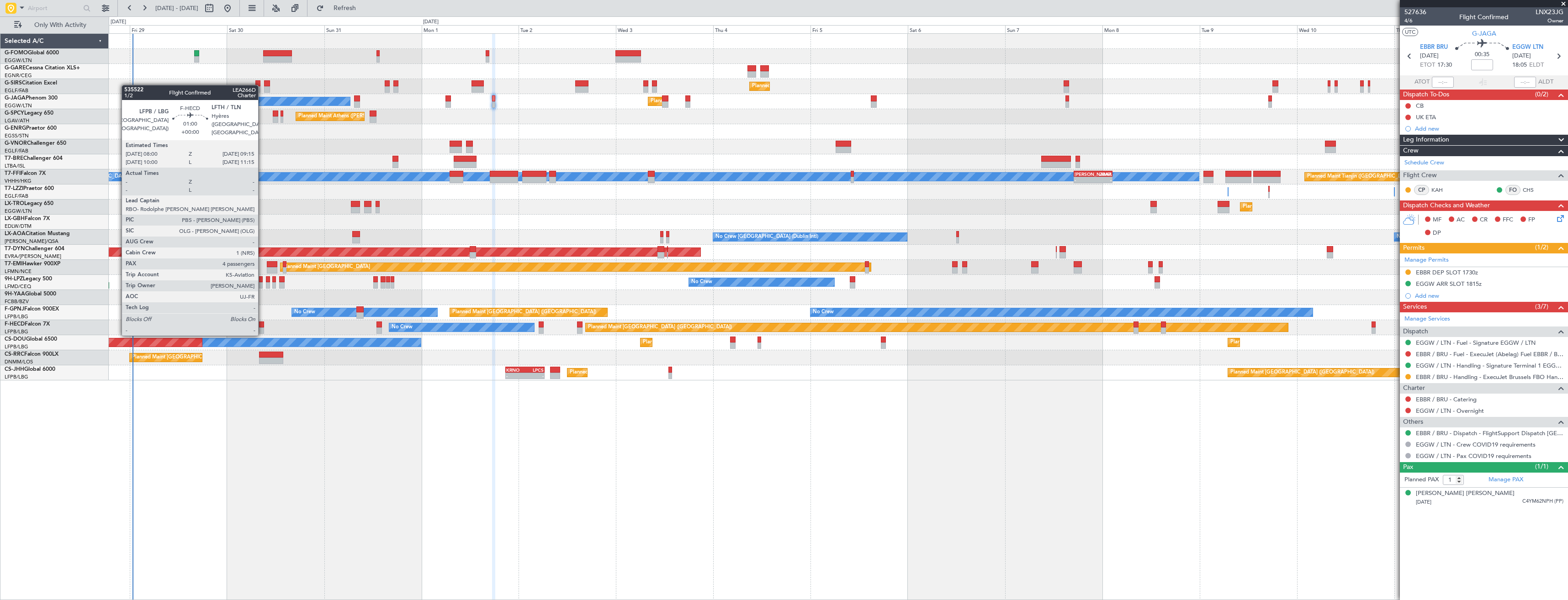
click at [262, 326] on div at bounding box center [262, 324] width 5 height 7
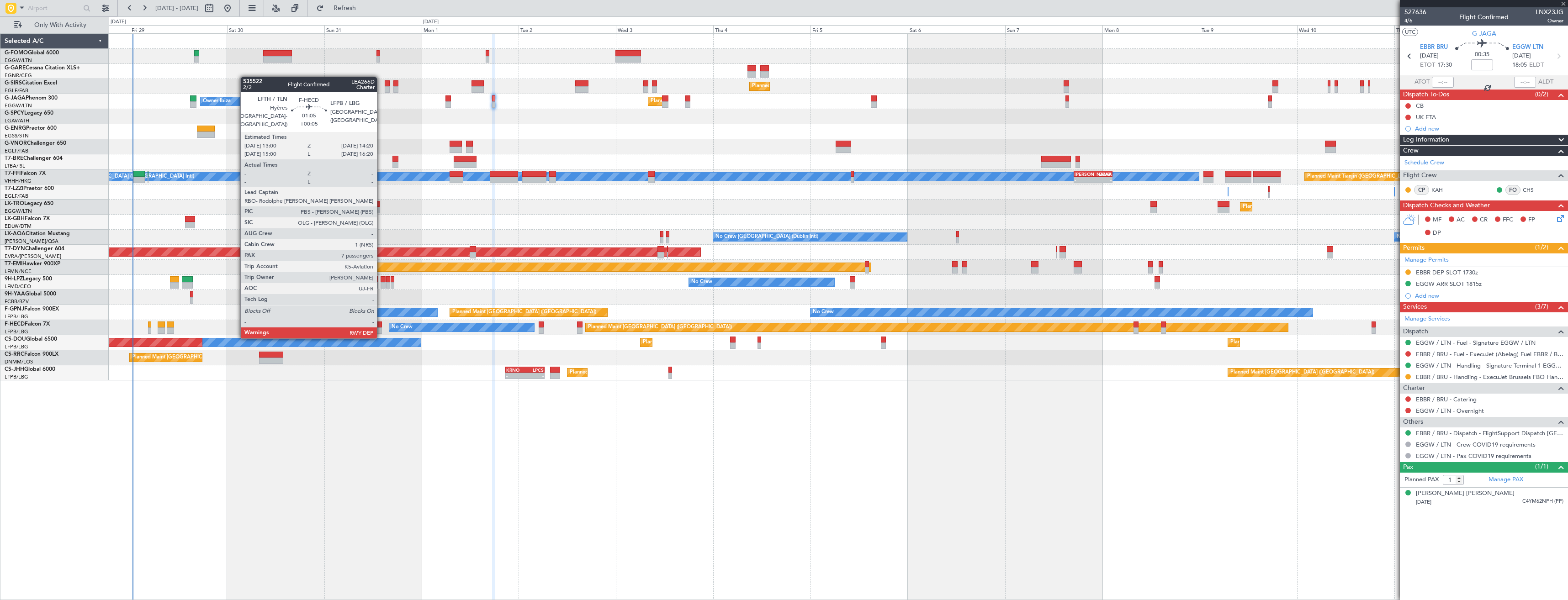
type input "4"
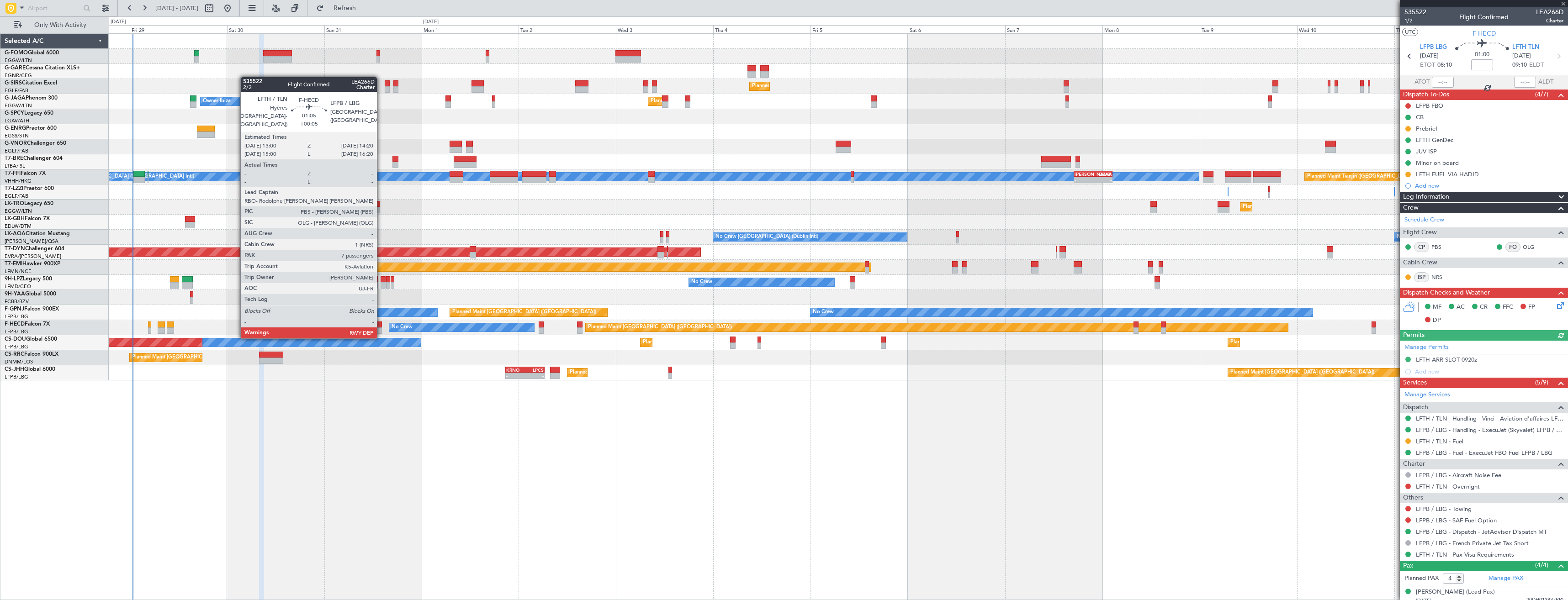
click at [381, 329] on div at bounding box center [379, 330] width 5 height 7
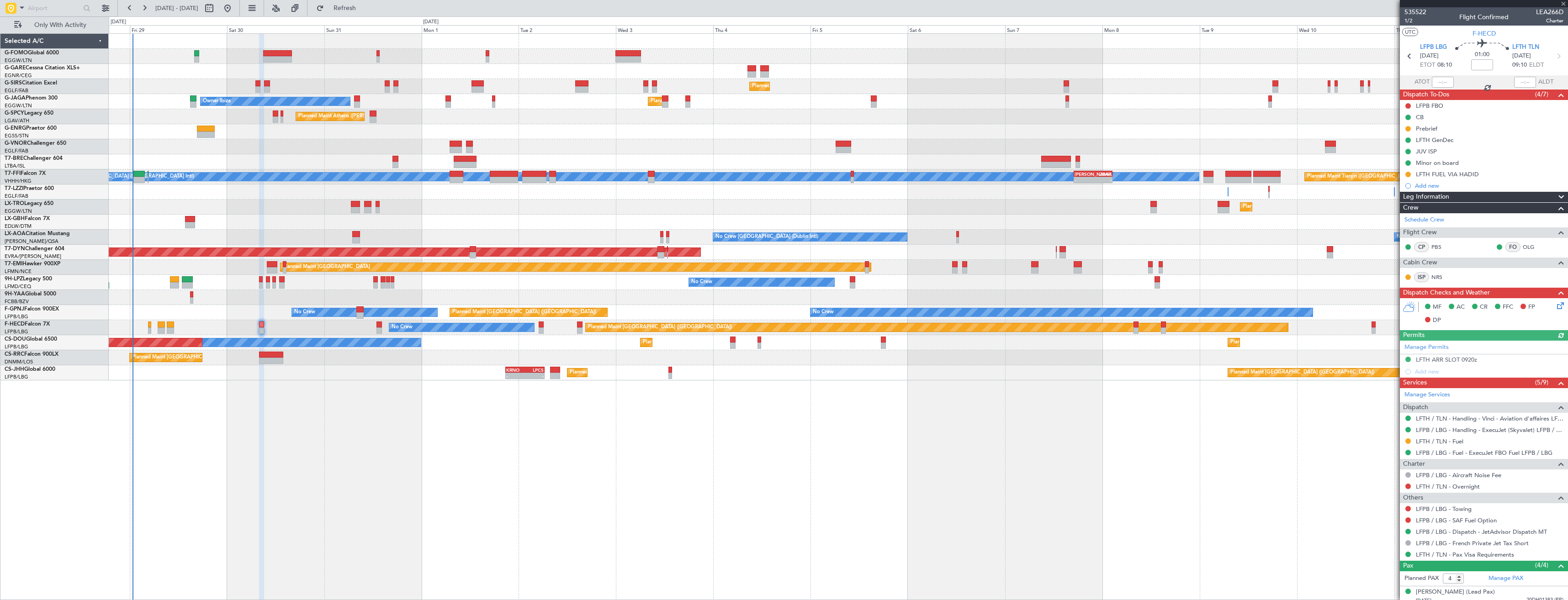
type input "+00:05"
type input "7"
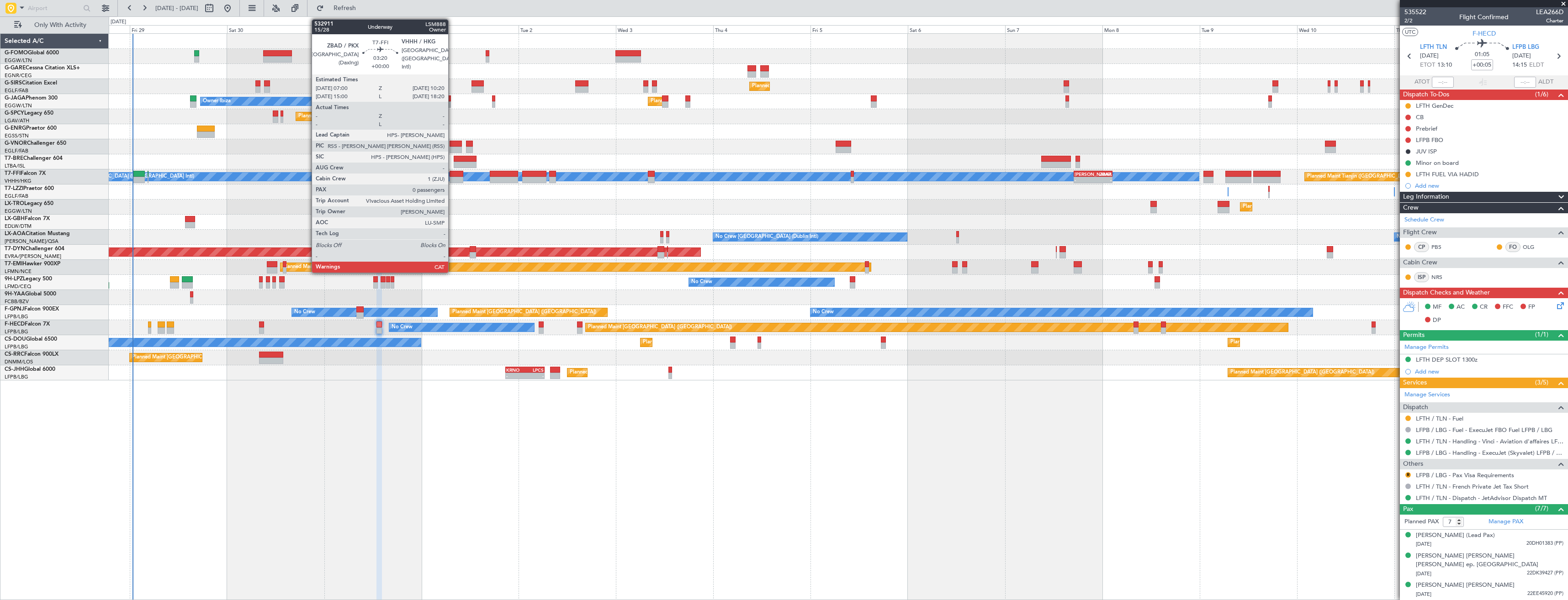
click at [452, 173] on div at bounding box center [457, 174] width 14 height 7
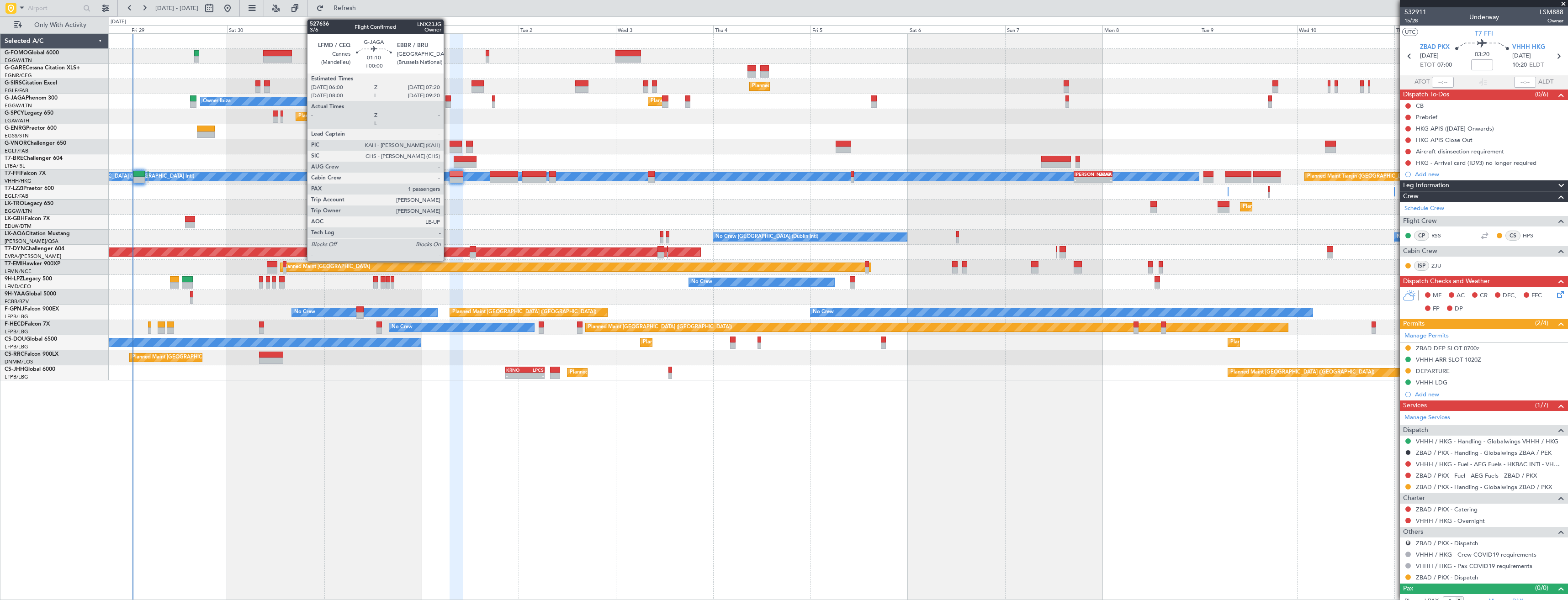
click at [448, 100] on div at bounding box center [448, 99] width 5 height 7
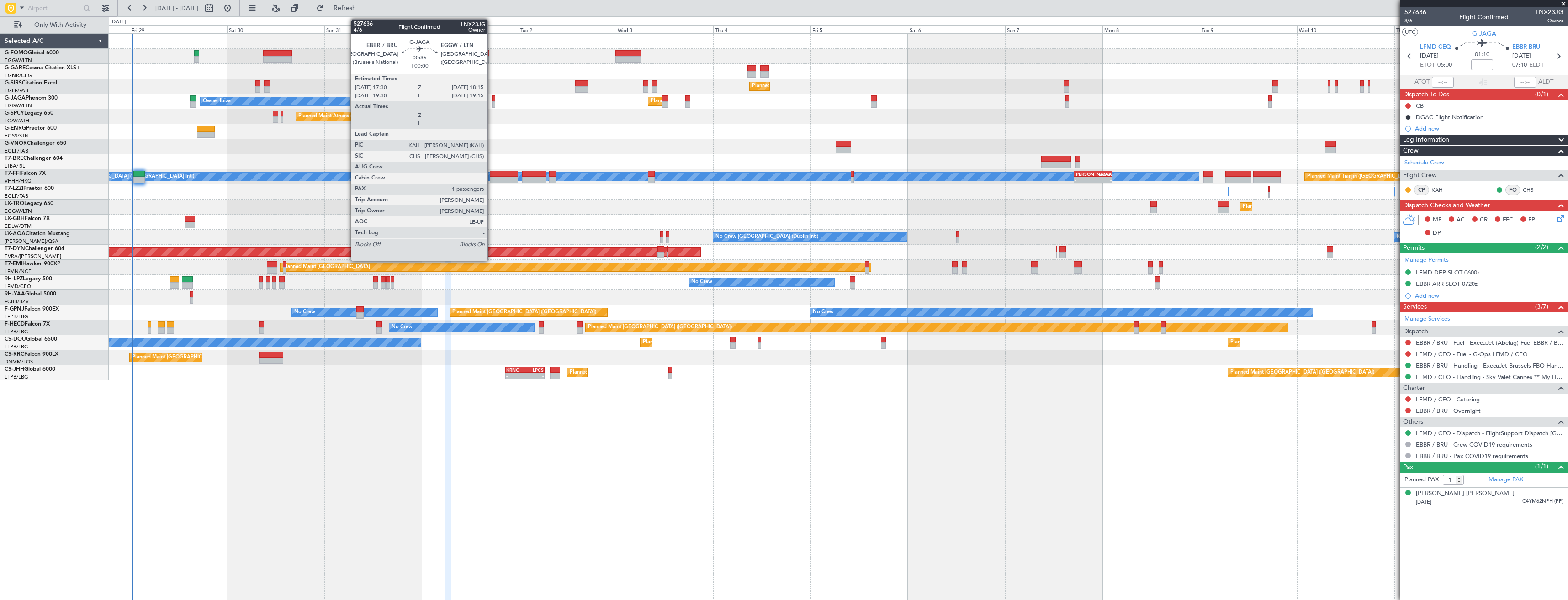
click at [492, 100] on div at bounding box center [493, 99] width 3 height 7
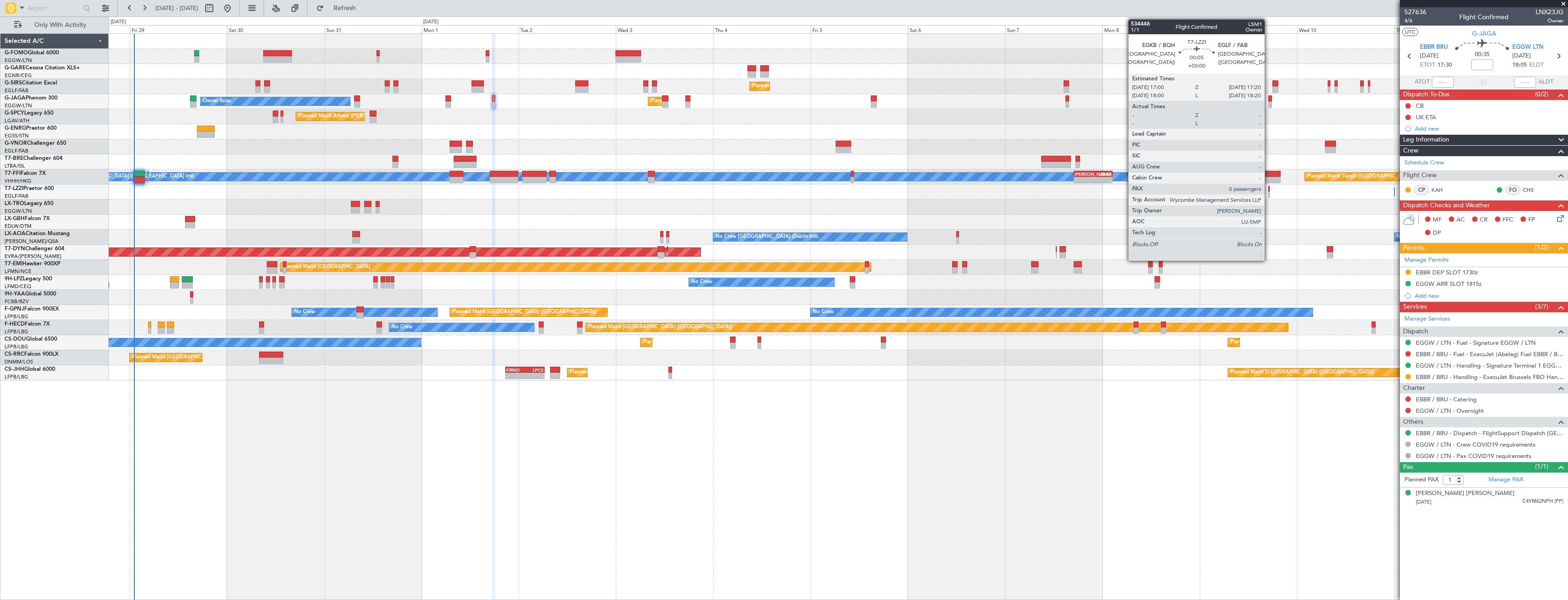
click at [1269, 193] on div at bounding box center [1269, 195] width 1 height 7
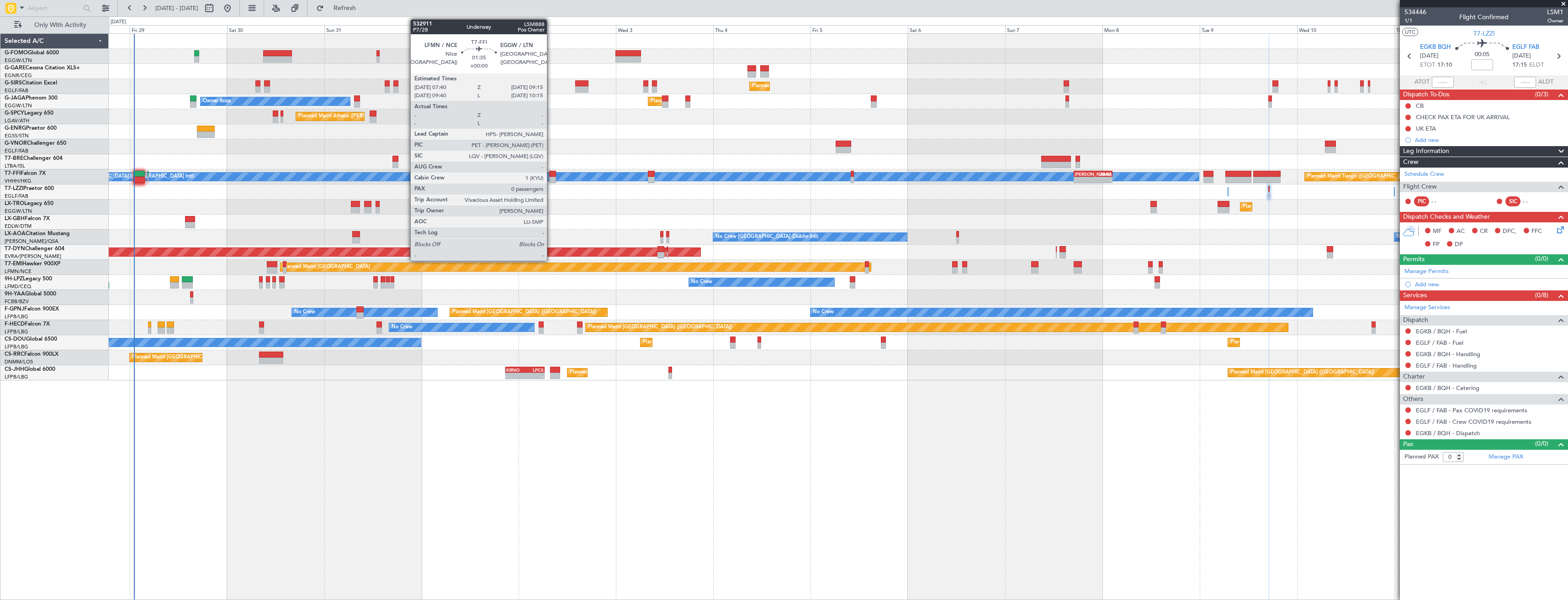
click at [551, 176] on div at bounding box center [552, 180] width 7 height 7
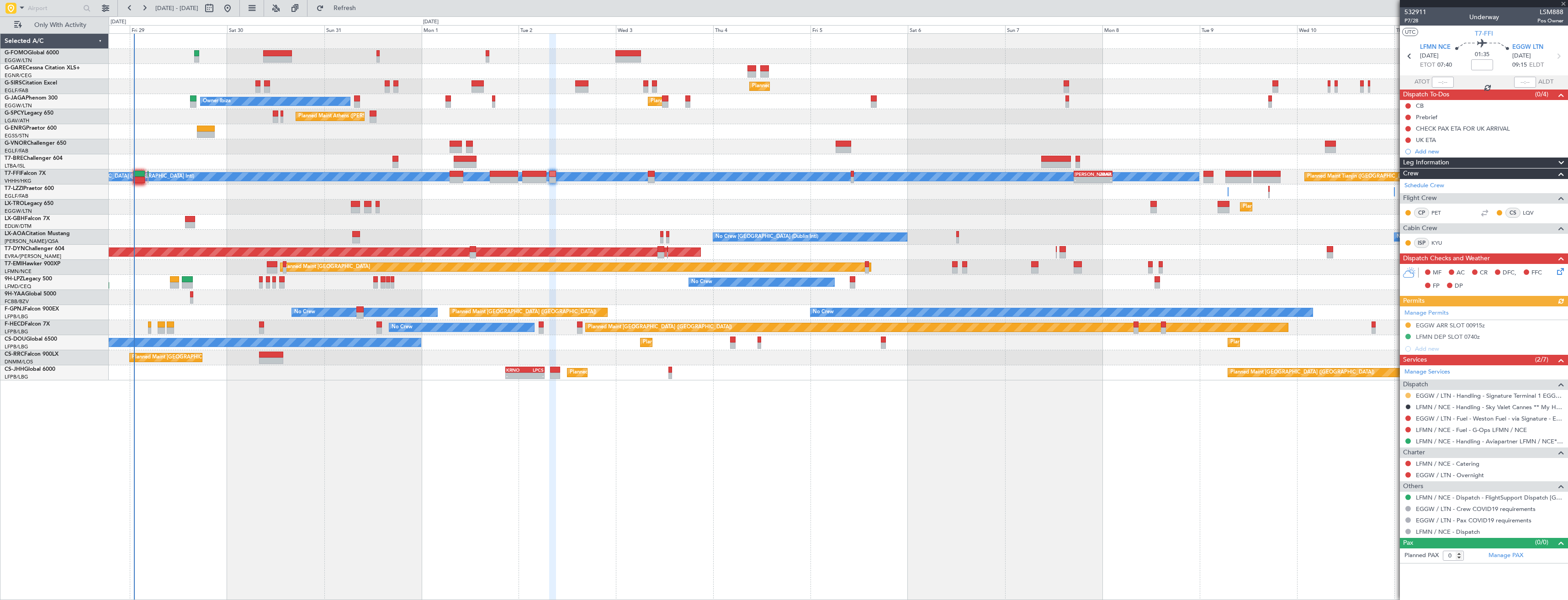
click at [1408, 394] on button at bounding box center [1408, 396] width 5 height 5
click at [1387, 504] on span "Confirmed" at bounding box center [1382, 504] width 29 height 9
click at [1406, 325] on button at bounding box center [1408, 325] width 5 height 5
click at [1383, 435] on span "Received OK" at bounding box center [1385, 434] width 35 height 9
click at [1559, 51] on icon at bounding box center [1558, 57] width 12 height 12
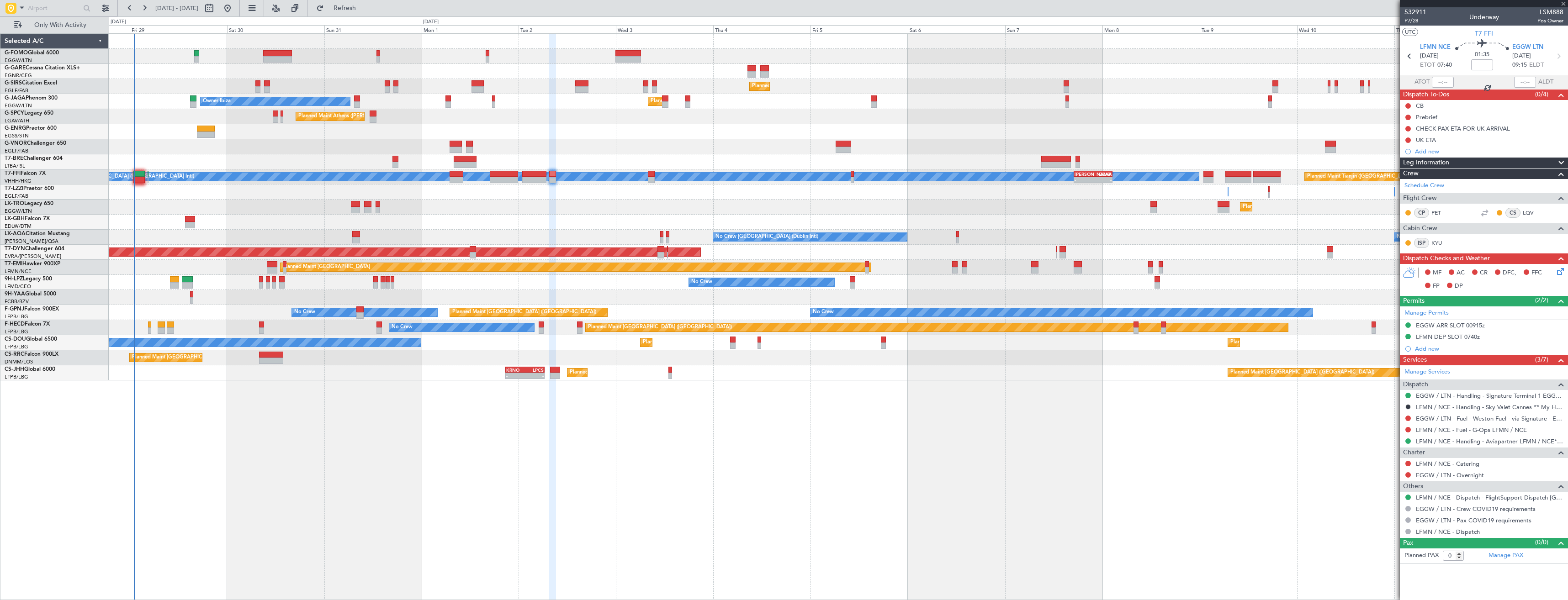
type input "6"
click at [1407, 405] on button at bounding box center [1408, 406] width 5 height 5
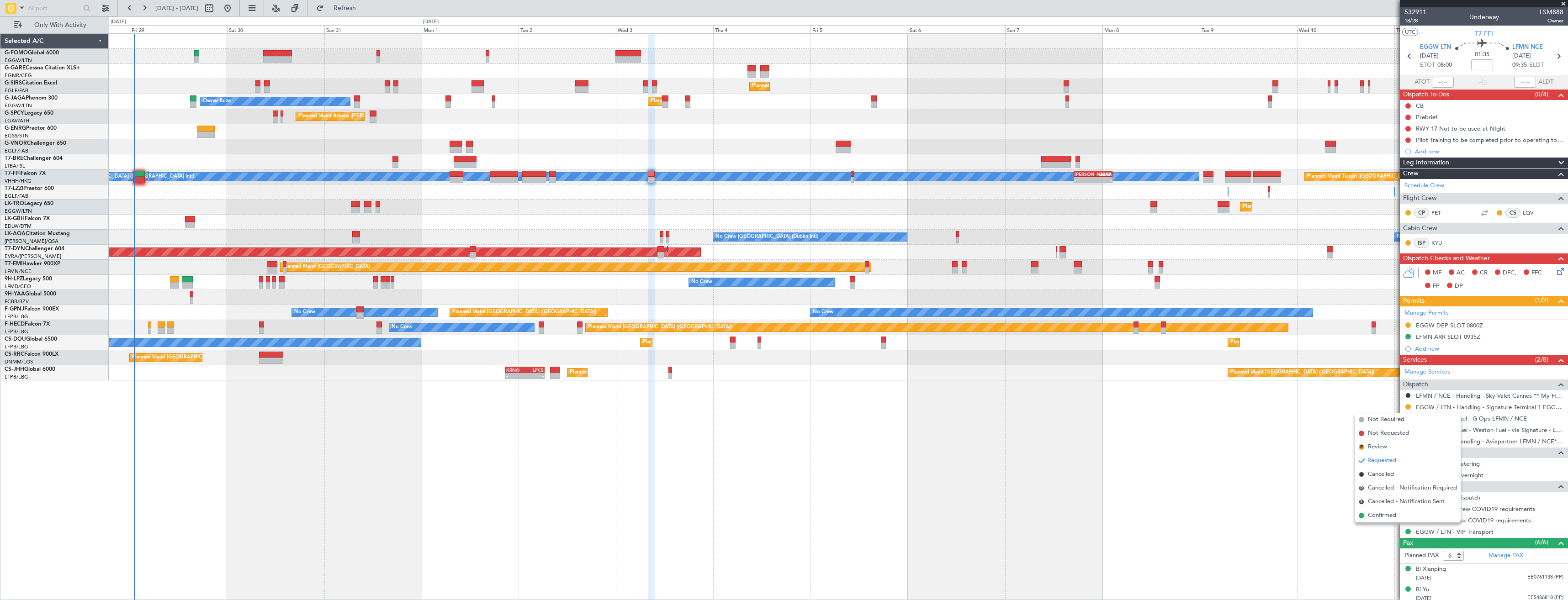
click at [1368, 515] on li "Confirmed" at bounding box center [1407, 515] width 105 height 14
click at [1406, 323] on button at bounding box center [1408, 325] width 5 height 5
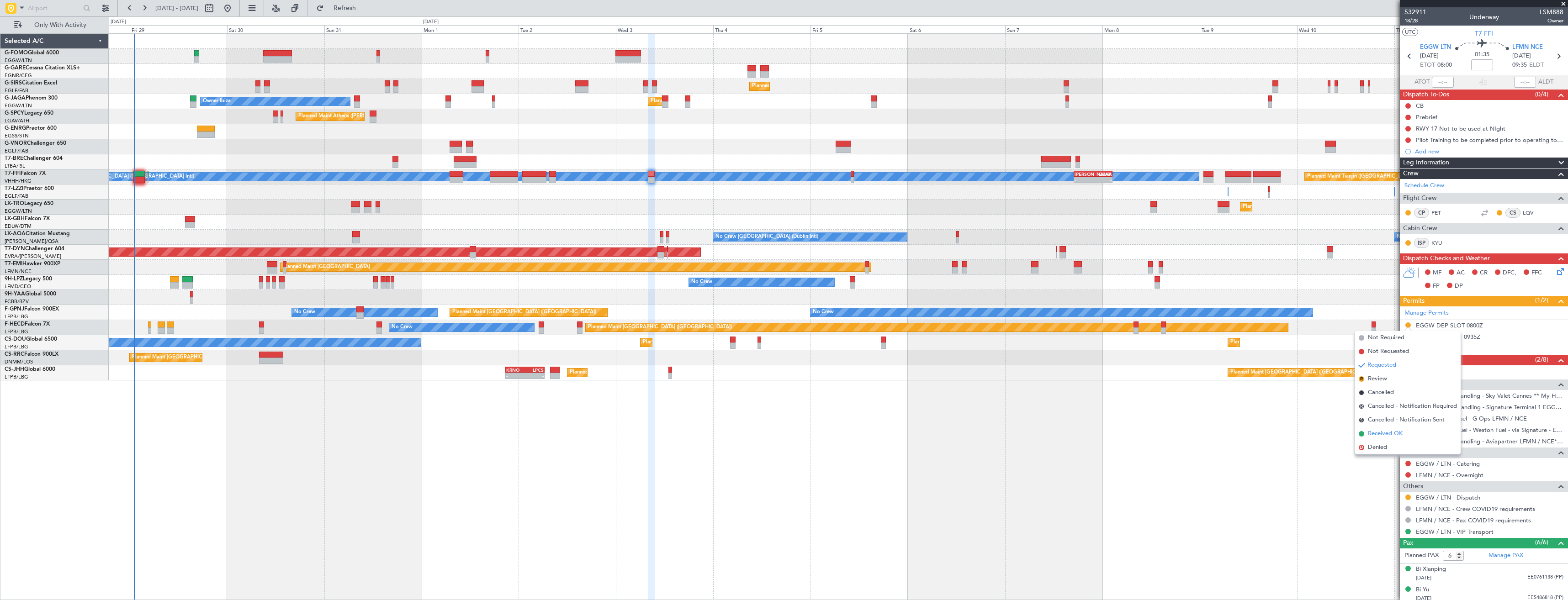
click at [1392, 434] on span "Received OK" at bounding box center [1385, 434] width 35 height 9
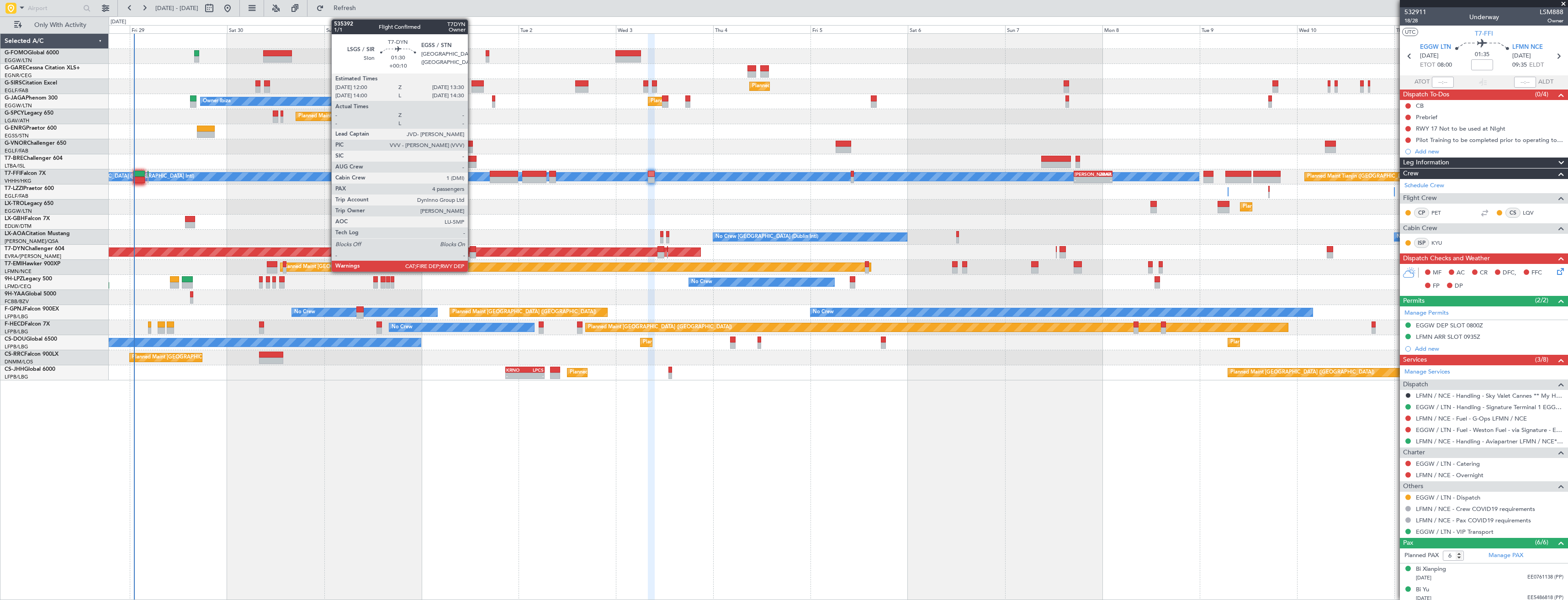
click at [472, 250] on div at bounding box center [473, 249] width 7 height 7
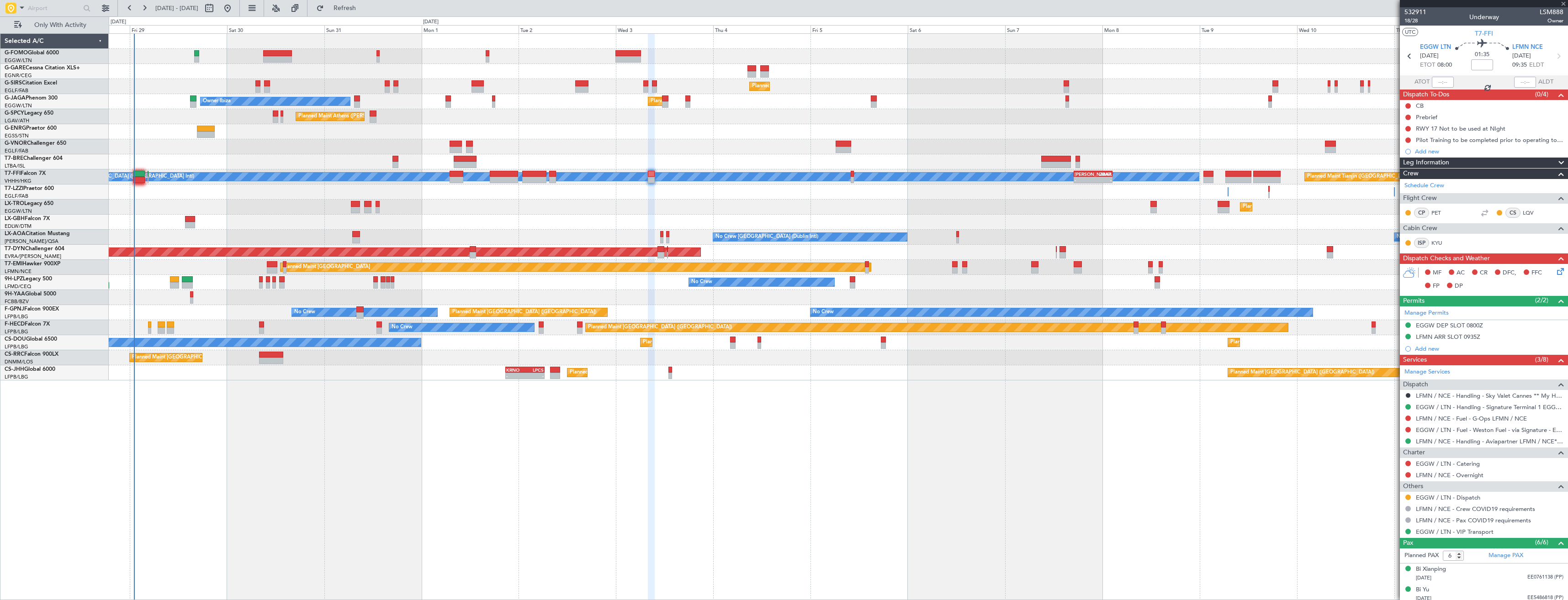
type input "+00:10"
type input "4"
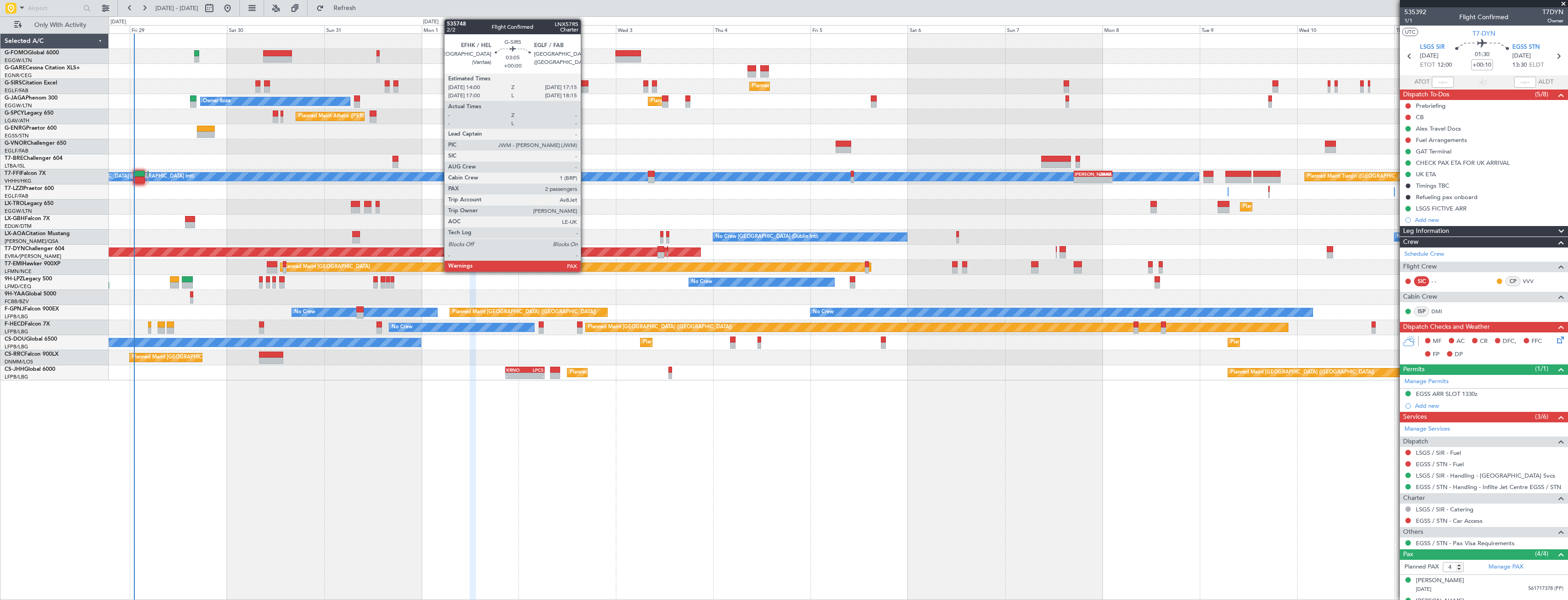
click at [585, 85] on div at bounding box center [582, 83] width 13 height 7
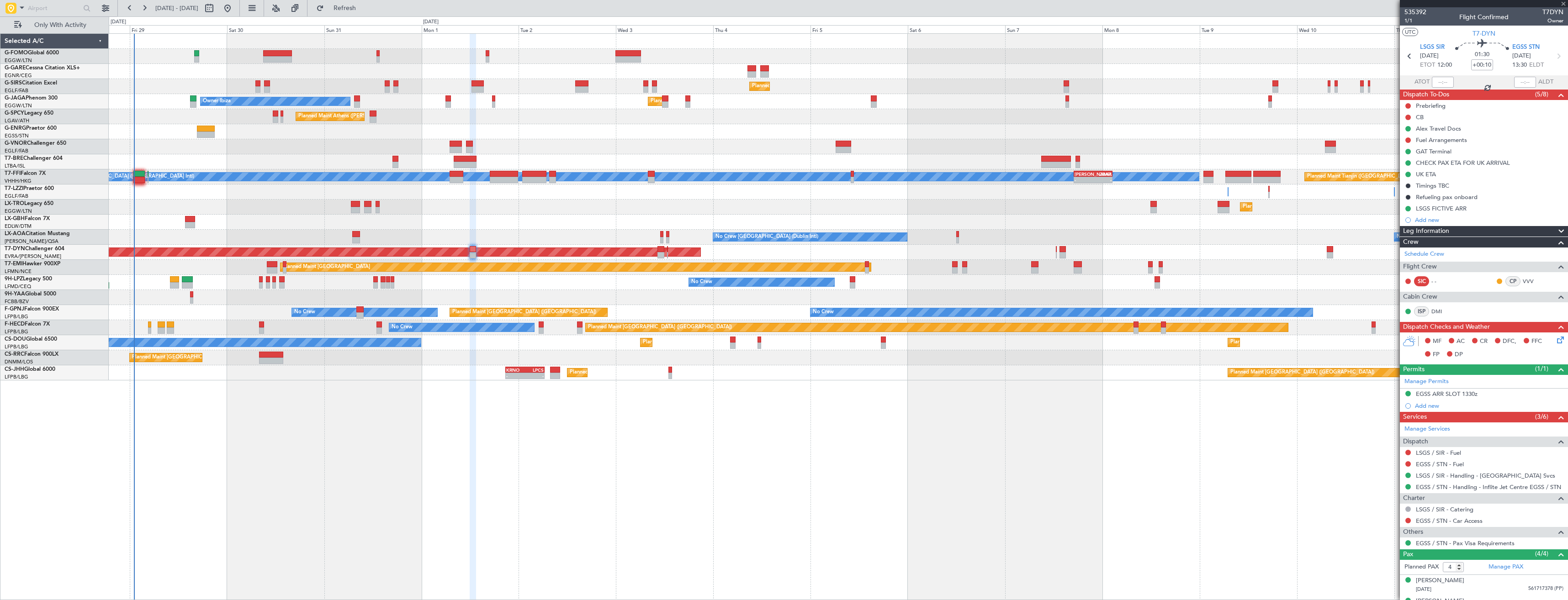
type input "3"
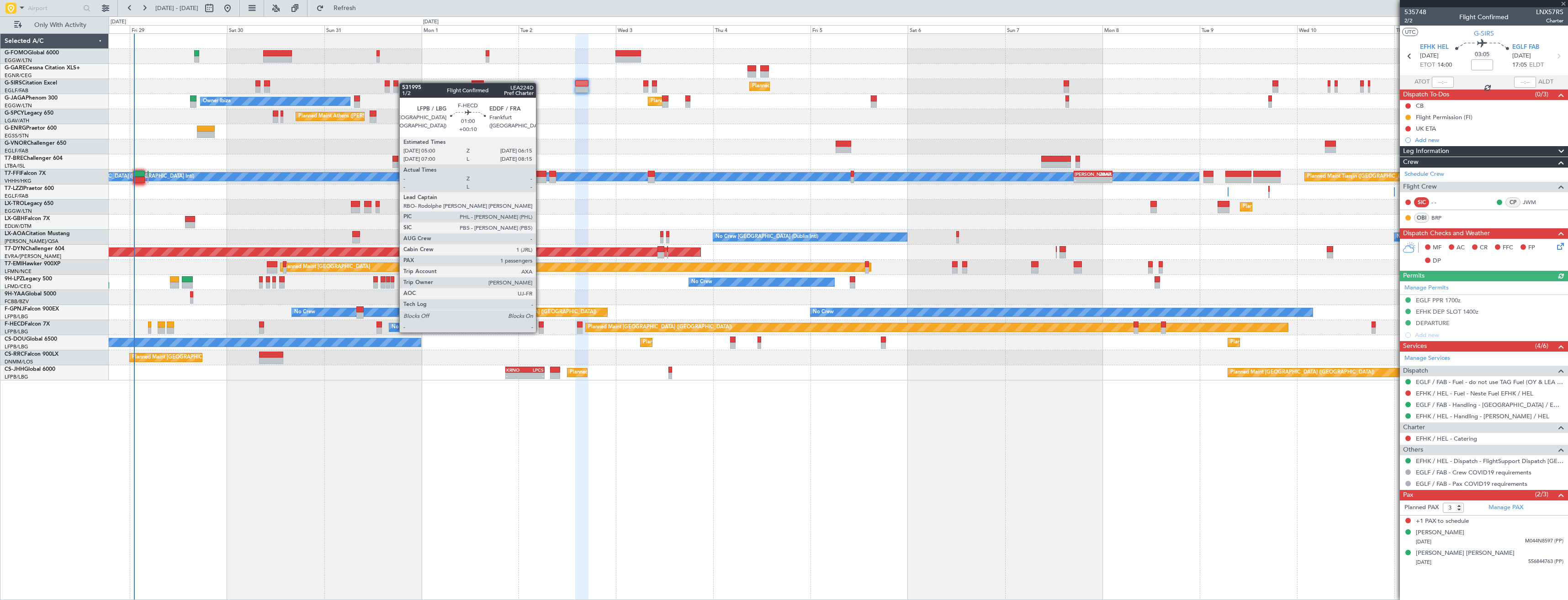
click at [540, 323] on div at bounding box center [541, 324] width 5 height 7
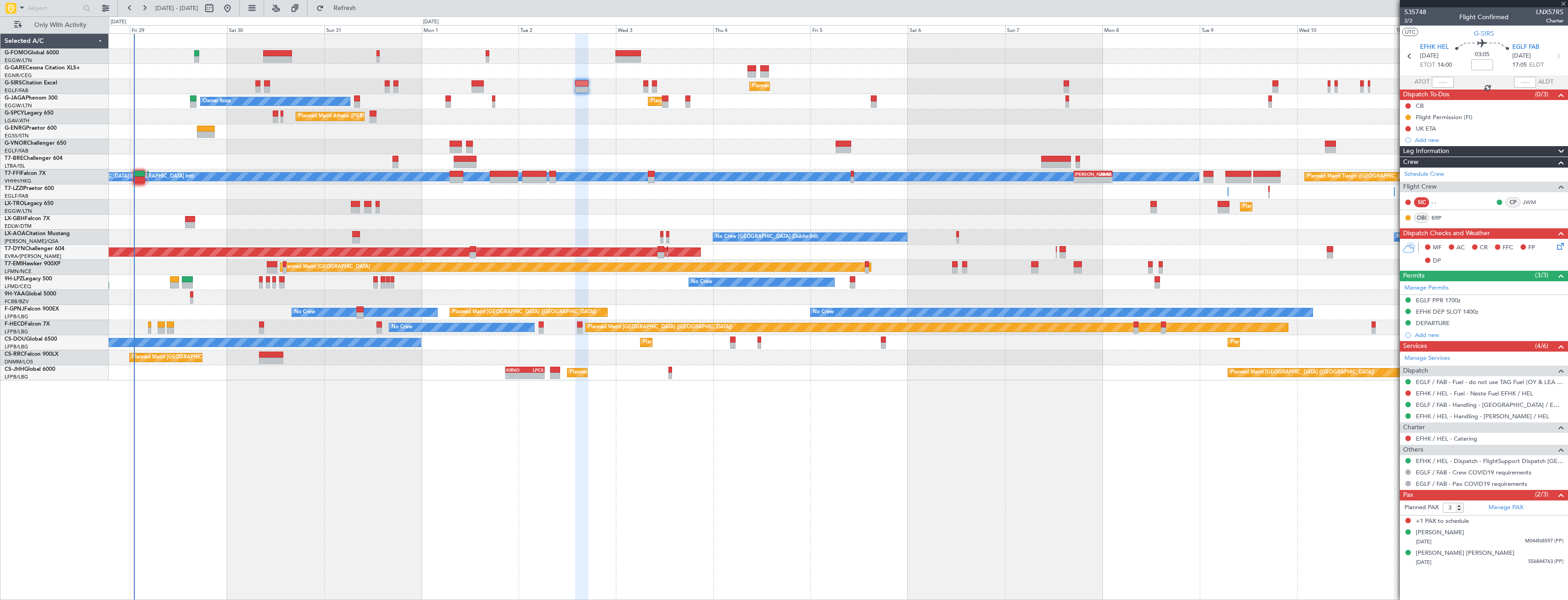
type input "+00:10"
type input "1"
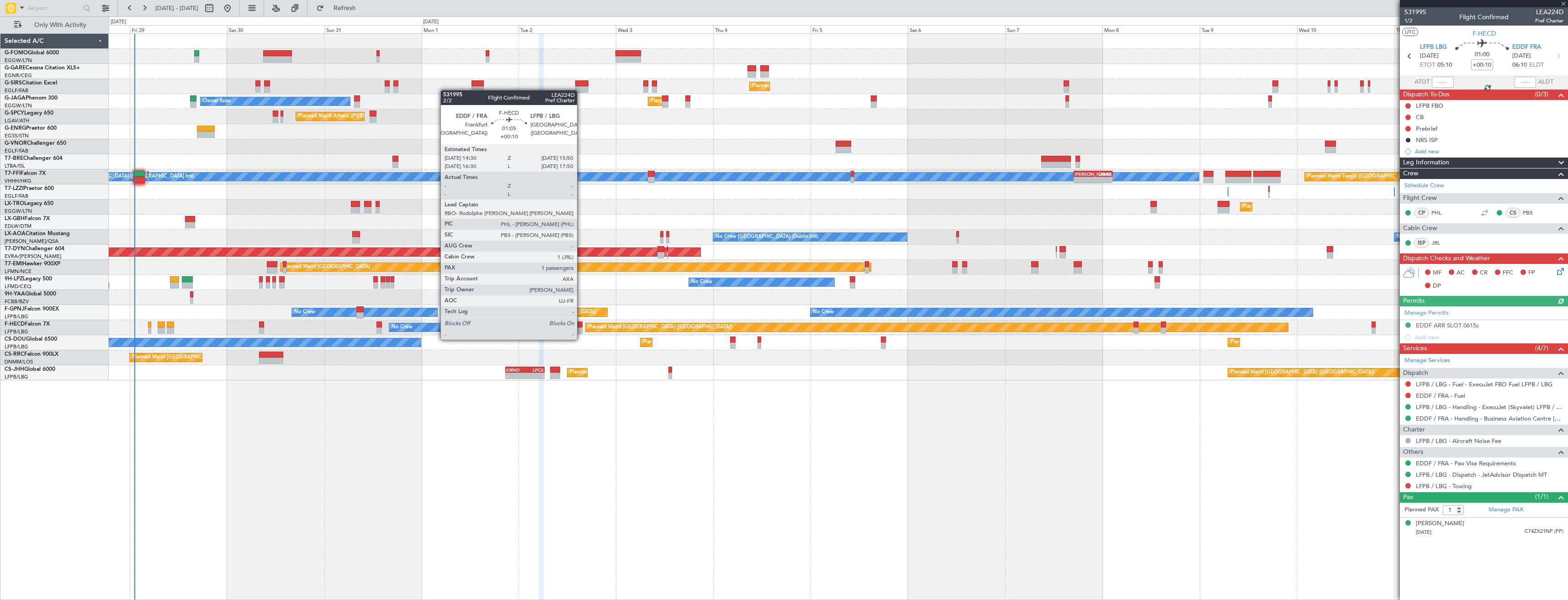
click at [581, 330] on div at bounding box center [579, 330] width 5 height 7
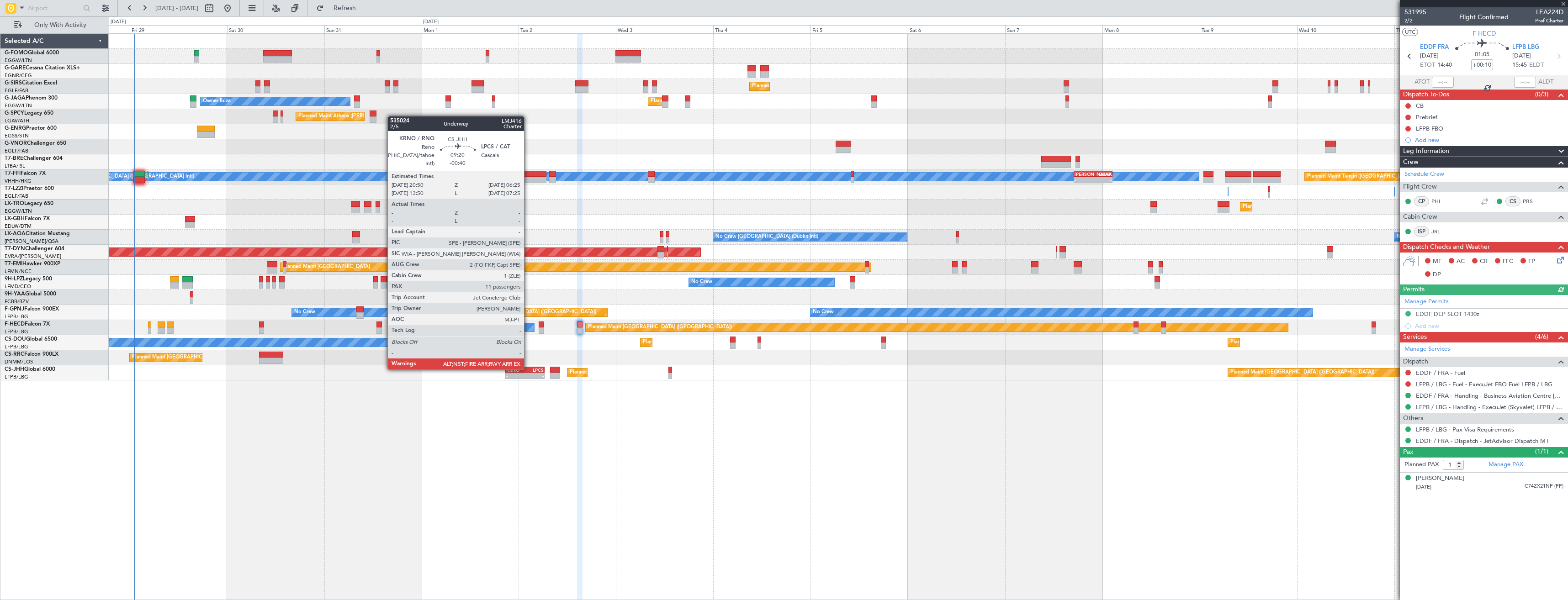
click at [528, 369] on div "LPCS" at bounding box center [534, 369] width 19 height 5
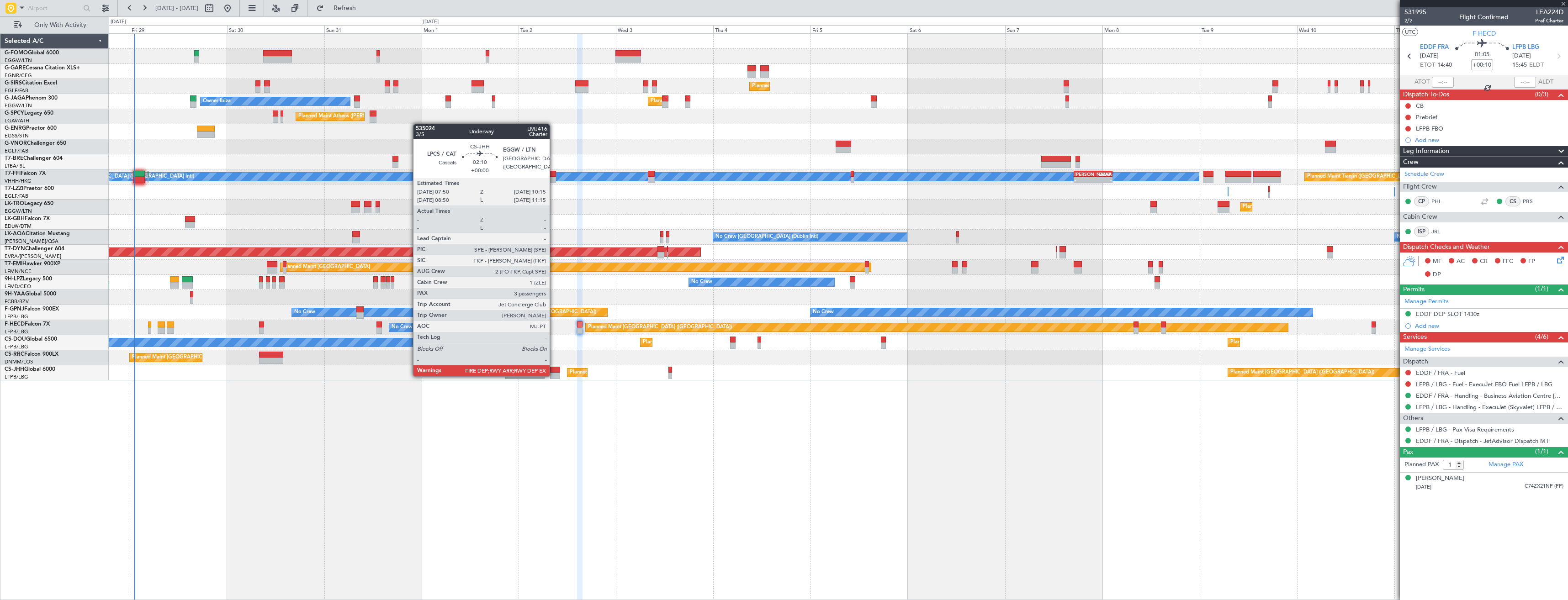
type input "-00:40"
type input "11"
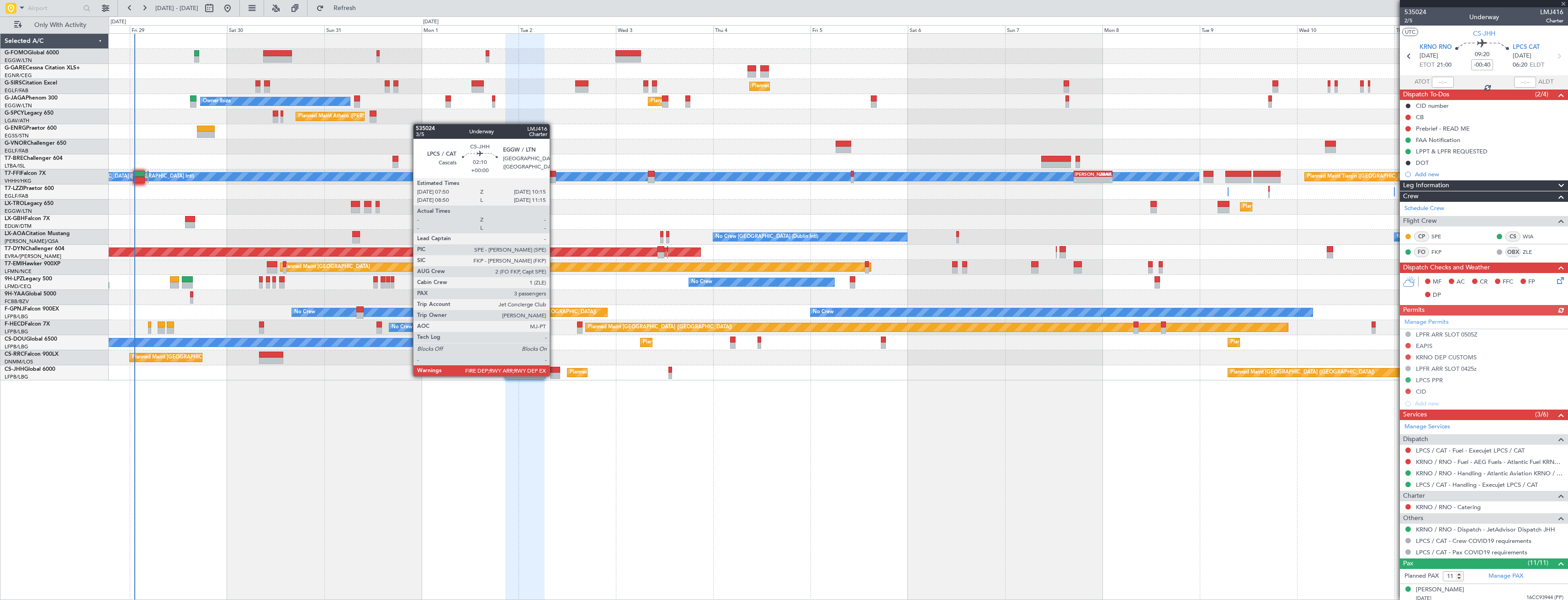
click at [554, 375] on div at bounding box center [555, 375] width 10 height 7
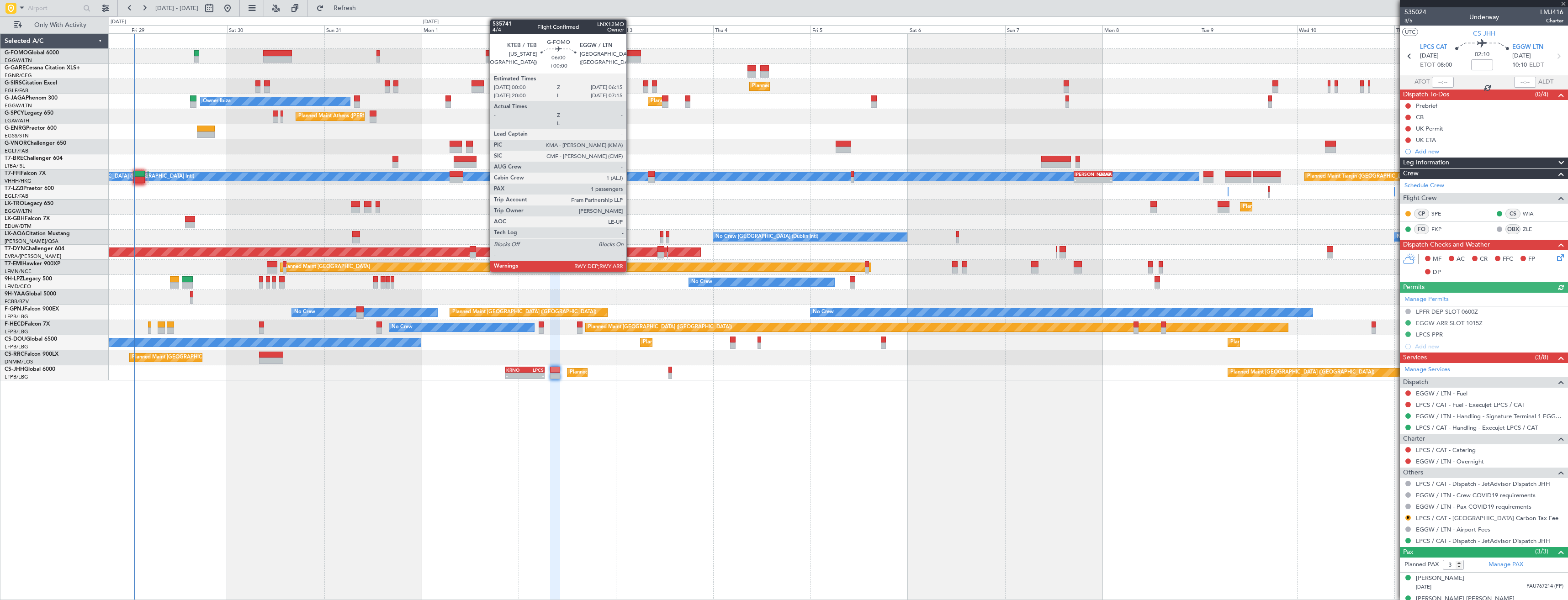
click at [631, 58] on div at bounding box center [628, 59] width 26 height 7
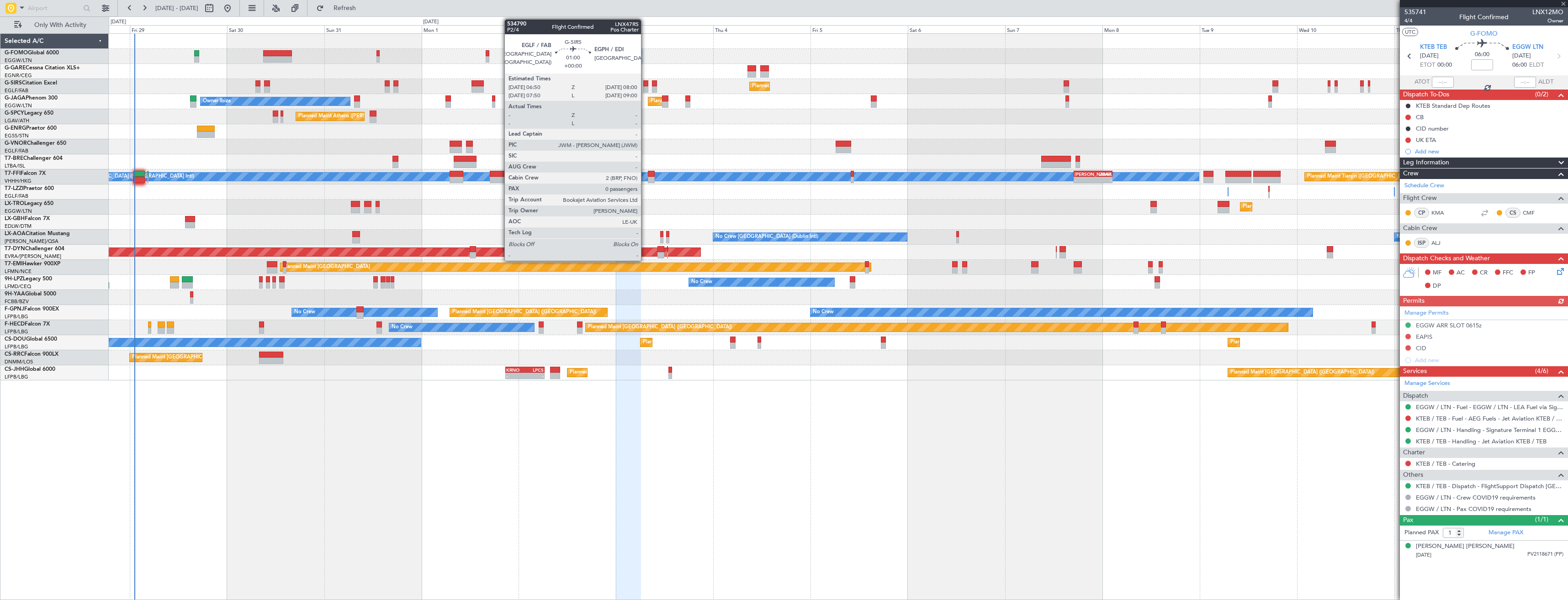
click at [645, 86] on div at bounding box center [646, 89] width 5 height 7
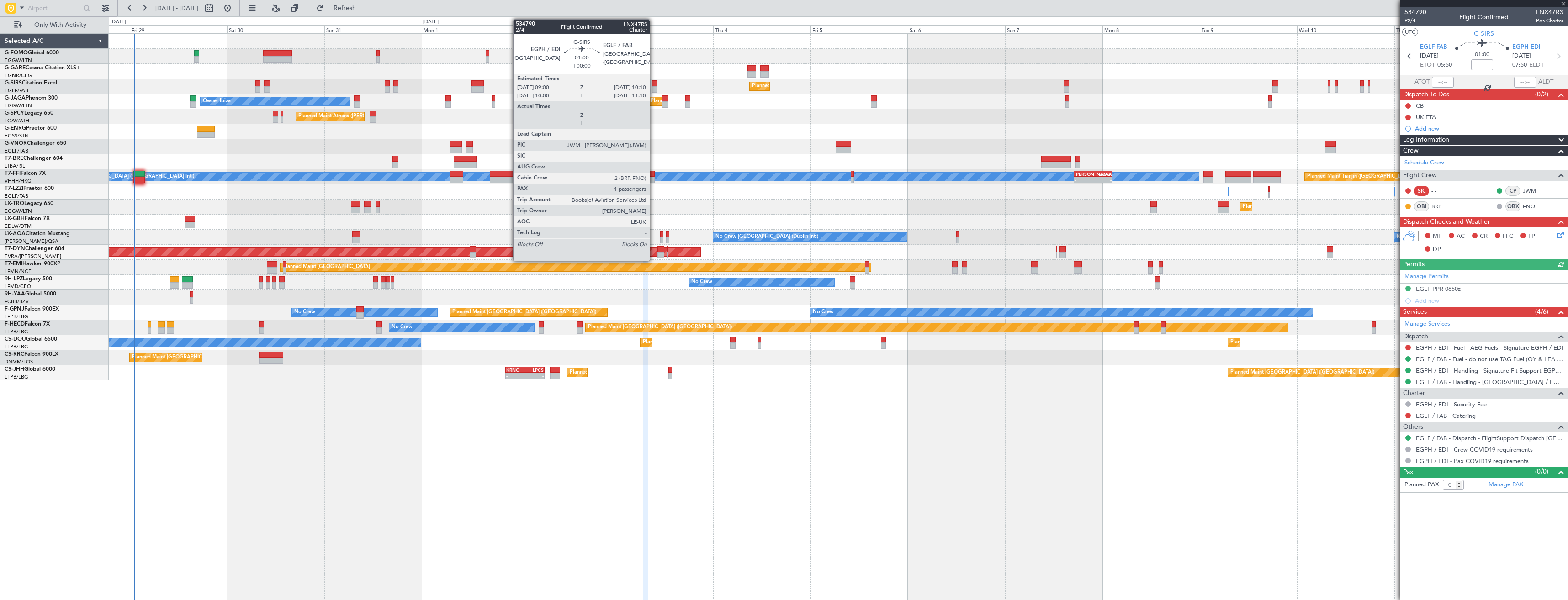
click at [654, 85] on div at bounding box center [654, 83] width 5 height 7
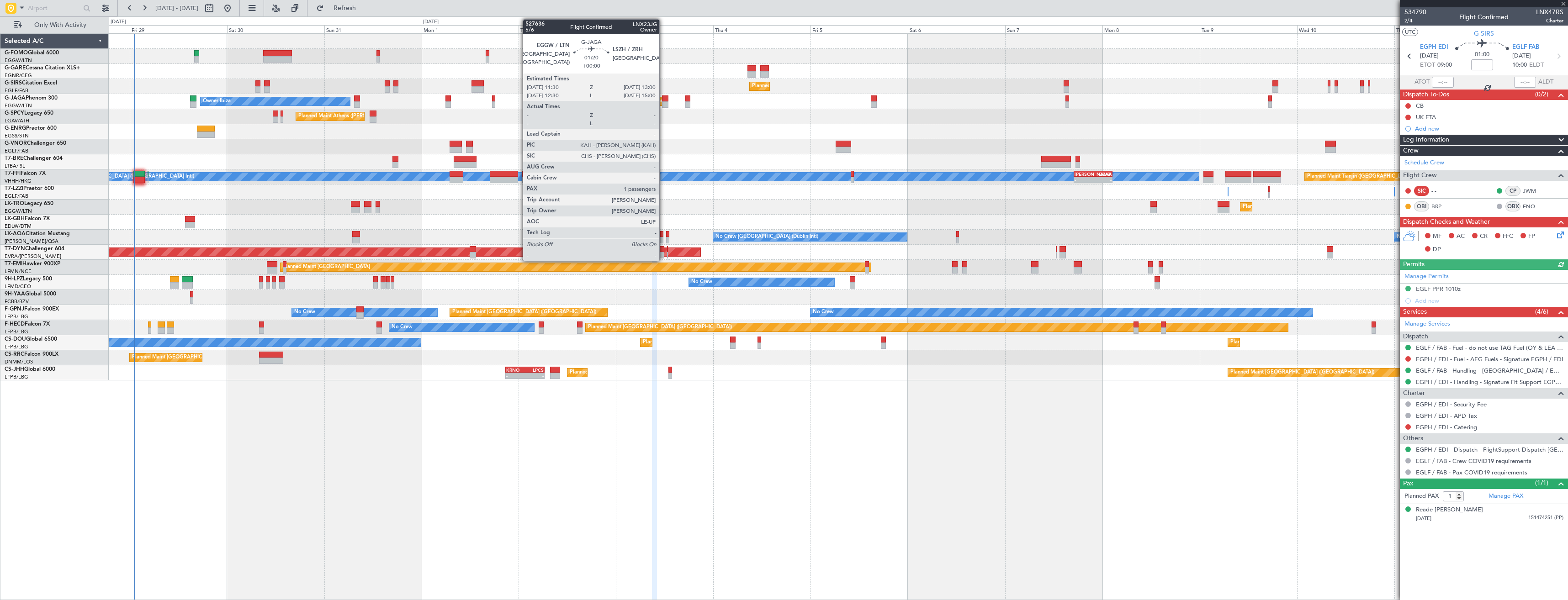
click at [663, 103] on div at bounding box center [665, 105] width 7 height 7
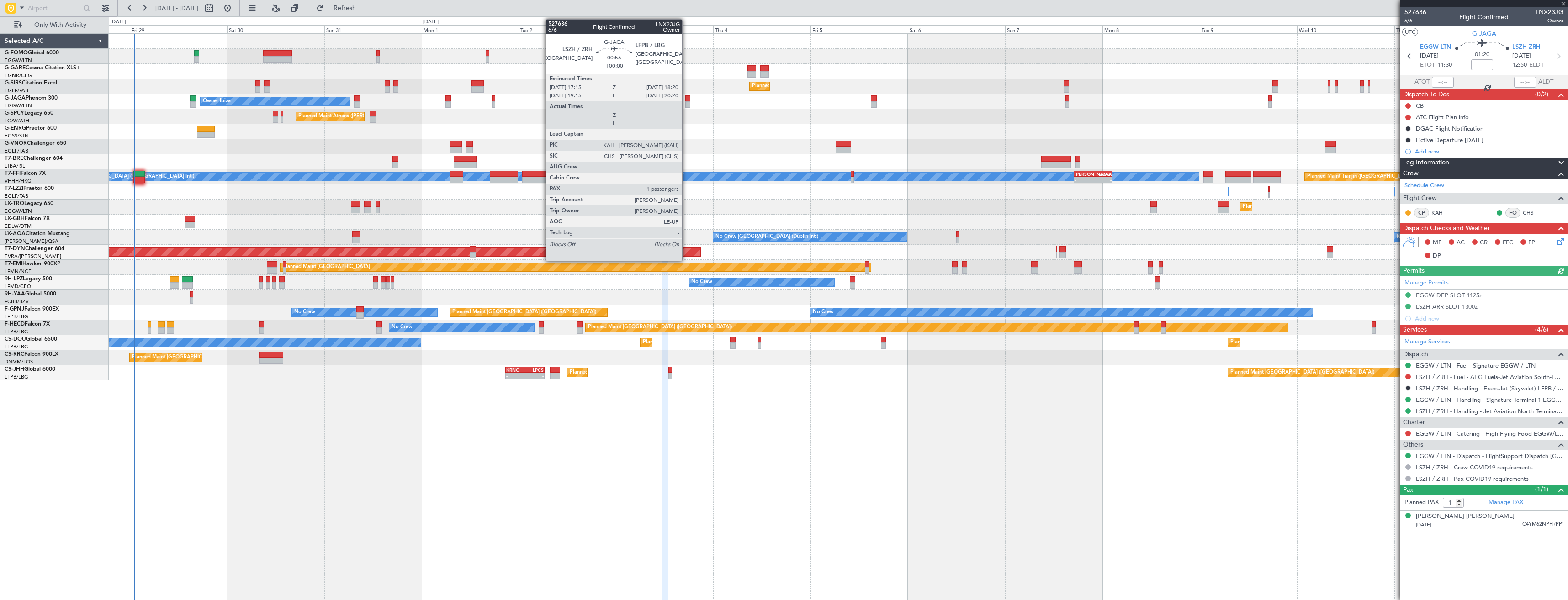
click at [686, 102] on div at bounding box center [688, 105] width 5 height 7
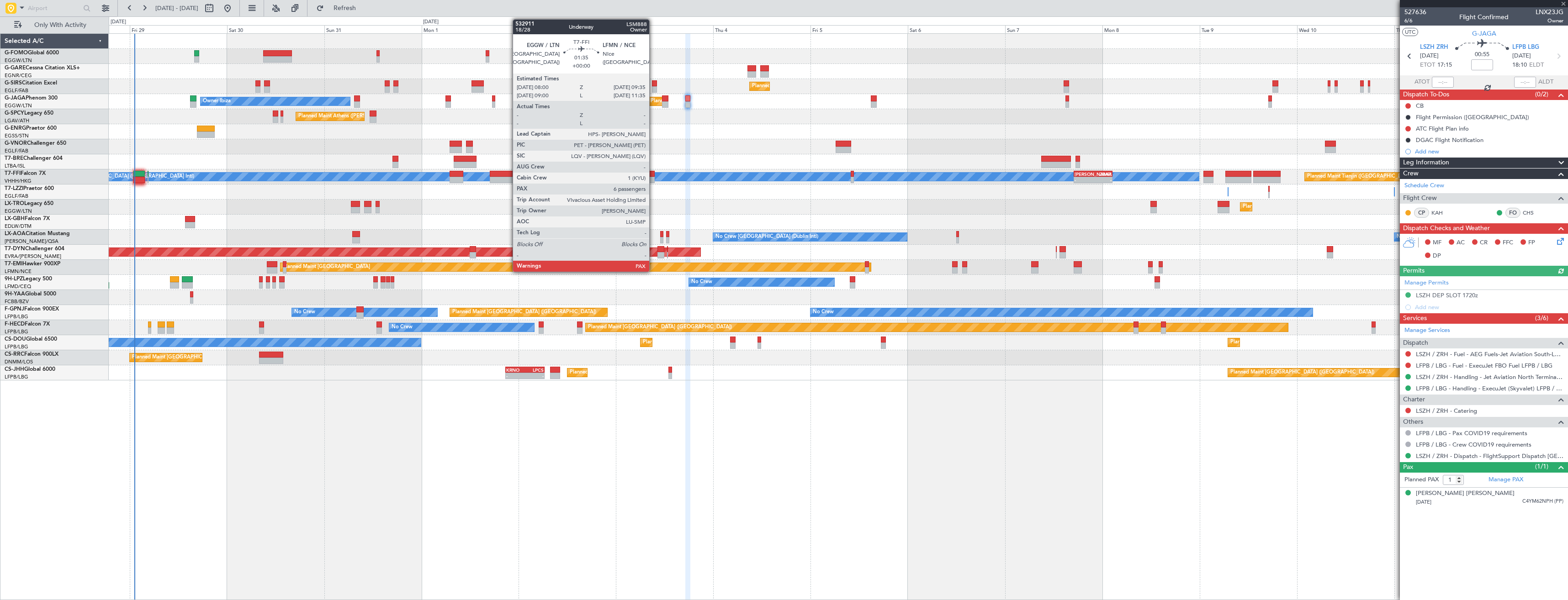
click at [653, 176] on div at bounding box center [651, 174] width 7 height 7
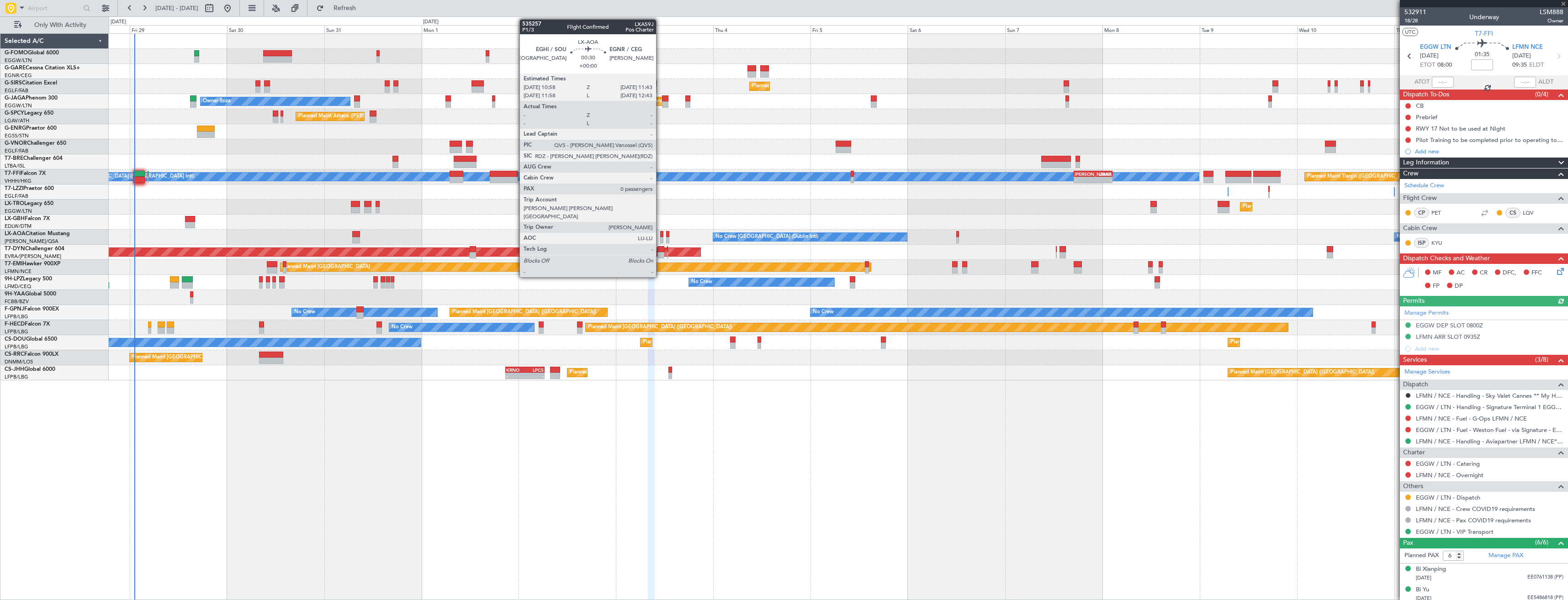
click at [660, 235] on div at bounding box center [662, 234] width 3 height 7
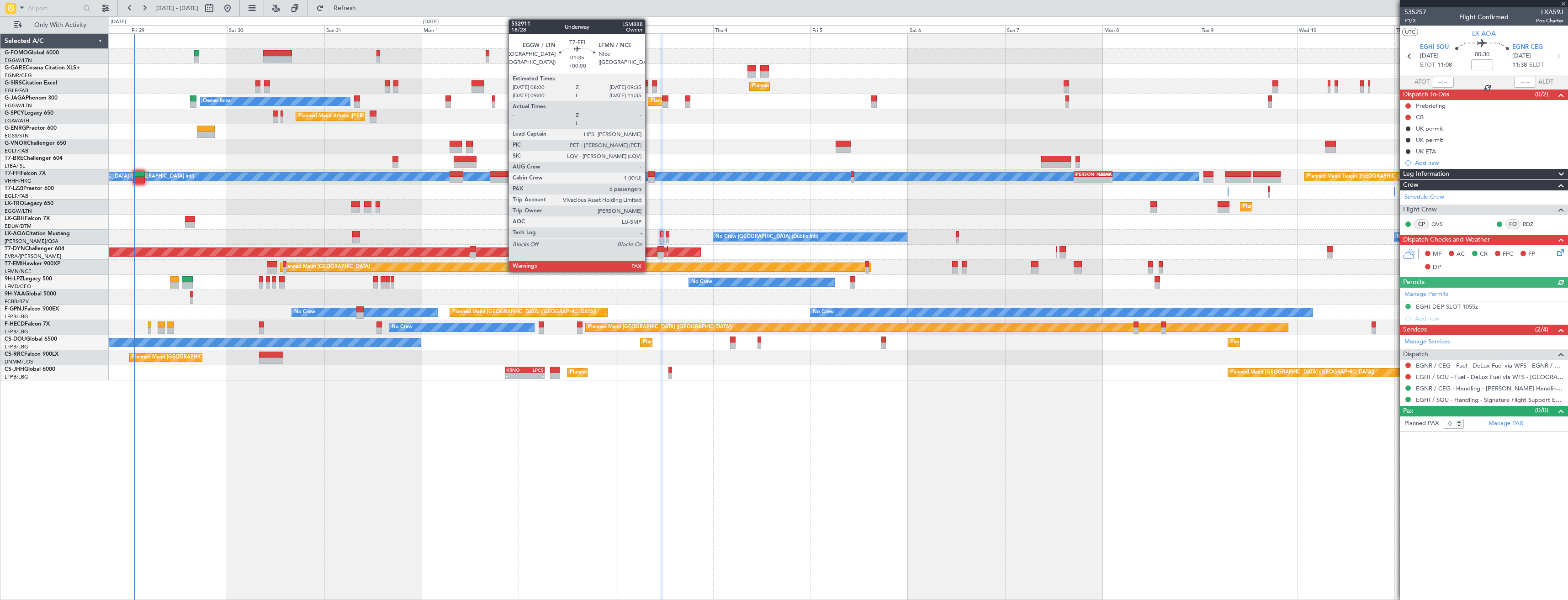
click at [649, 175] on div at bounding box center [651, 174] width 7 height 7
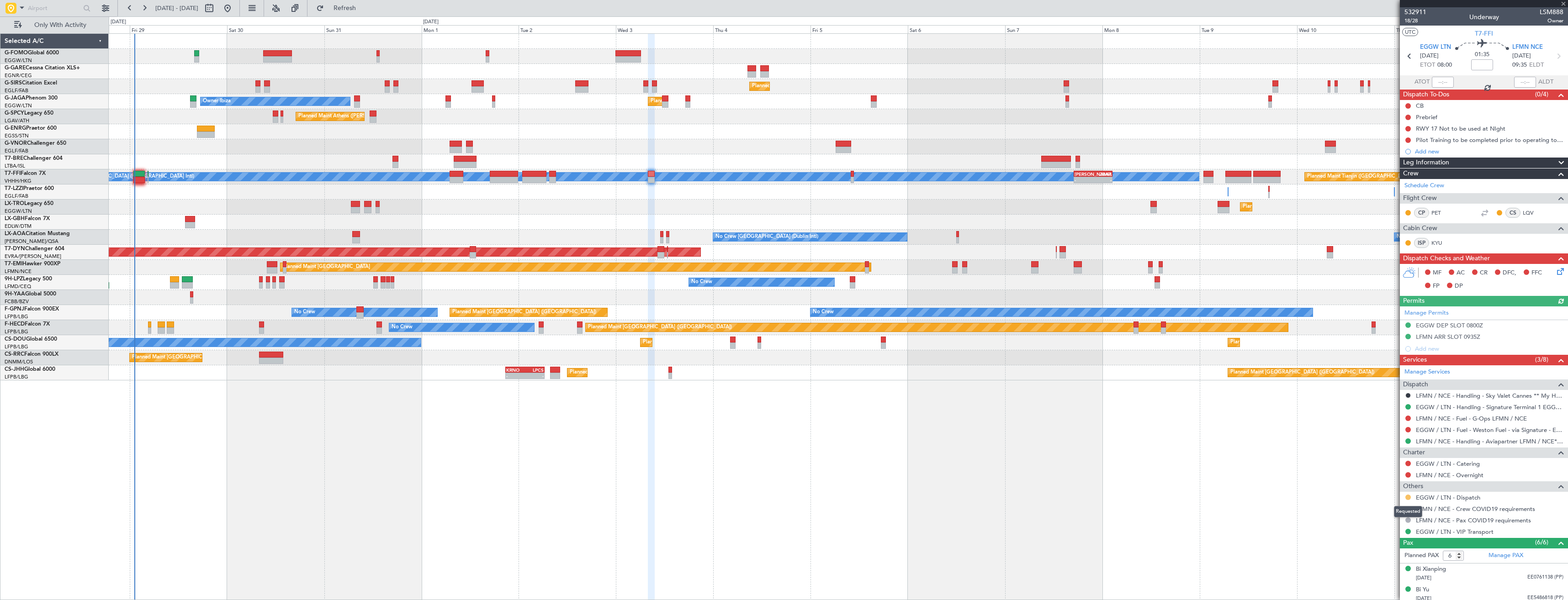
click at [1408, 499] on button at bounding box center [1408, 497] width 5 height 5
click at [1381, 483] on span "Confirmed" at bounding box center [1382, 483] width 29 height 9
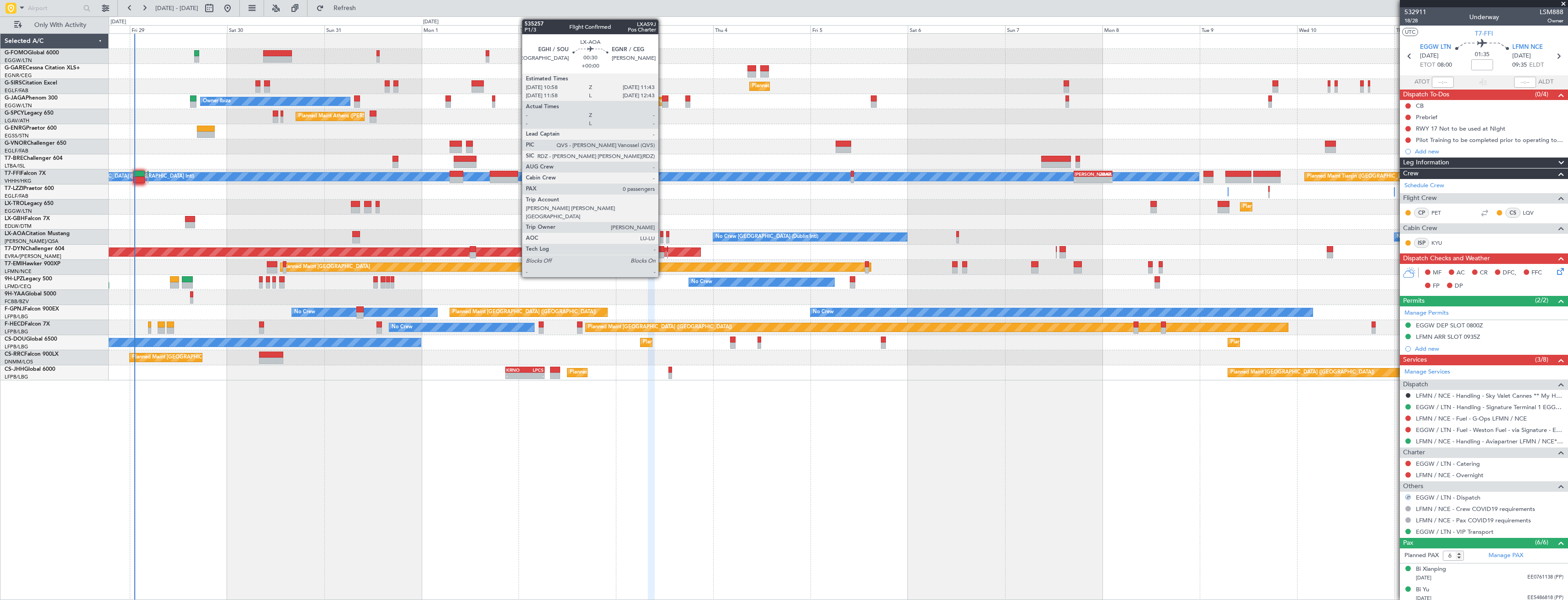
click at [662, 237] on div at bounding box center [662, 240] width 3 height 7
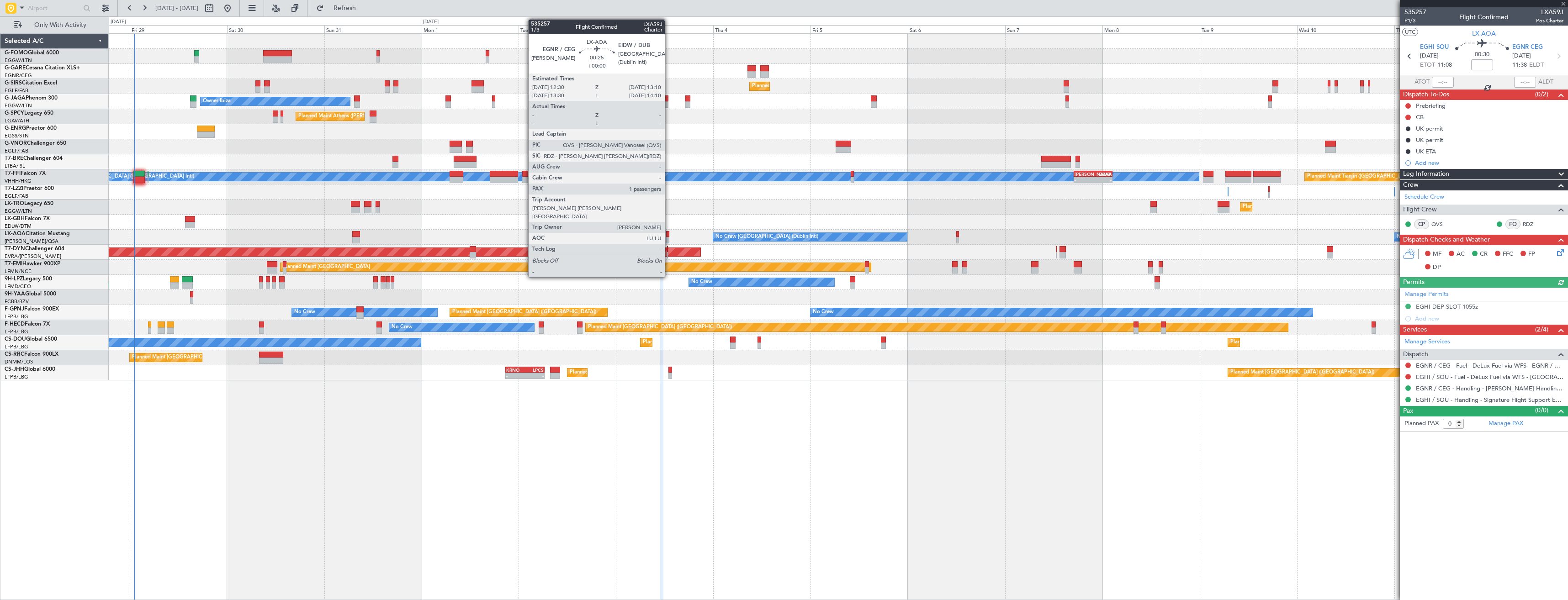
click at [669, 241] on div at bounding box center [667, 240] width 3 height 7
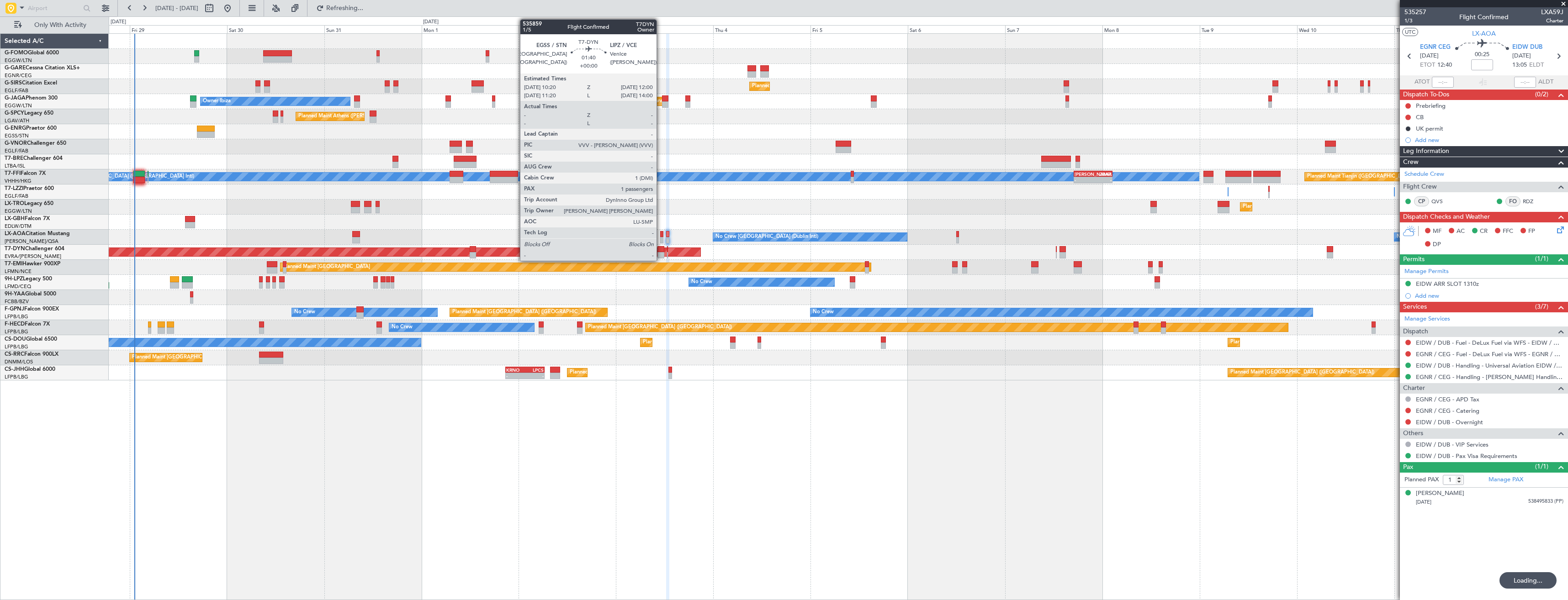
click at [660, 251] on div at bounding box center [660, 249] width 7 height 7
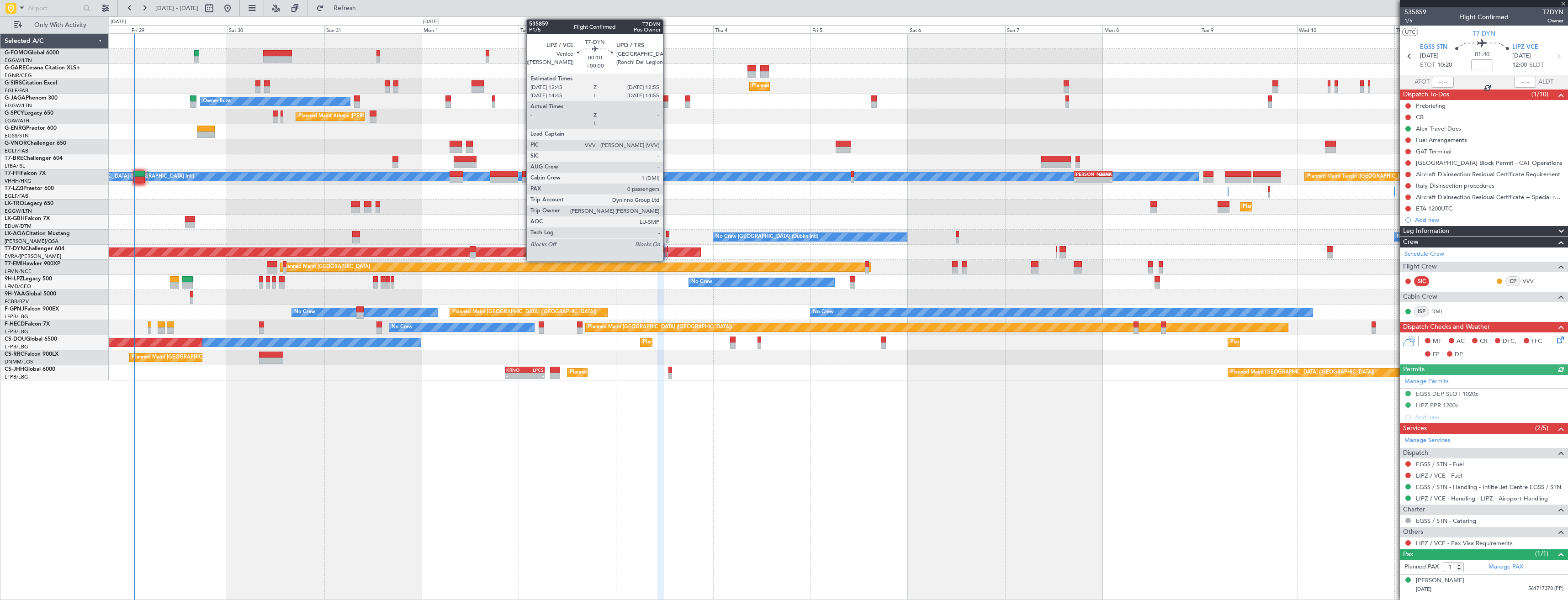
click at [667, 249] on div at bounding box center [668, 249] width 1 height 7
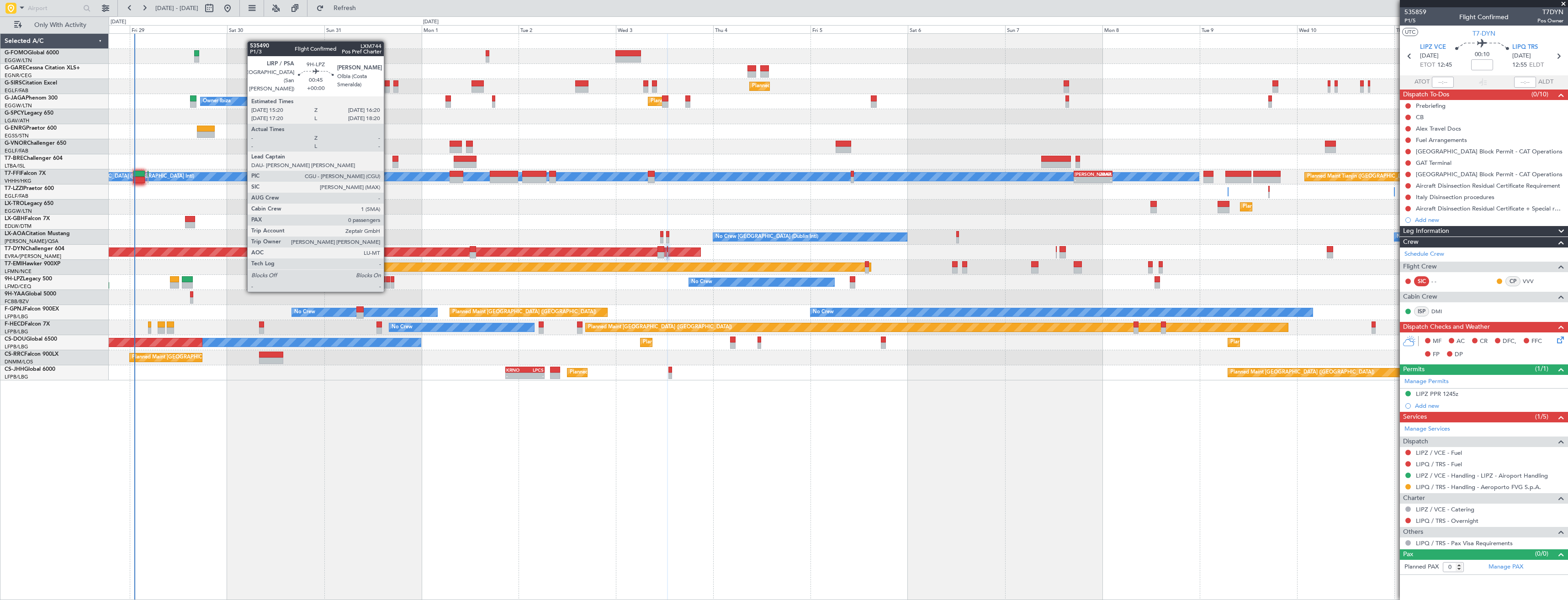
click at [388, 282] on div at bounding box center [388, 279] width 4 height 7
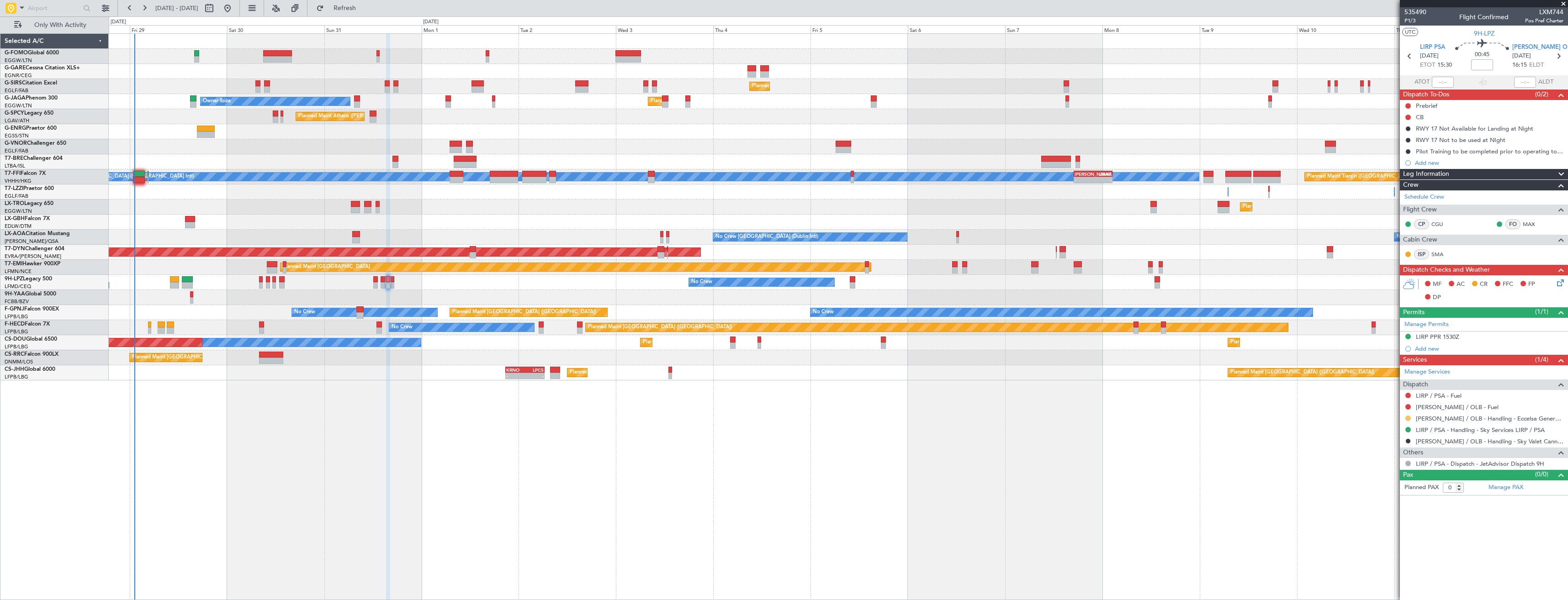
click at [1409, 418] on button at bounding box center [1408, 418] width 5 height 5
click at [1379, 526] on span "Confirmed" at bounding box center [1382, 527] width 29 height 9
click at [1563, 60] on icon at bounding box center [1558, 57] width 12 height 12
click at [1411, 418] on div at bounding box center [1408, 419] width 7 height 7
click at [1412, 417] on div at bounding box center [1408, 419] width 7 height 7
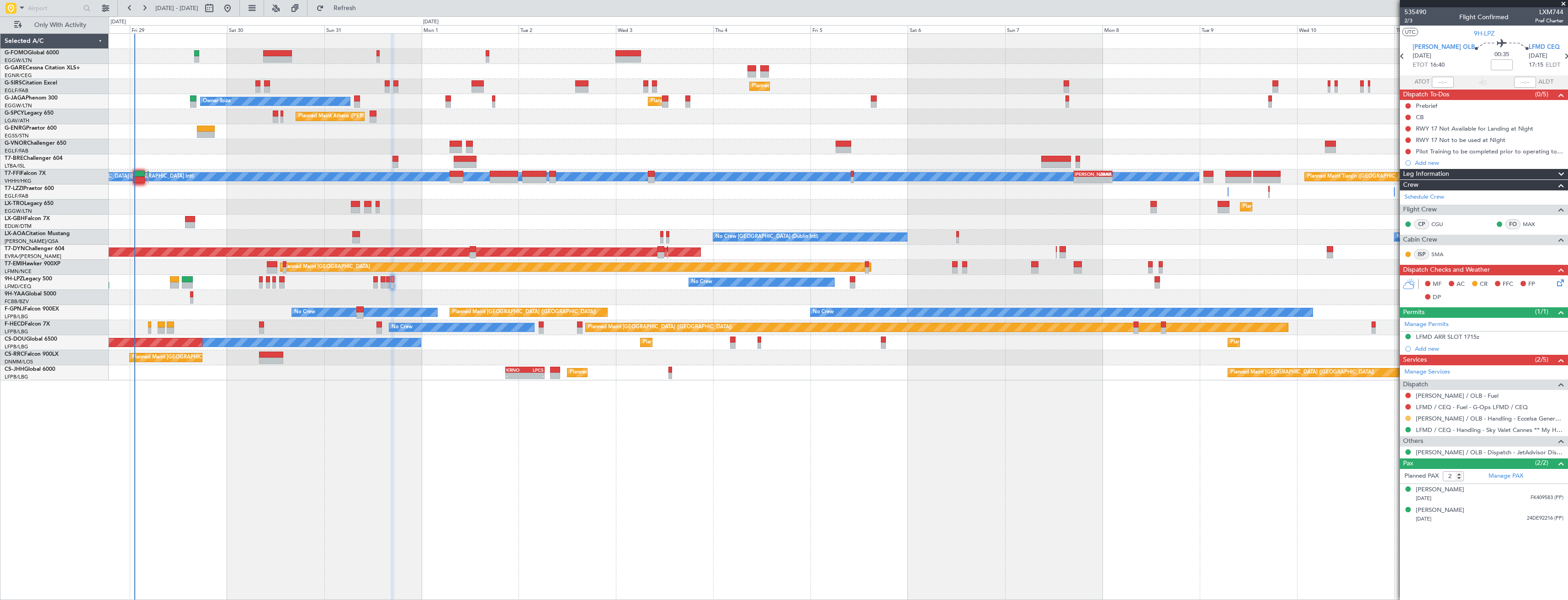
click at [1410, 417] on button at bounding box center [1408, 418] width 5 height 5
click at [1375, 525] on span "Confirmed" at bounding box center [1382, 527] width 29 height 9
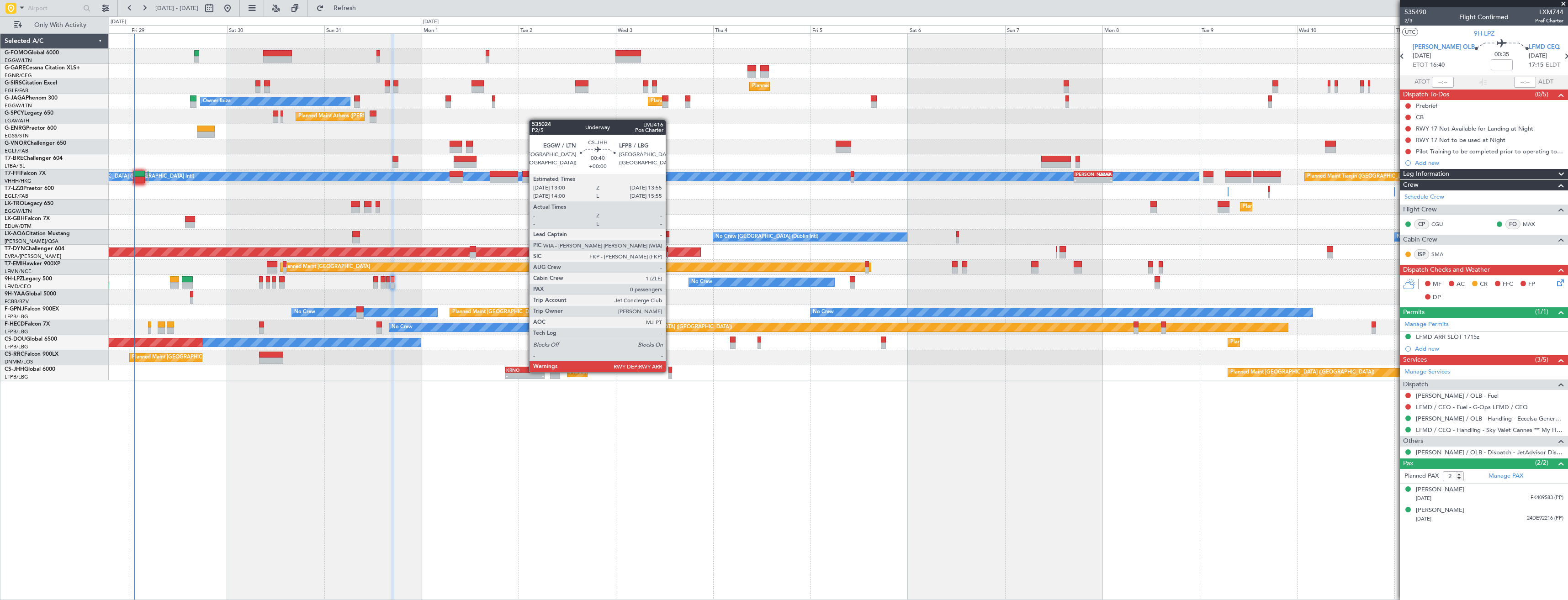
click at [670, 371] on div at bounding box center [670, 370] width 4 height 7
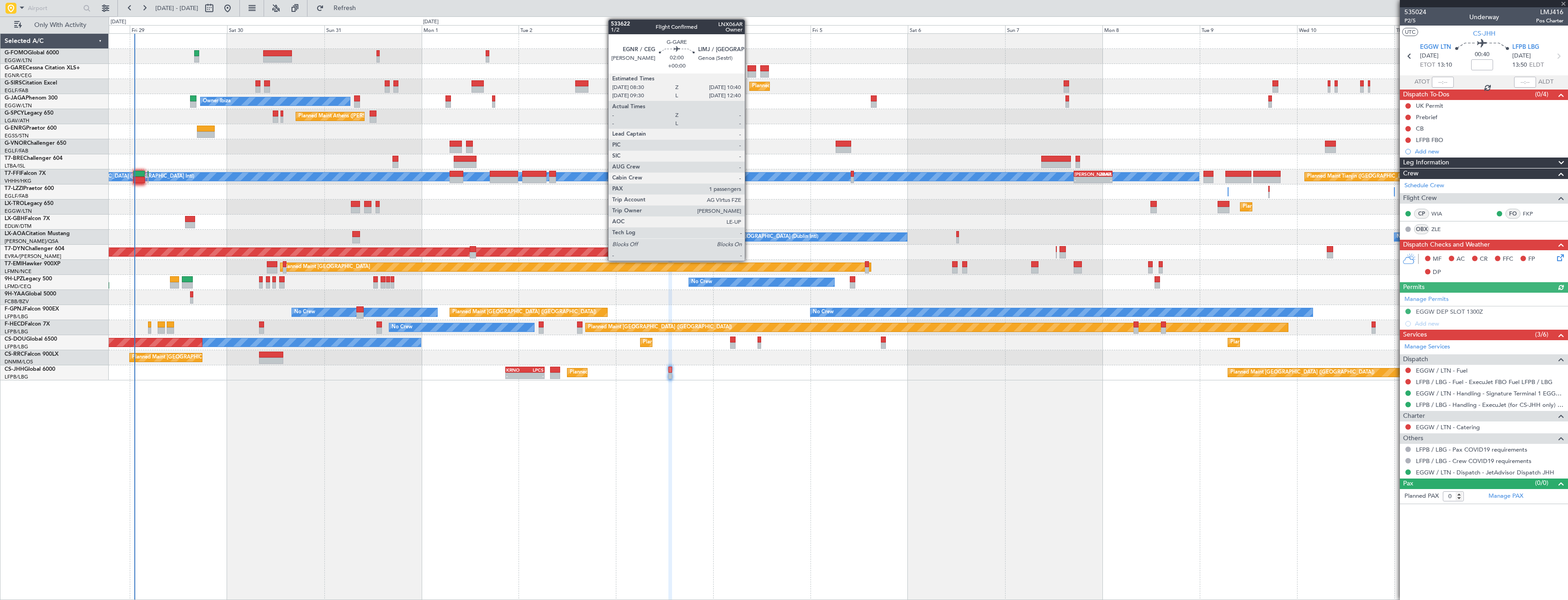
click at [749, 71] on div at bounding box center [752, 68] width 9 height 7
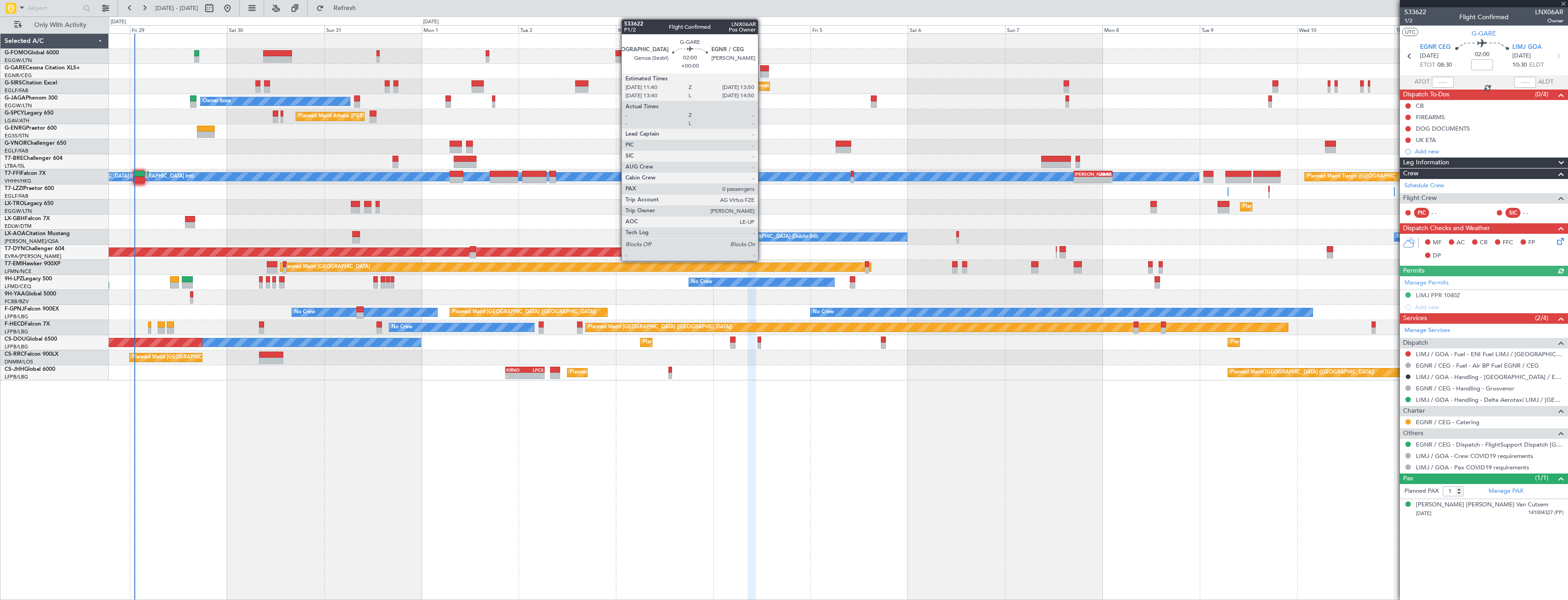
click at [762, 71] on div at bounding box center [765, 68] width 9 height 7
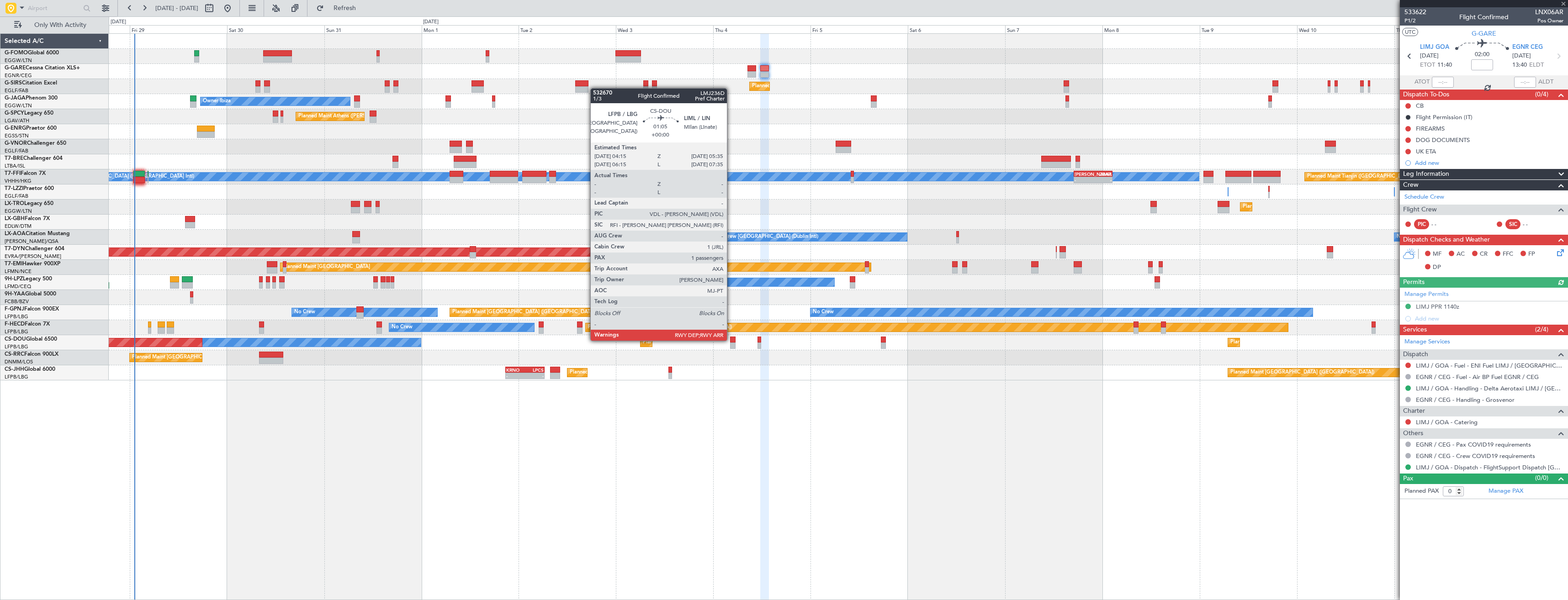
click at [731, 340] on div at bounding box center [732, 340] width 5 height 7
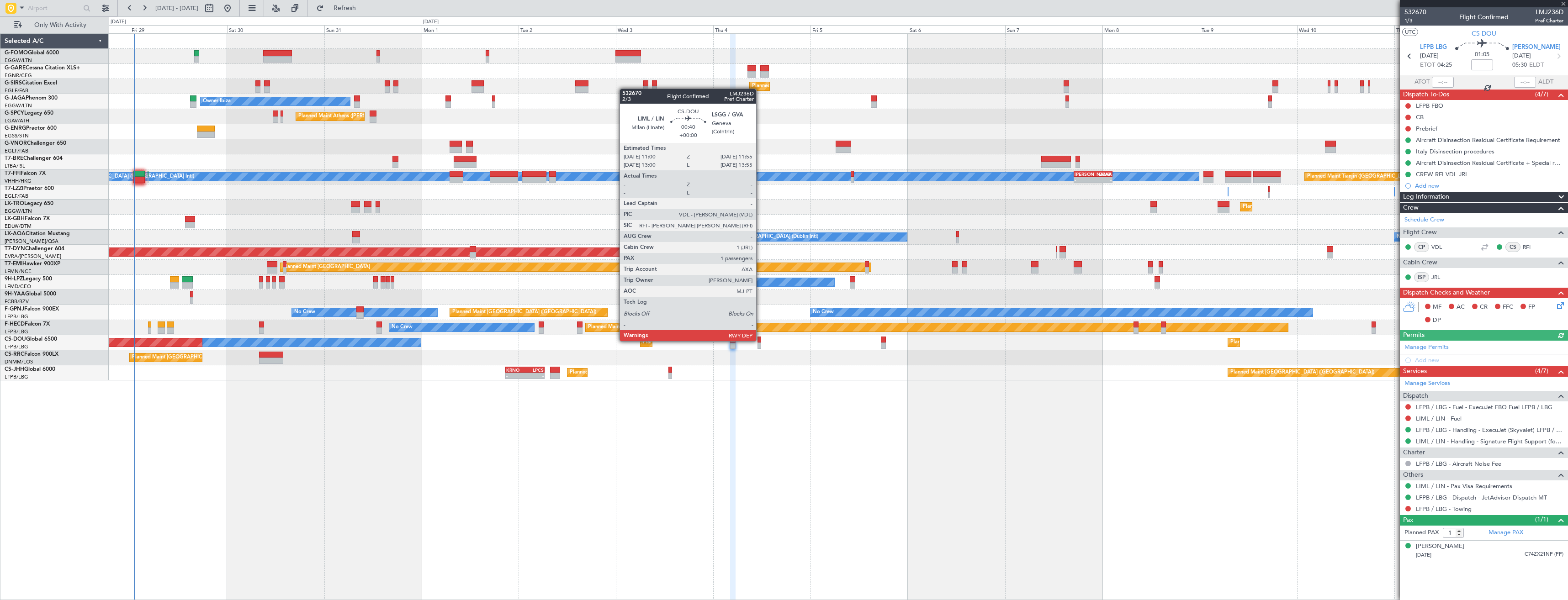
click at [760, 340] on div at bounding box center [759, 340] width 4 height 7
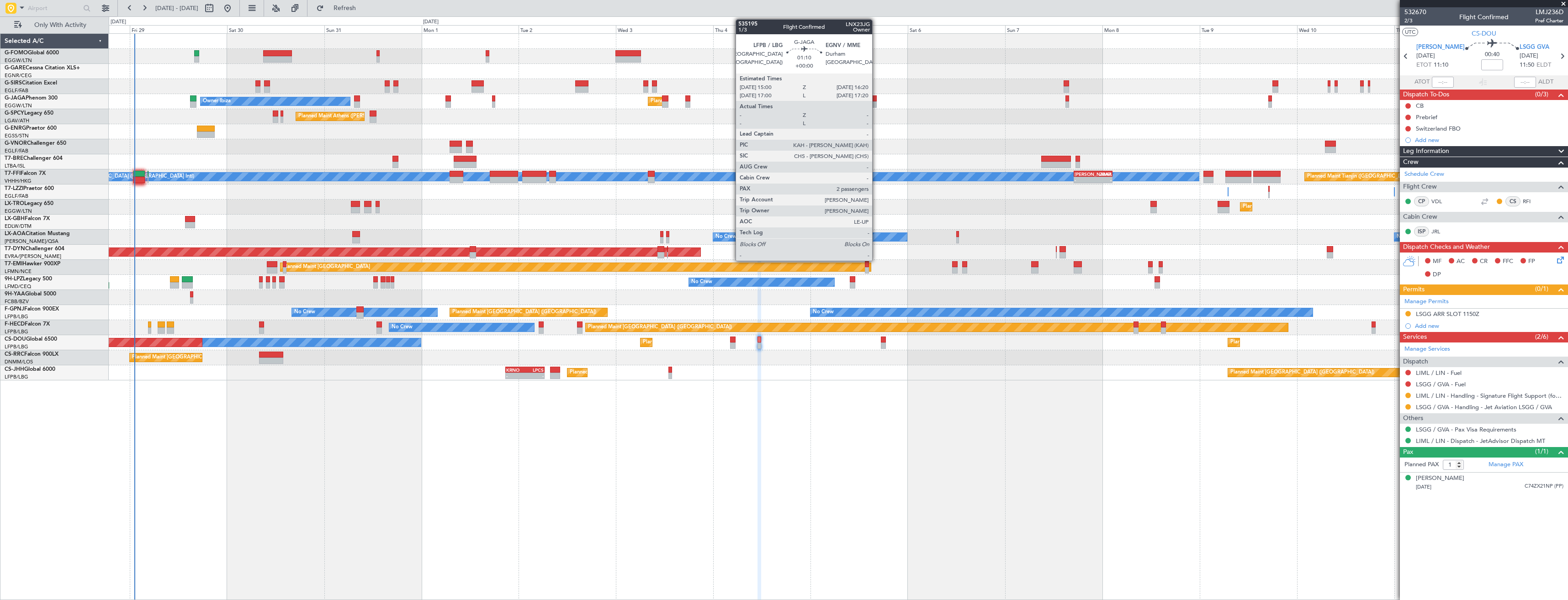
click at [877, 102] on div at bounding box center [873, 105] width 5 height 7
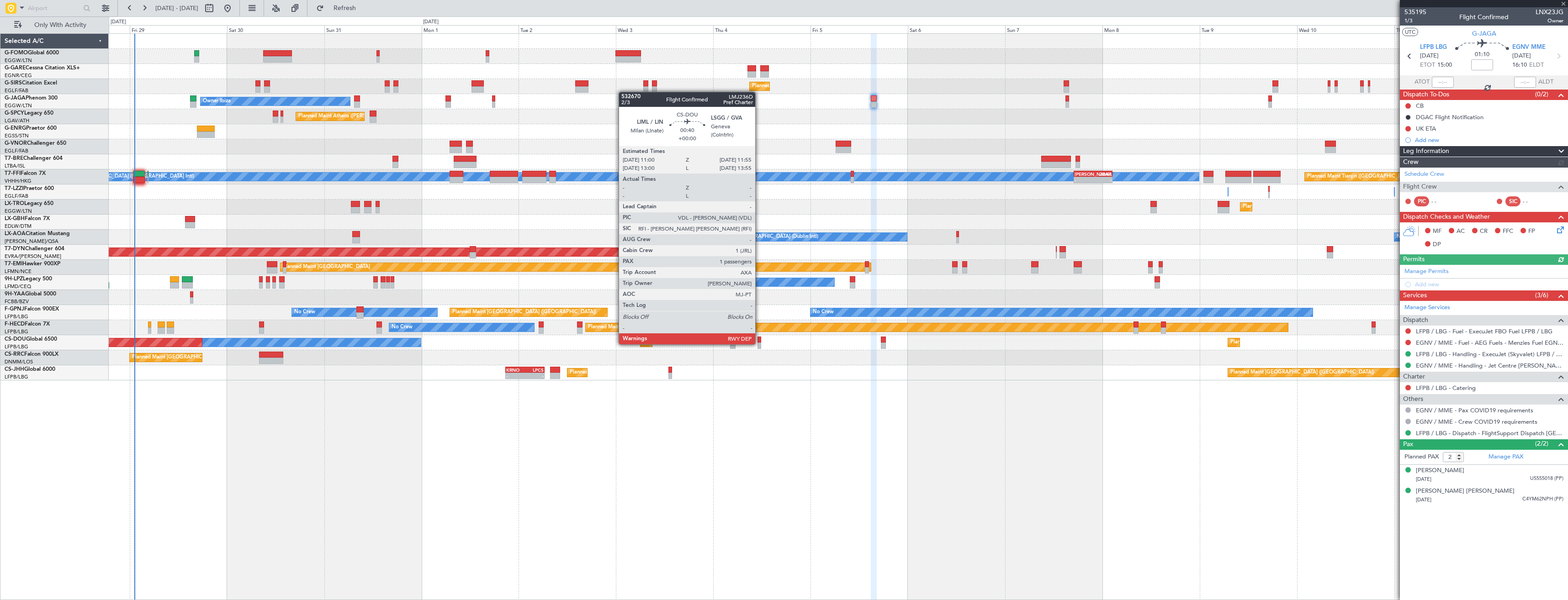
click at [759, 343] on div at bounding box center [759, 346] width 4 height 7
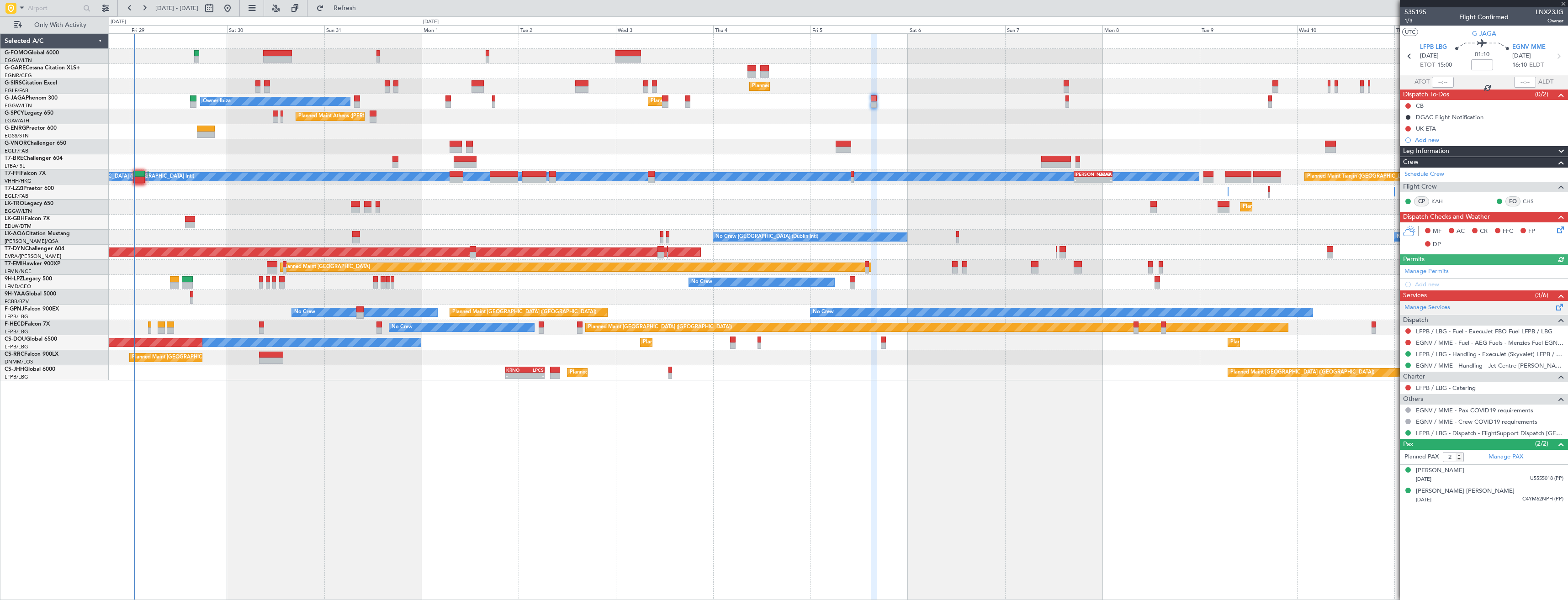
type input "1"
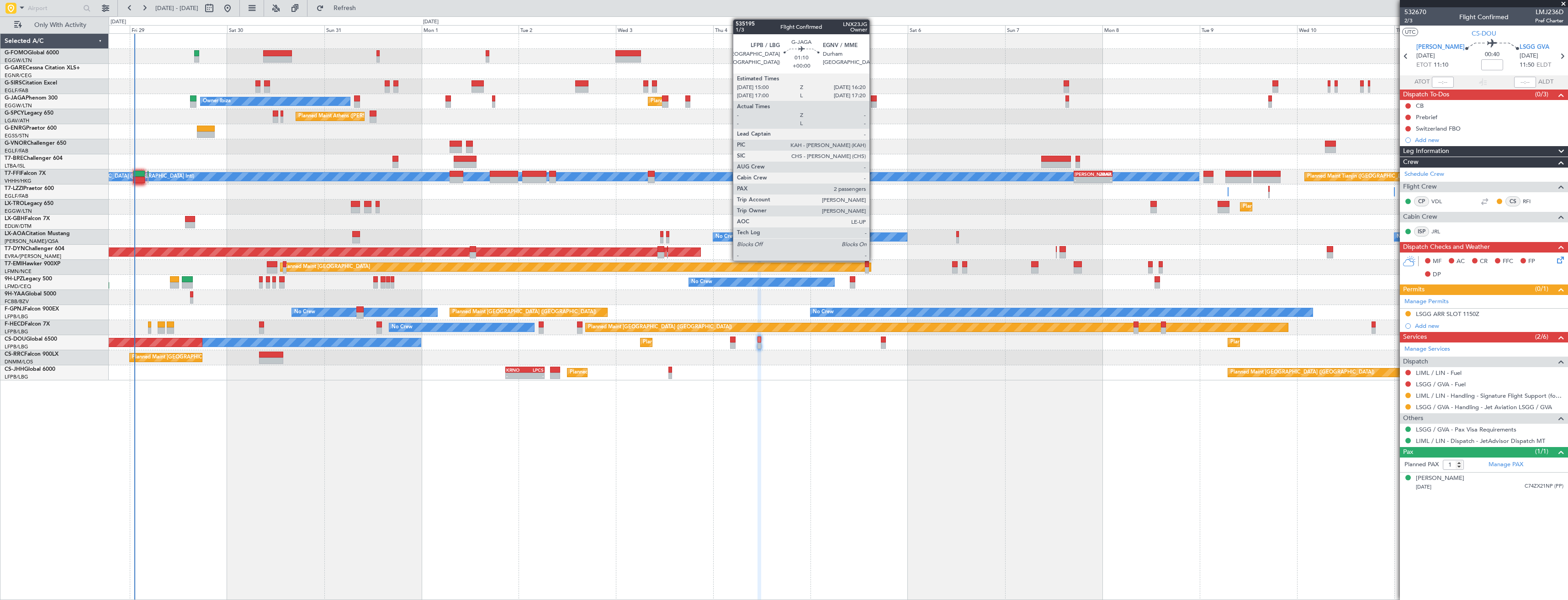
click at [873, 99] on div at bounding box center [873, 99] width 5 height 7
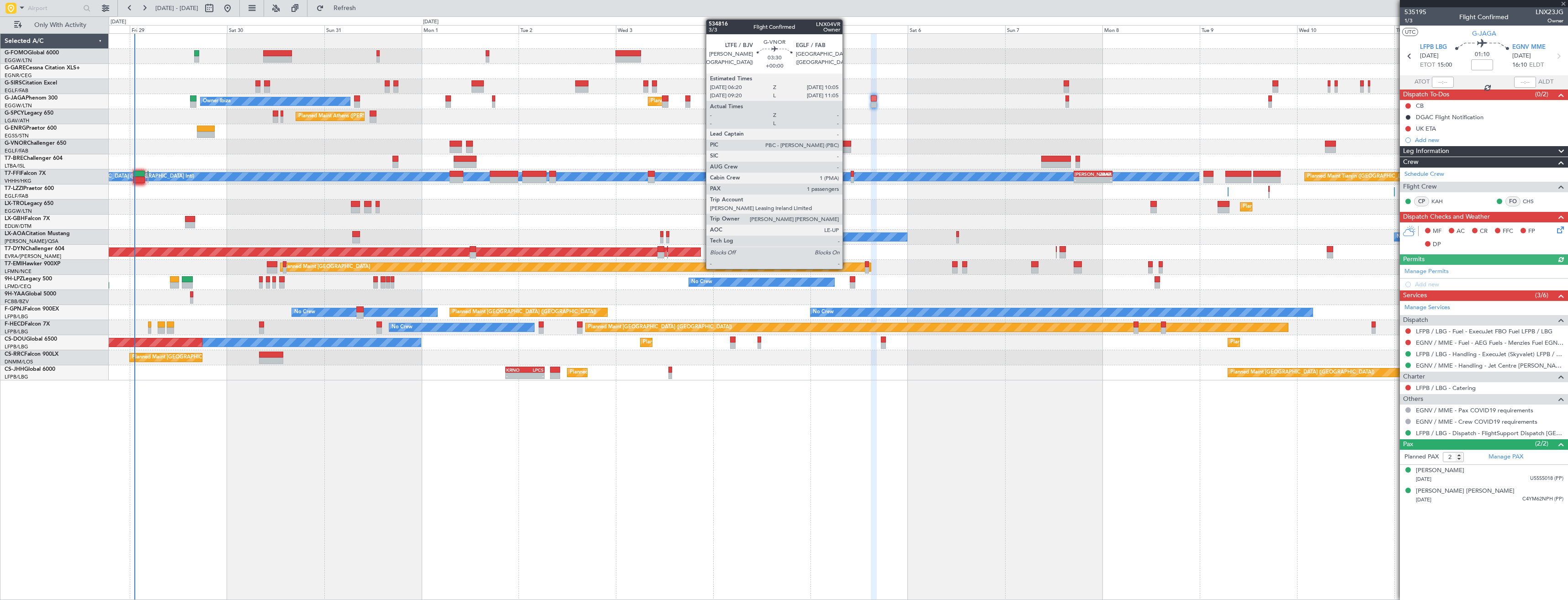
click at [847, 145] on div at bounding box center [844, 144] width 16 height 7
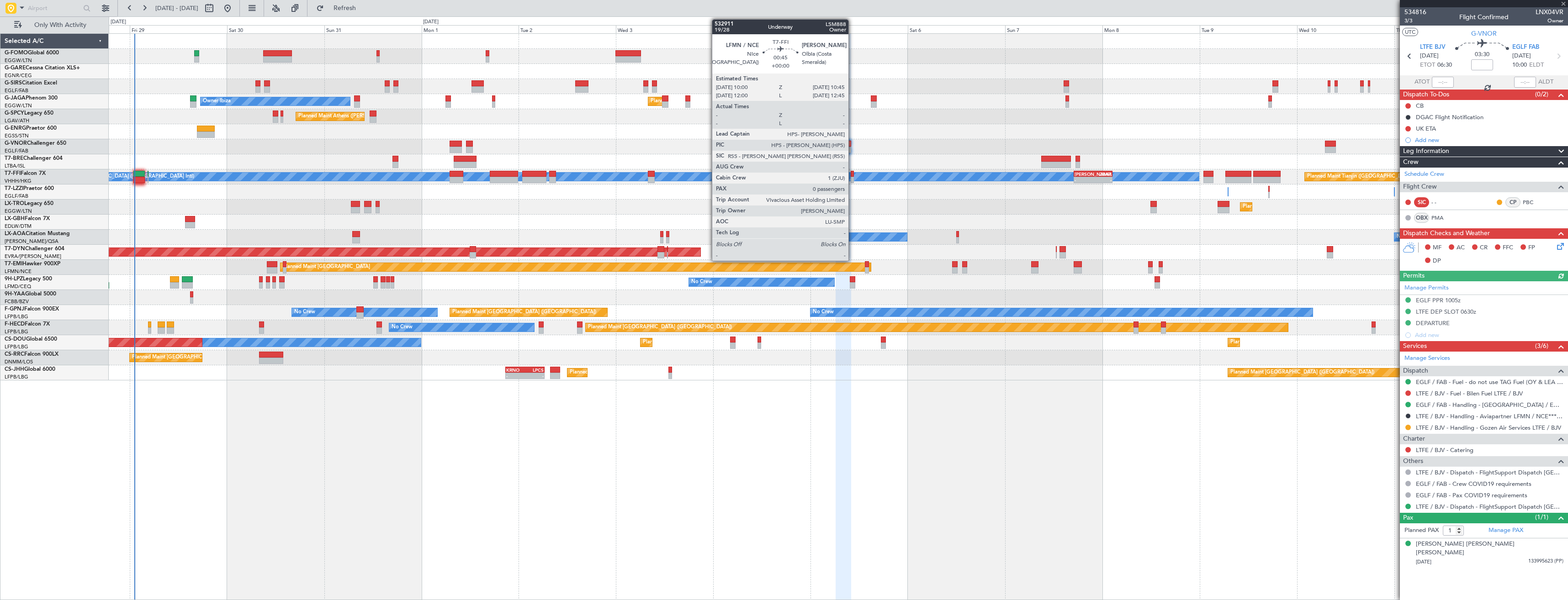
click at [853, 176] on div at bounding box center [852, 180] width 3 height 7
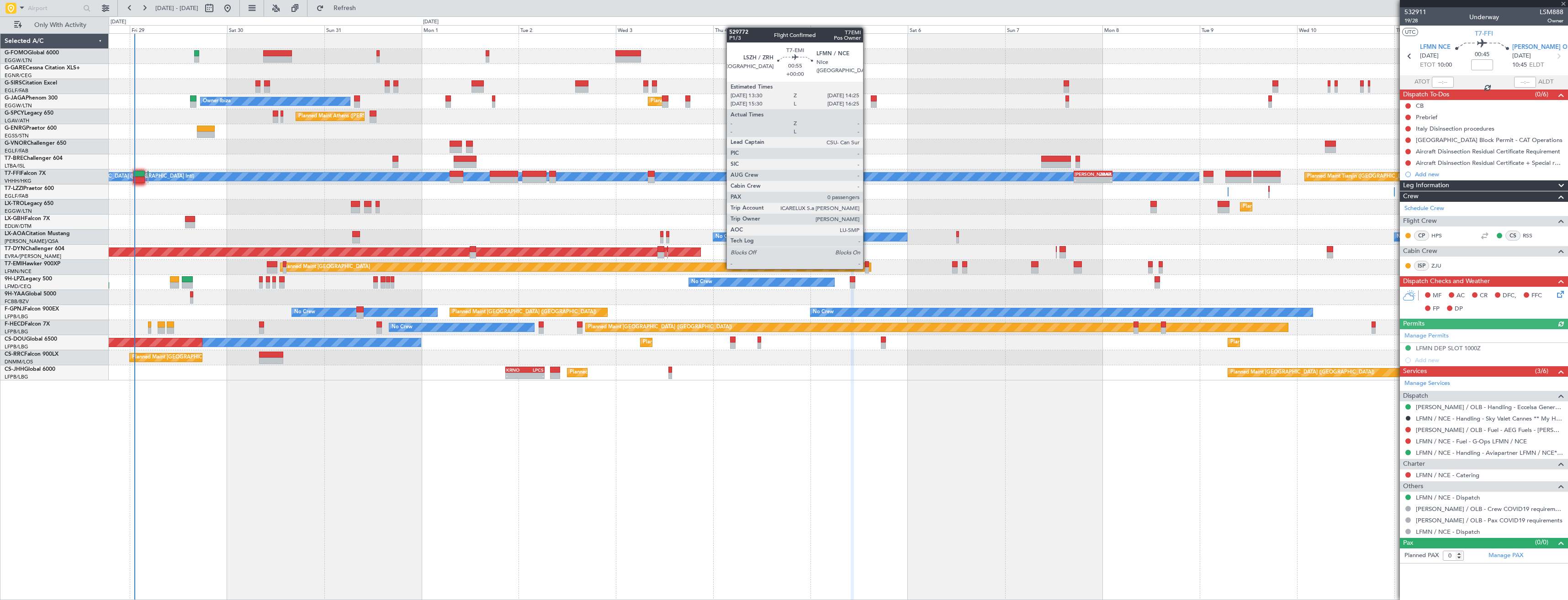
click at [867, 268] on div at bounding box center [867, 270] width 4 height 7
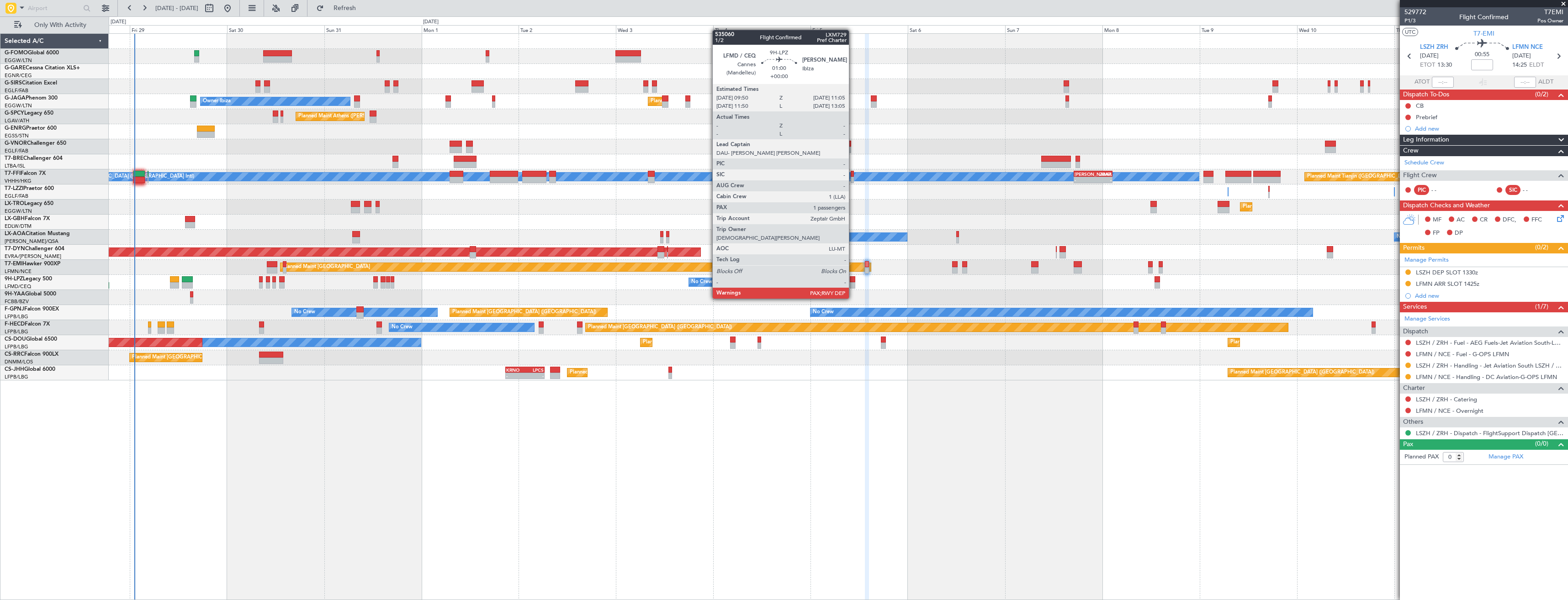
click at [853, 281] on div at bounding box center [852, 279] width 5 height 7
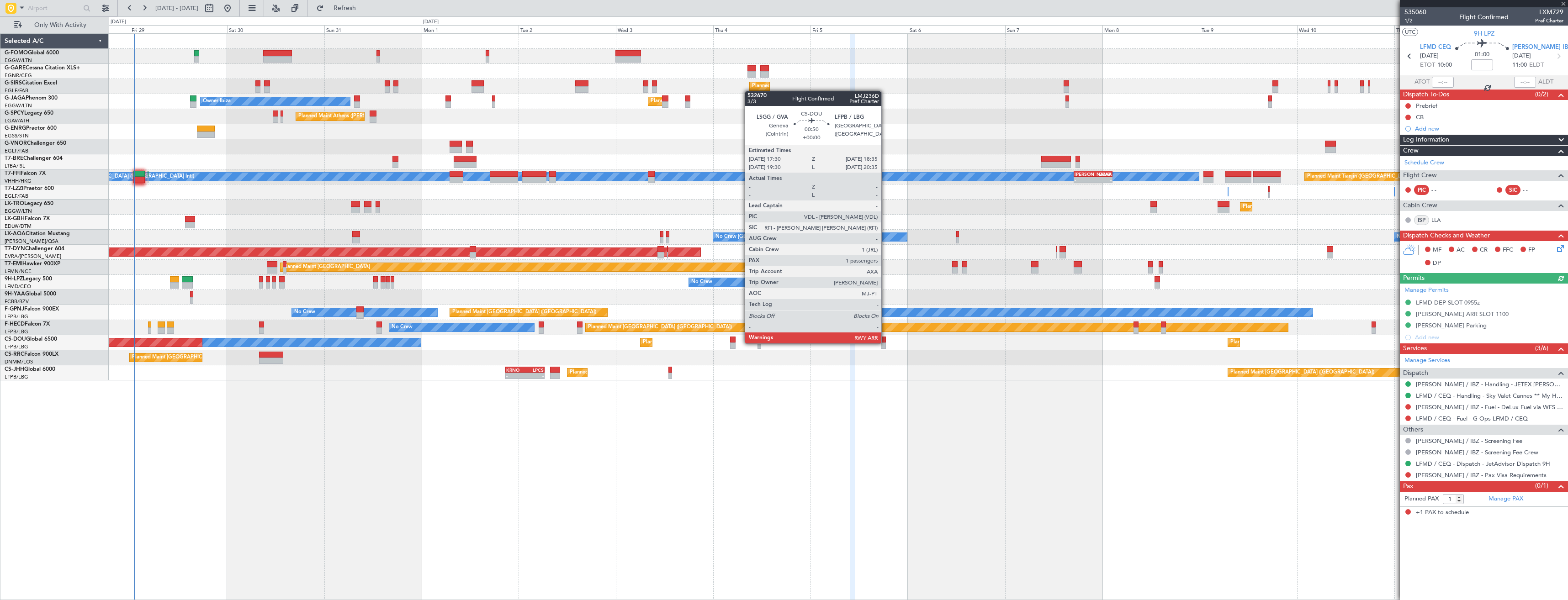
click at [886, 343] on div at bounding box center [883, 346] width 5 height 7
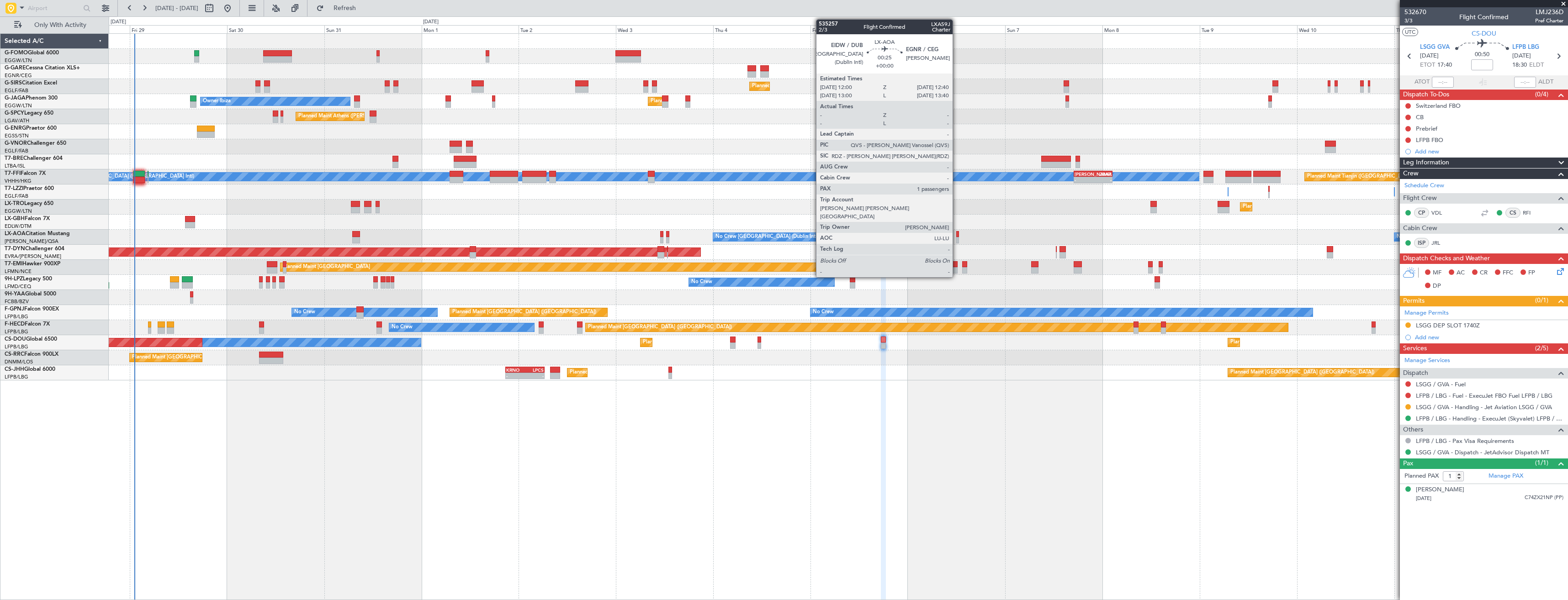
click at [957, 233] on div at bounding box center [957, 234] width 3 height 7
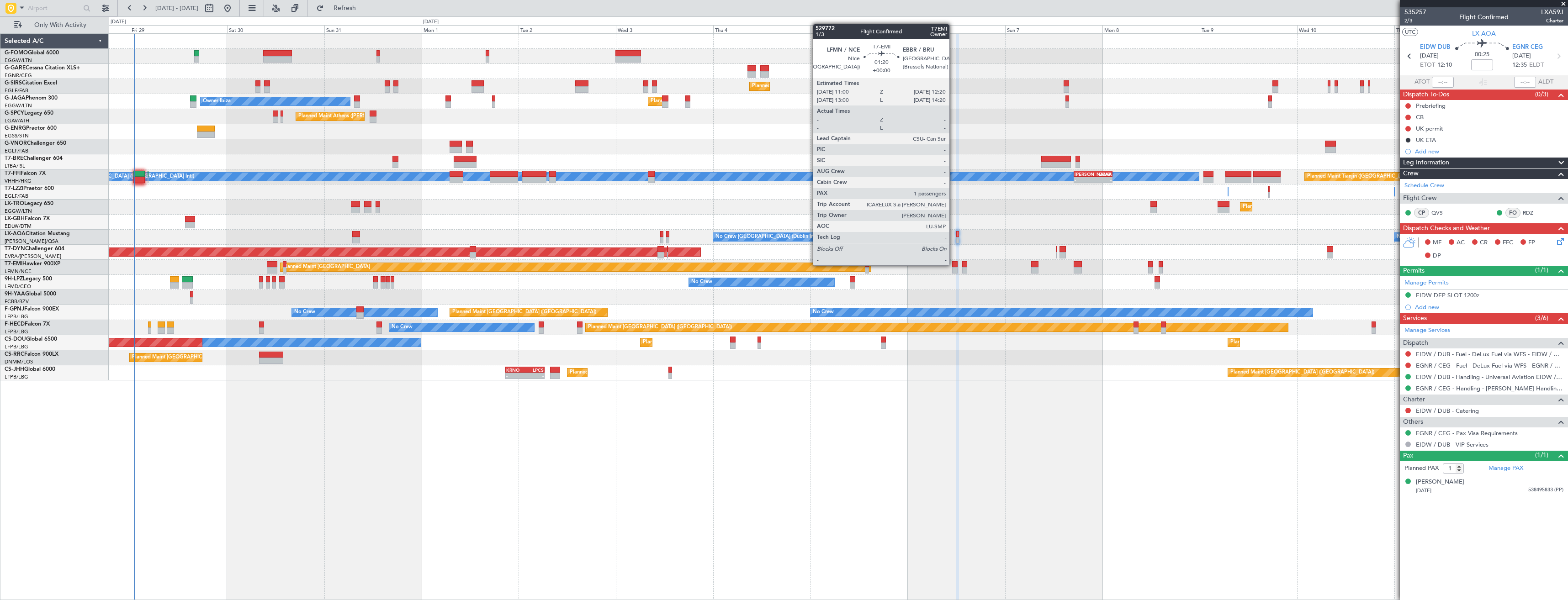
click at [953, 265] on div at bounding box center [954, 264] width 5 height 7
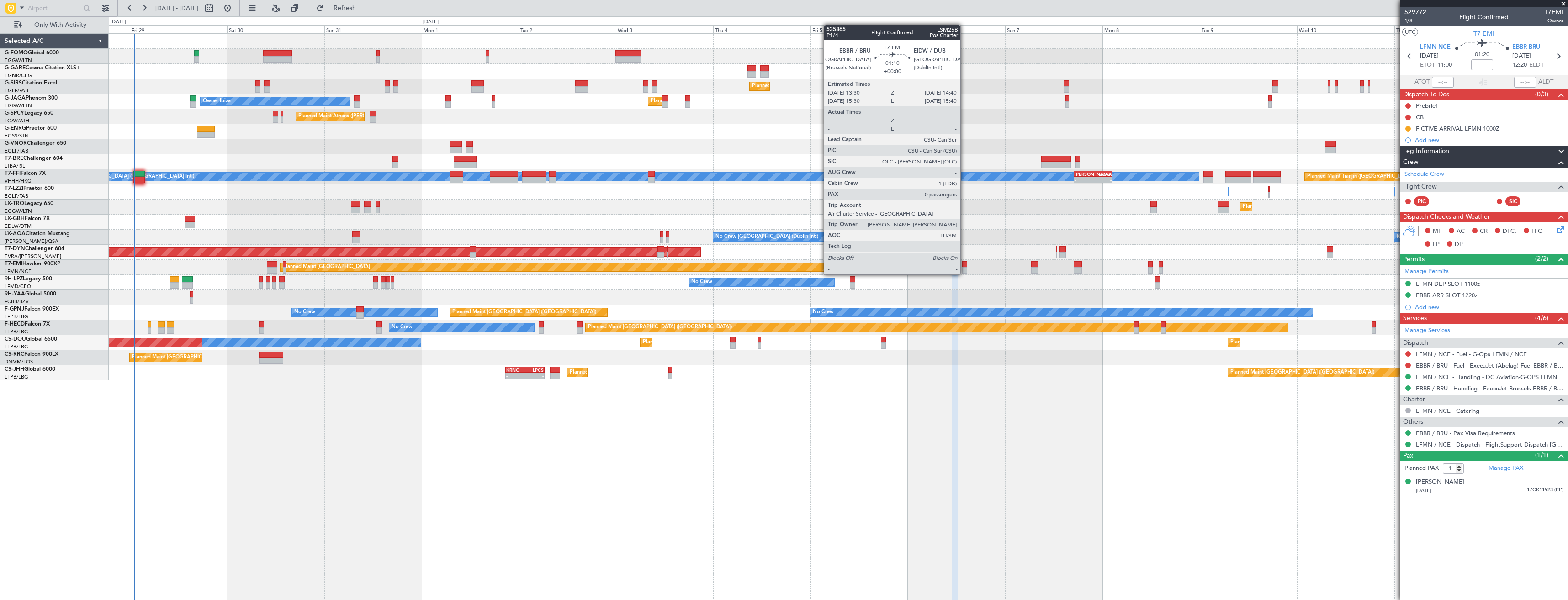
click at [964, 267] on div at bounding box center [965, 264] width 5 height 7
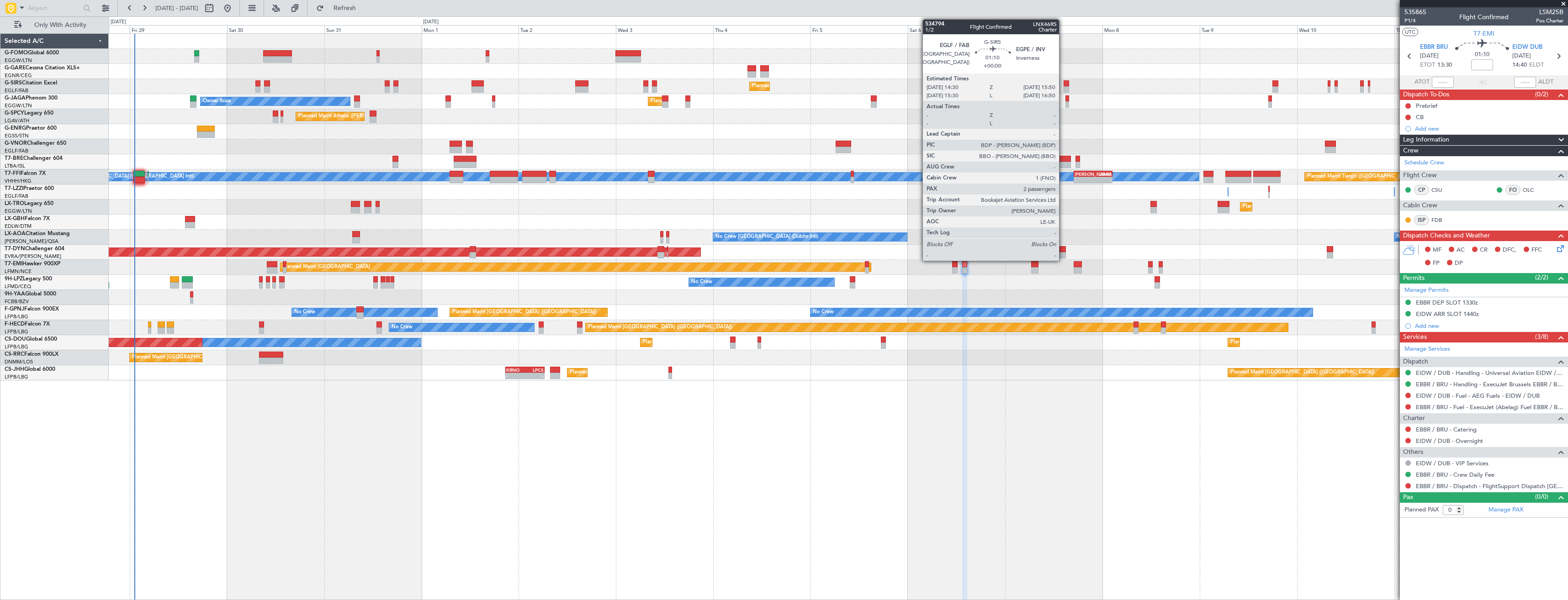
click at [1063, 85] on div at bounding box center [1066, 83] width 5 height 7
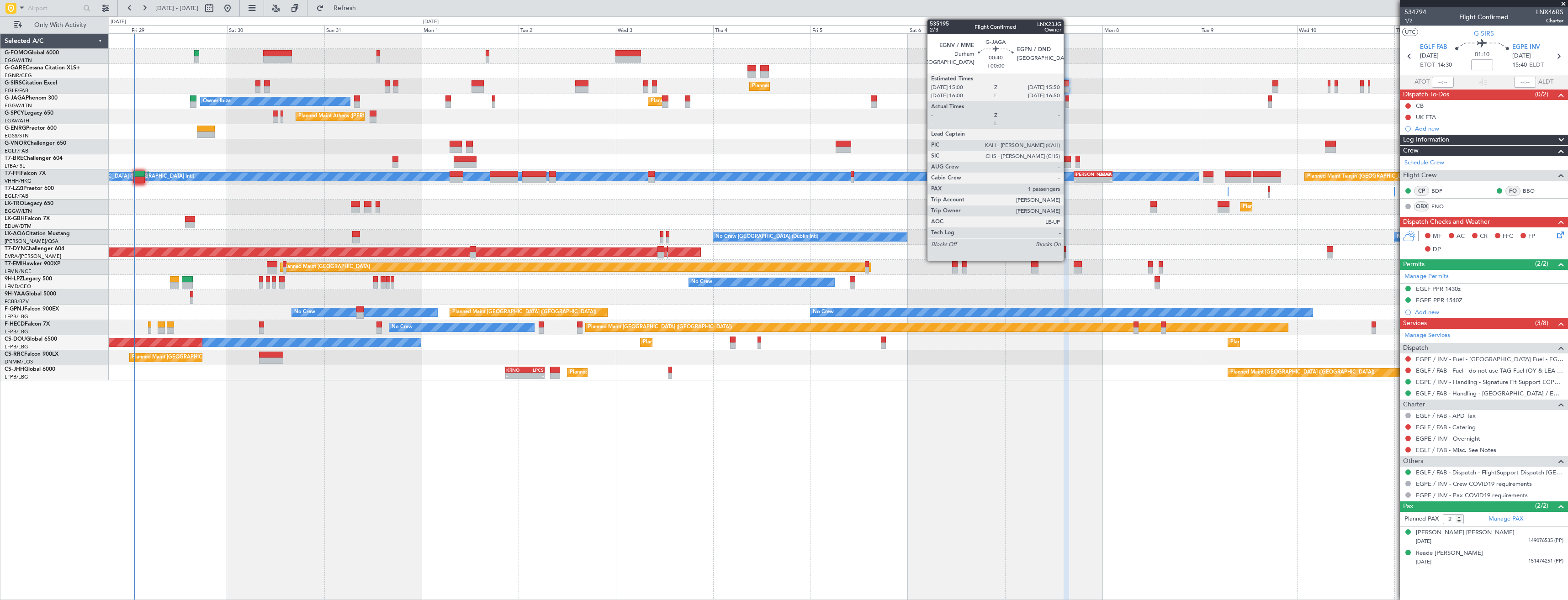
click at [1068, 101] on div at bounding box center [1067, 99] width 4 height 7
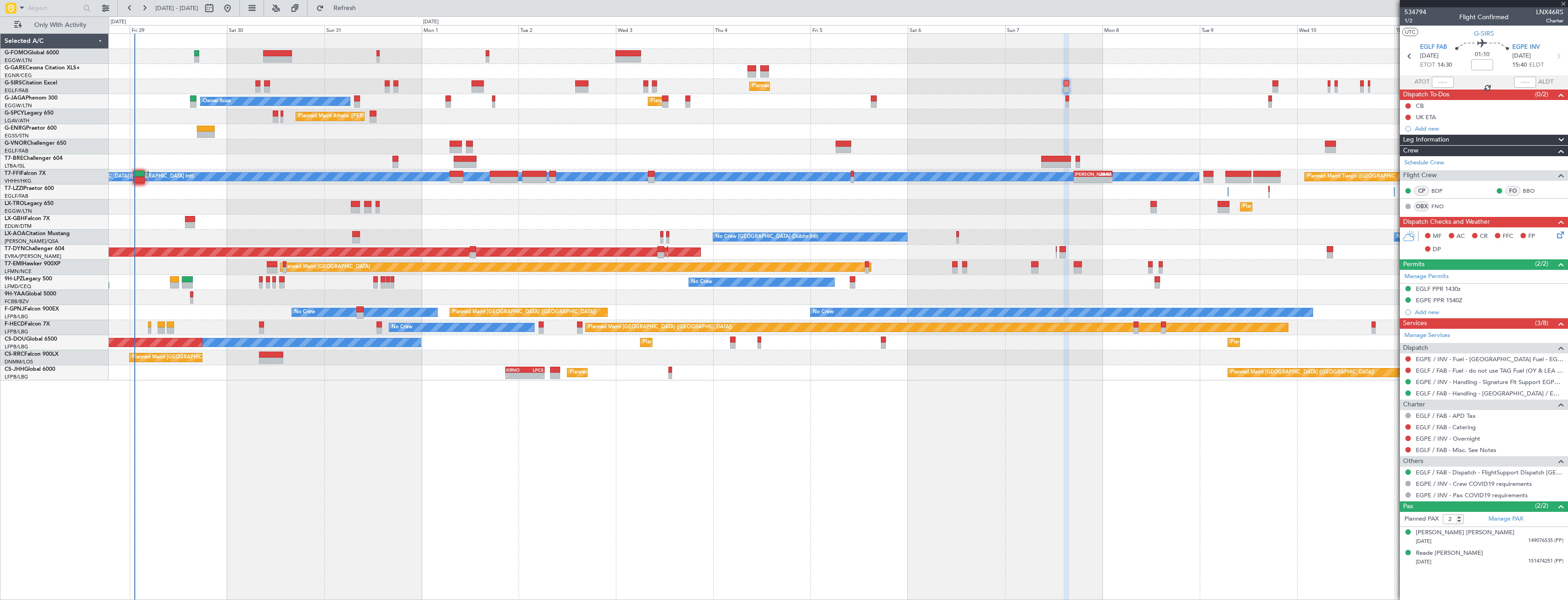
type input "1"
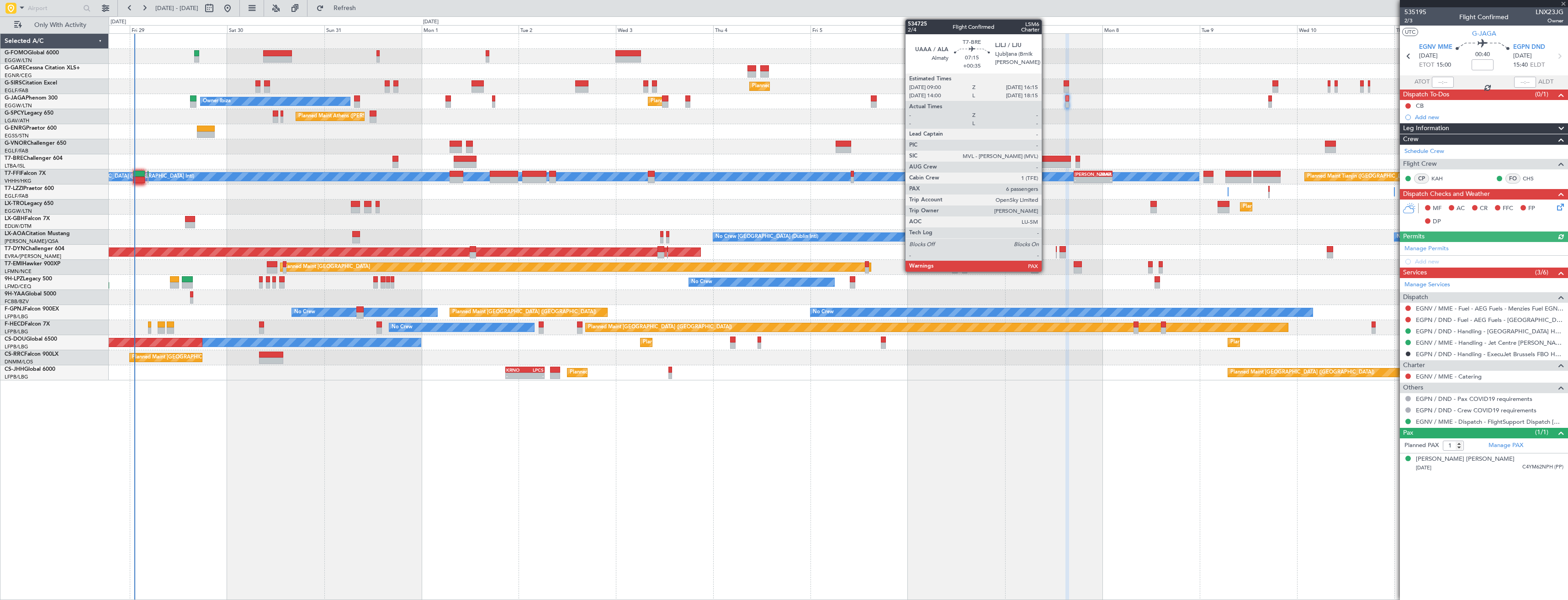
click at [1046, 164] on div at bounding box center [1056, 165] width 30 height 7
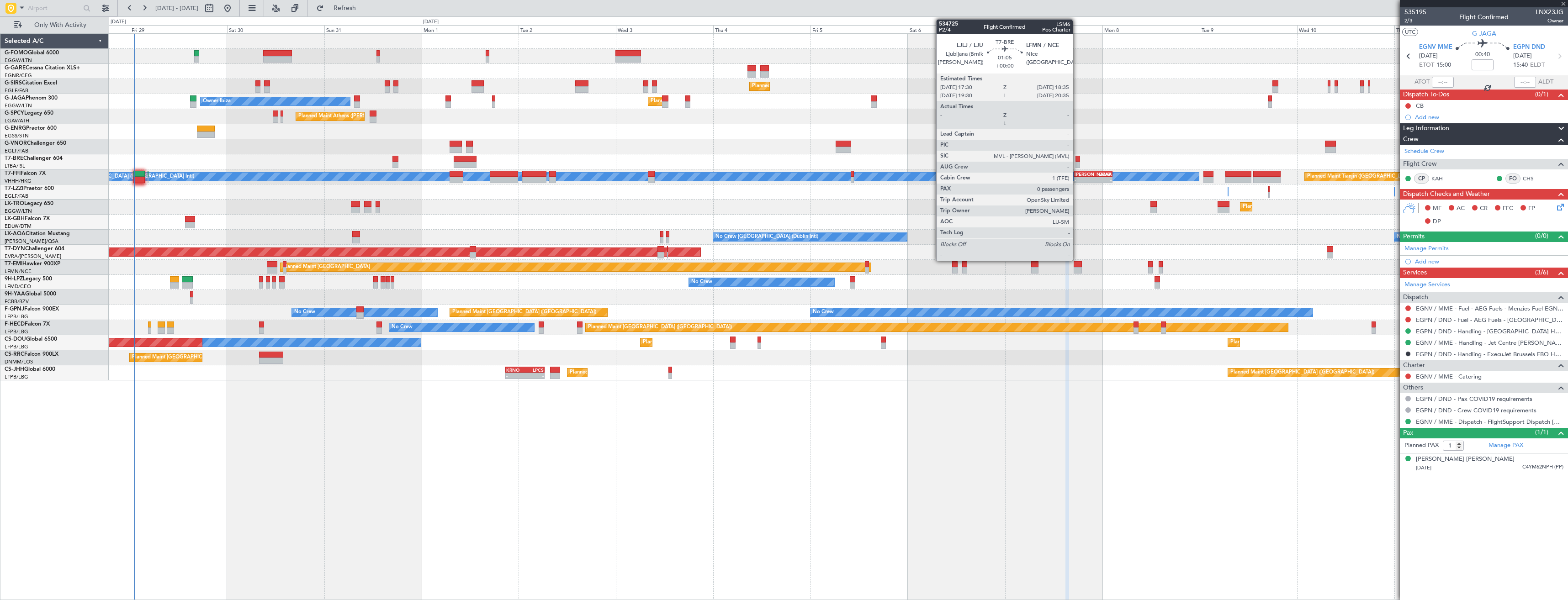
type input "+00:35"
type input "7"
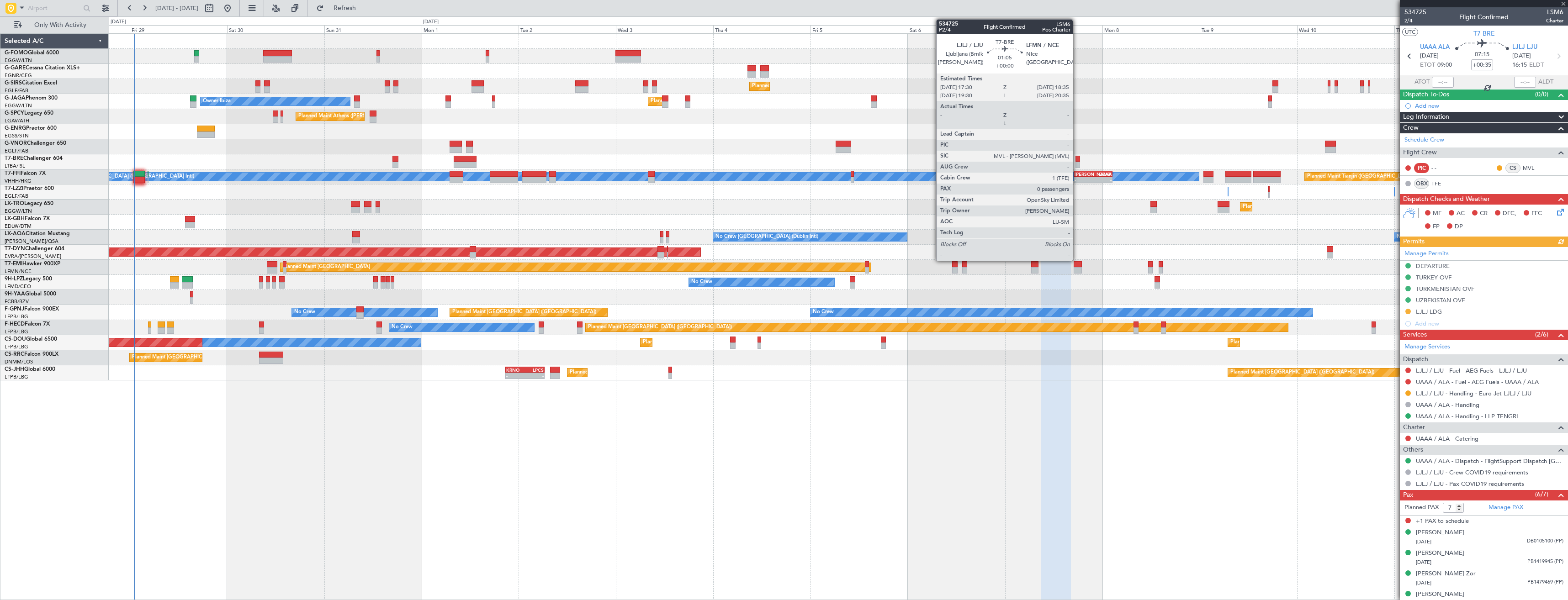
click at [1077, 162] on div at bounding box center [1078, 165] width 5 height 7
type input "0"
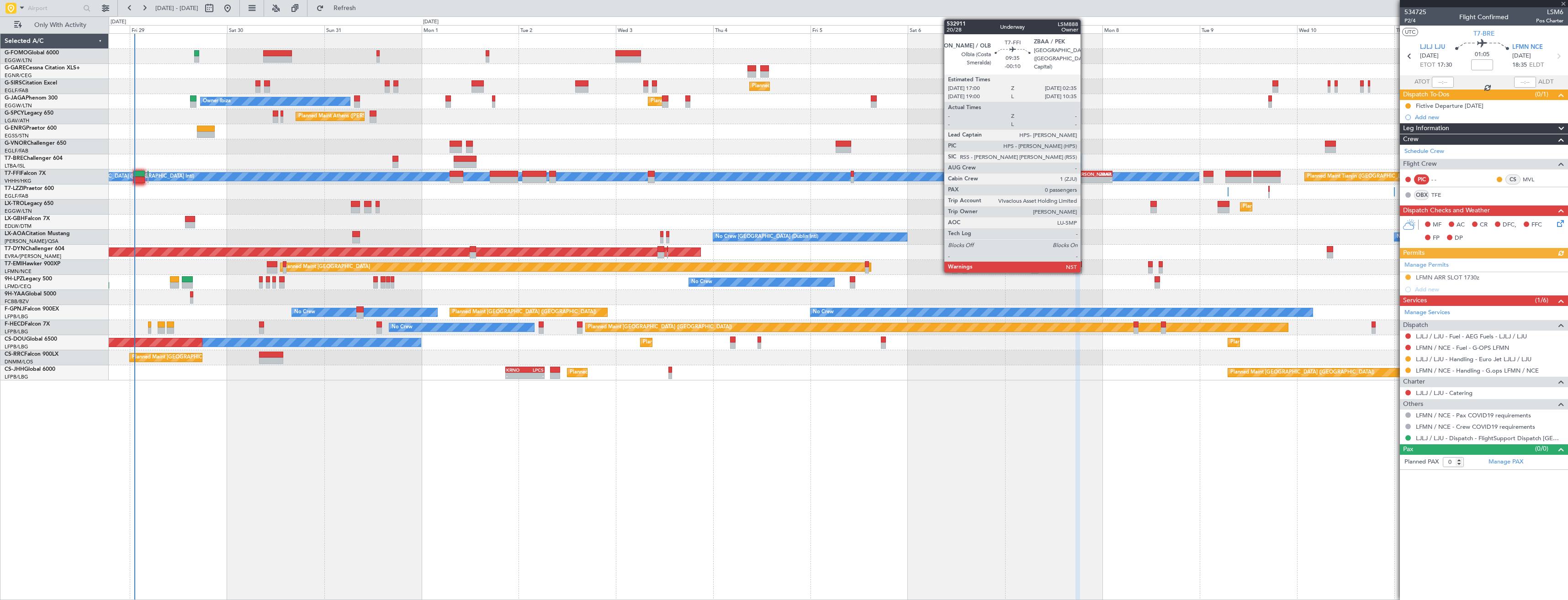
click at [1085, 181] on div "-" at bounding box center [1083, 180] width 19 height 5
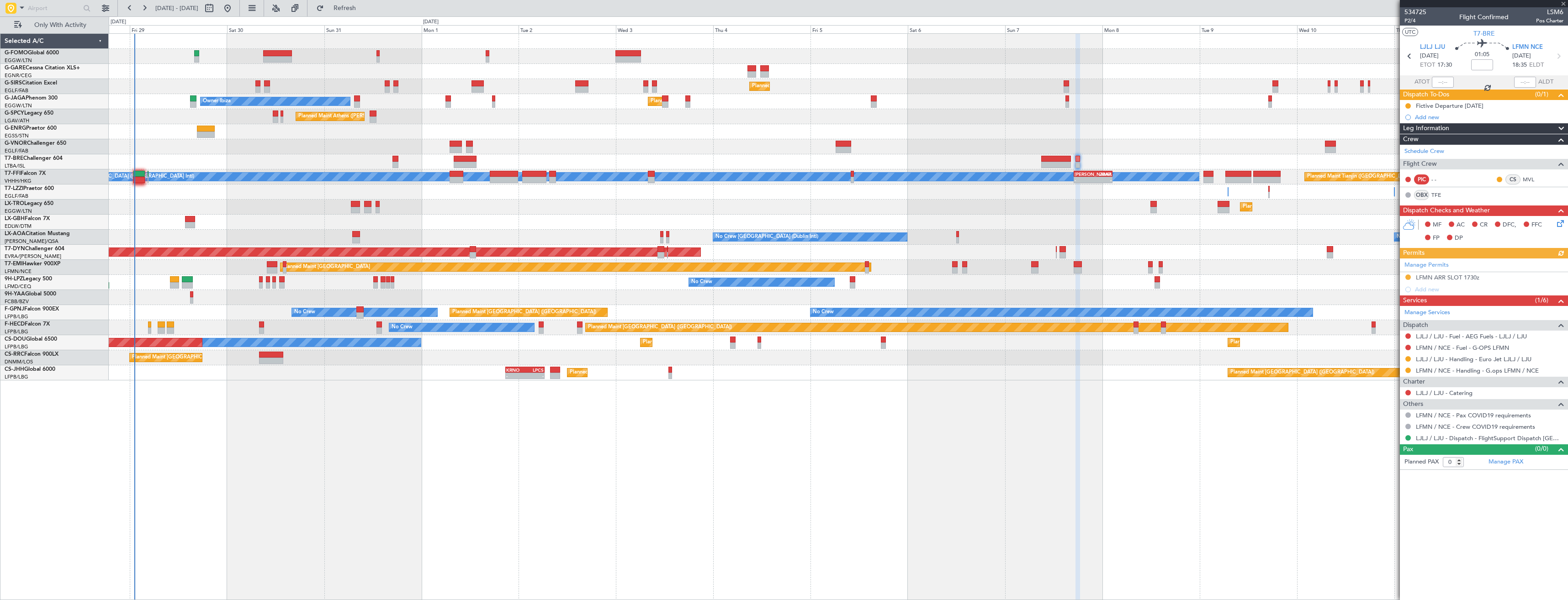
type input "-00:10"
